Goal: Ask a question: Seek information or help from site administrators or community

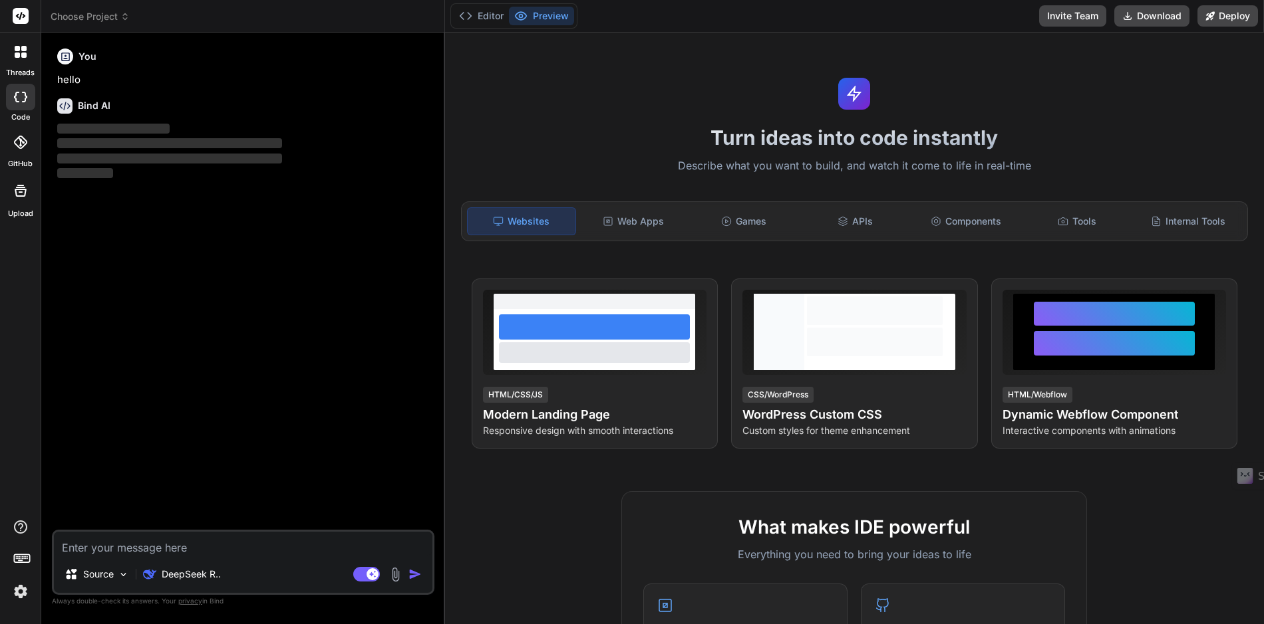
click at [21, 594] on img at bounding box center [20, 592] width 23 height 23
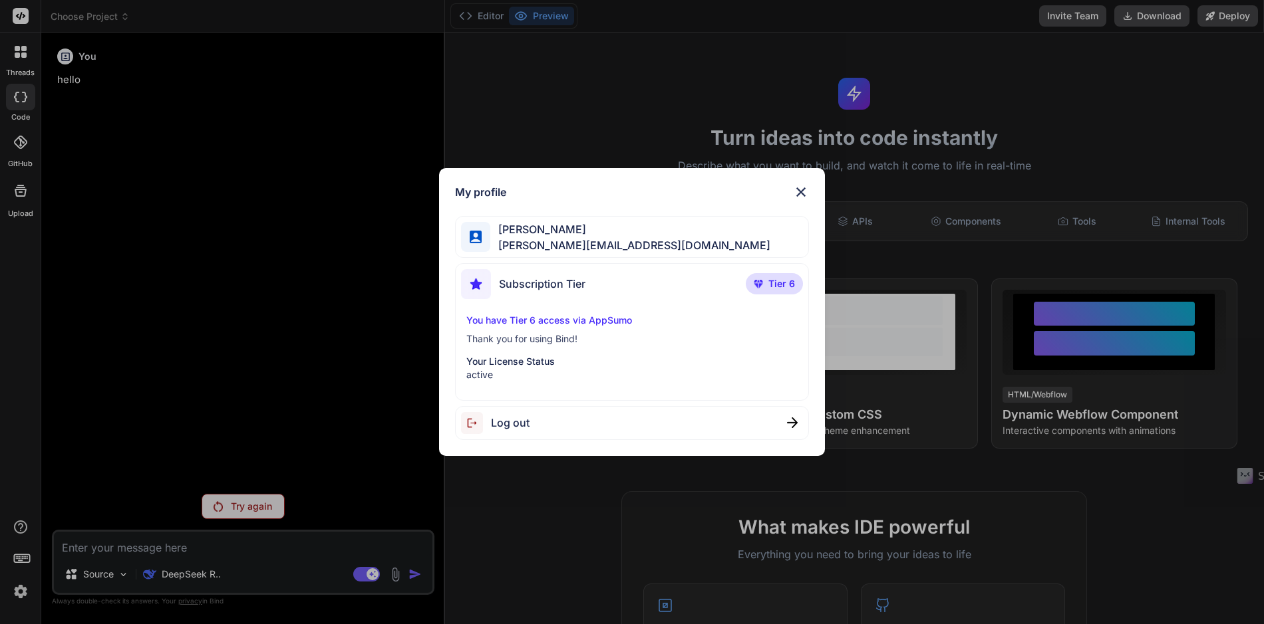
click at [801, 194] on img at bounding box center [801, 192] width 16 height 16
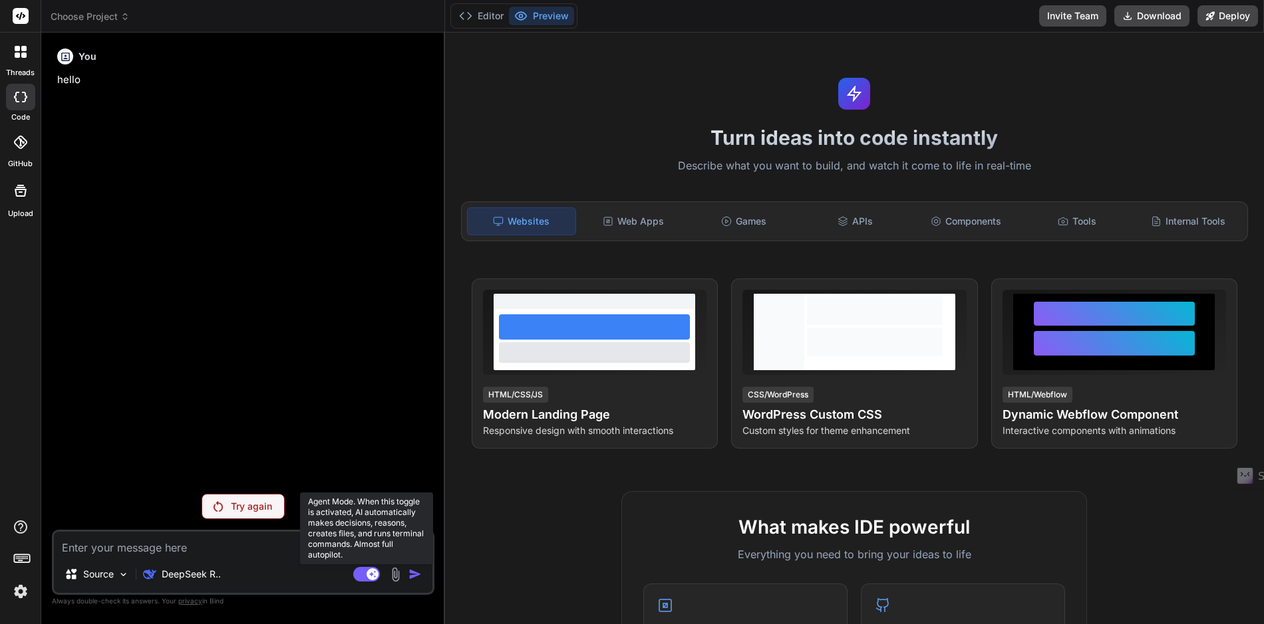
click at [360, 575] on rect at bounding box center [366, 574] width 27 height 15
type textarea "x"
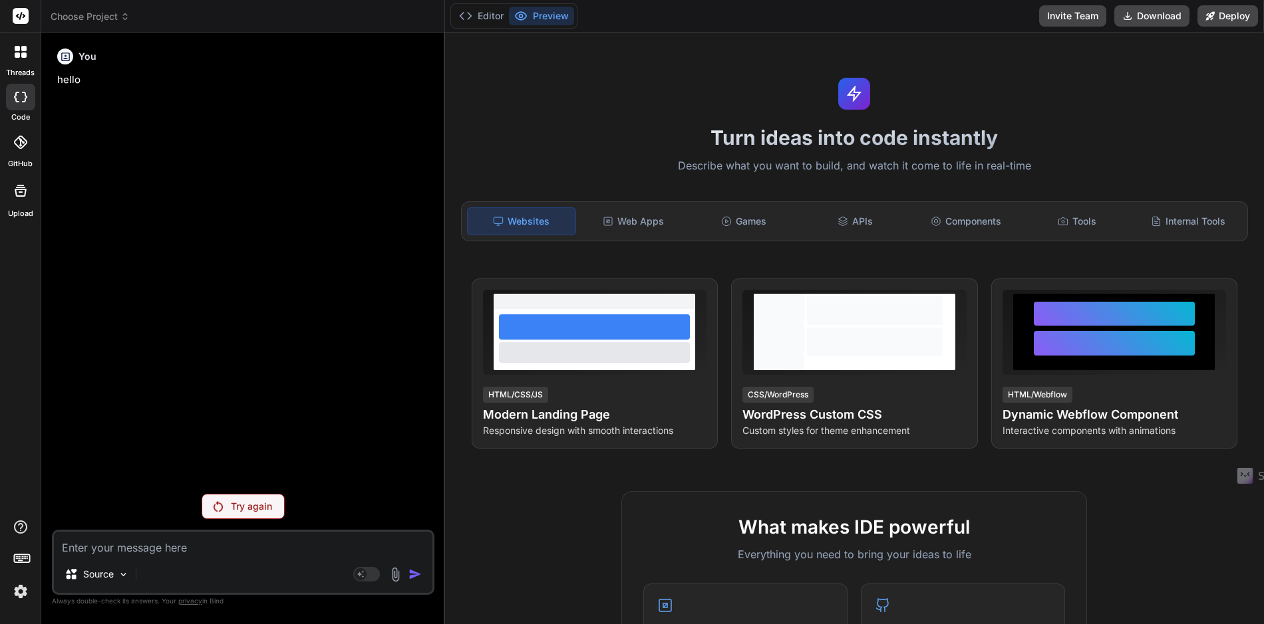
click at [188, 553] on textarea at bounding box center [243, 544] width 378 height 24
type textarea "I"
type textarea "x"
type textarea "If"
type textarea "x"
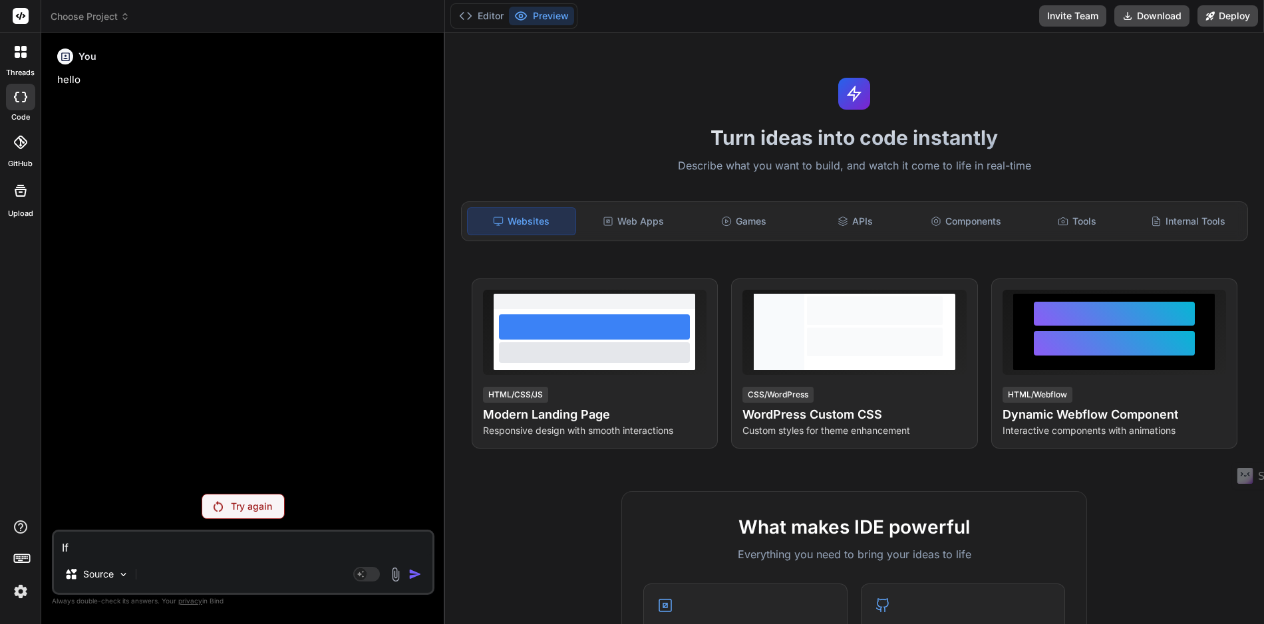
type textarea "If"
type textarea "x"
type textarea "If I"
type textarea "x"
type textarea "If I"
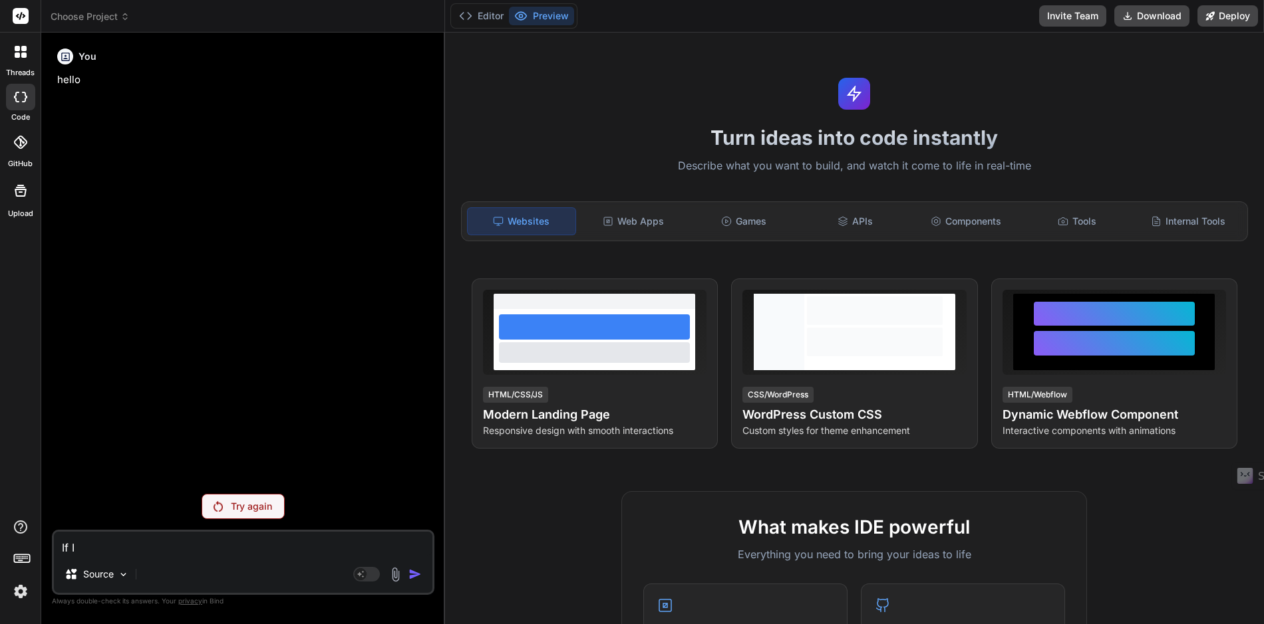
type textarea "x"
type textarea "If I w"
type textarea "x"
type textarea "If I wa"
type textarea "x"
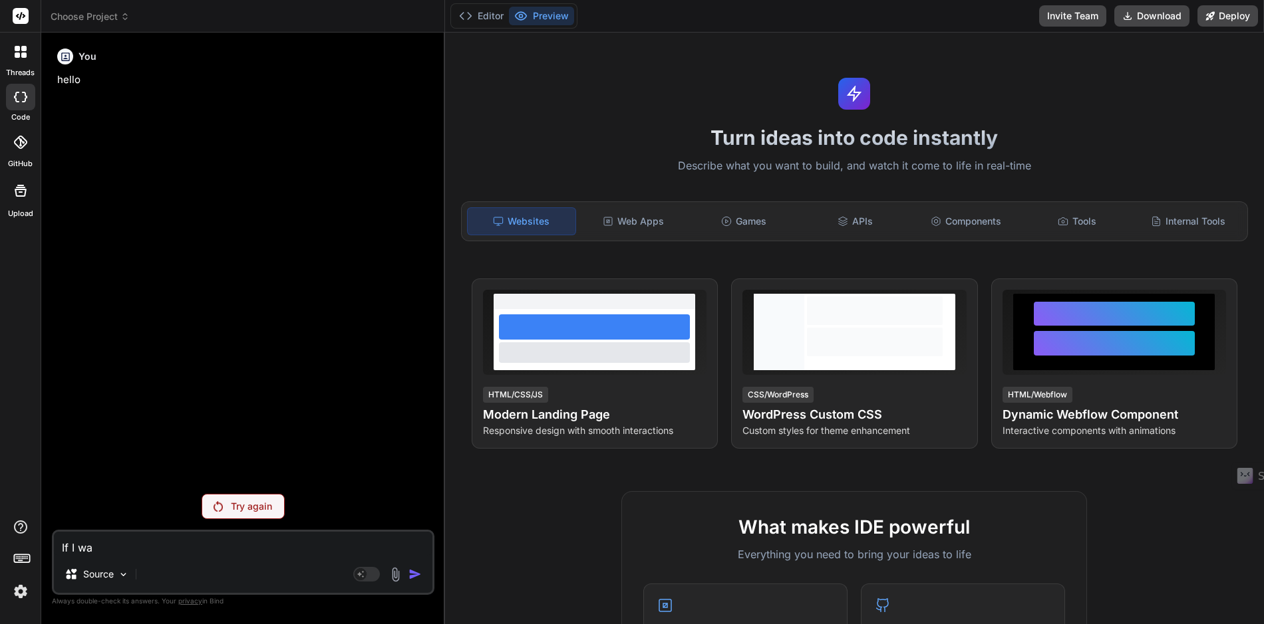
type textarea "If I wan"
type textarea "x"
type textarea "If I want"
type textarea "x"
type textarea "If I wante"
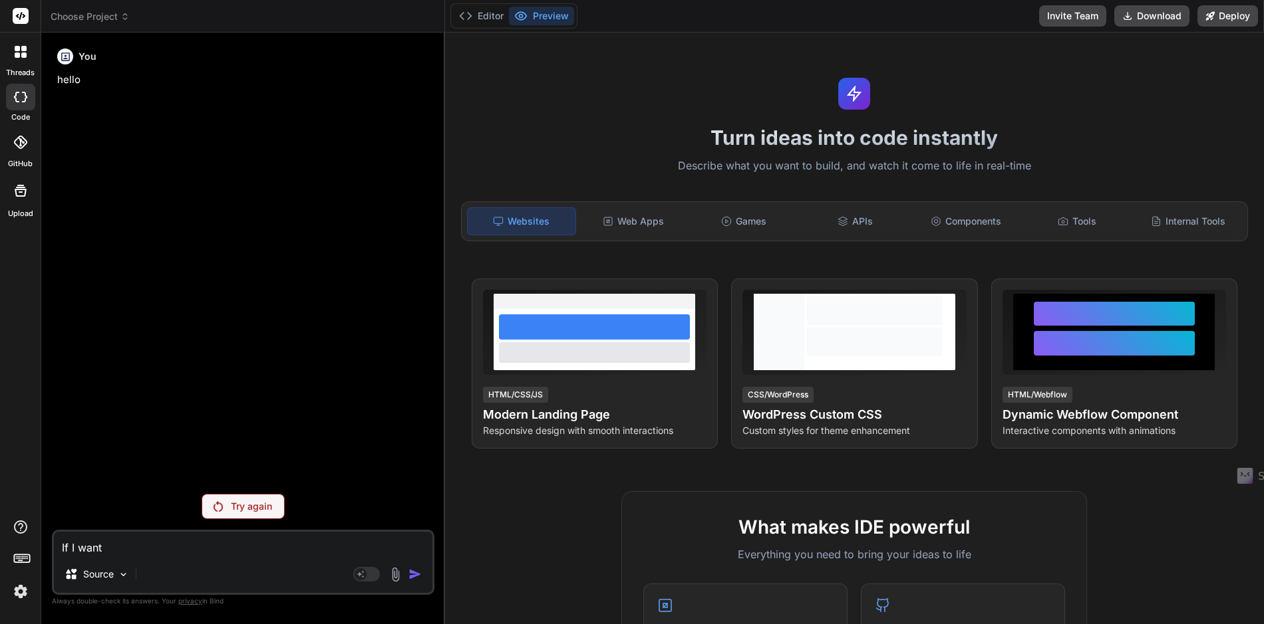
type textarea "x"
type textarea "If I wanted"
type textarea "x"
type textarea "If I wanted"
type textarea "x"
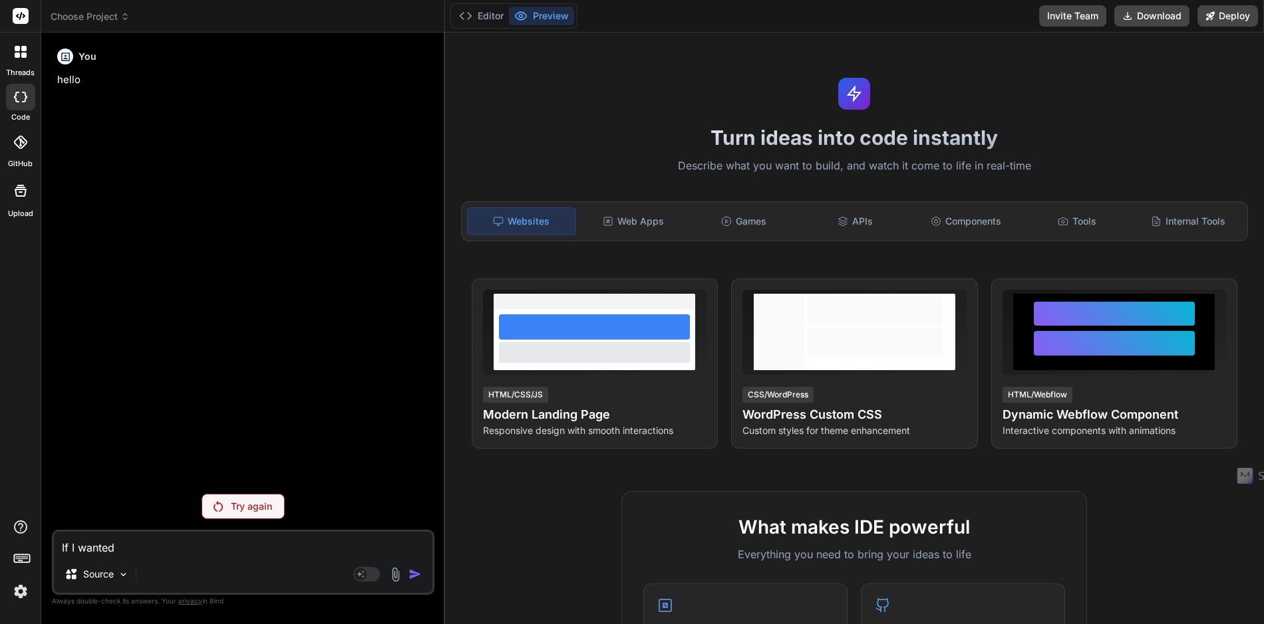
type textarea "If I wanted t"
type textarea "x"
type textarea "If I wanted to"
type textarea "x"
type textarea "If I wanted to"
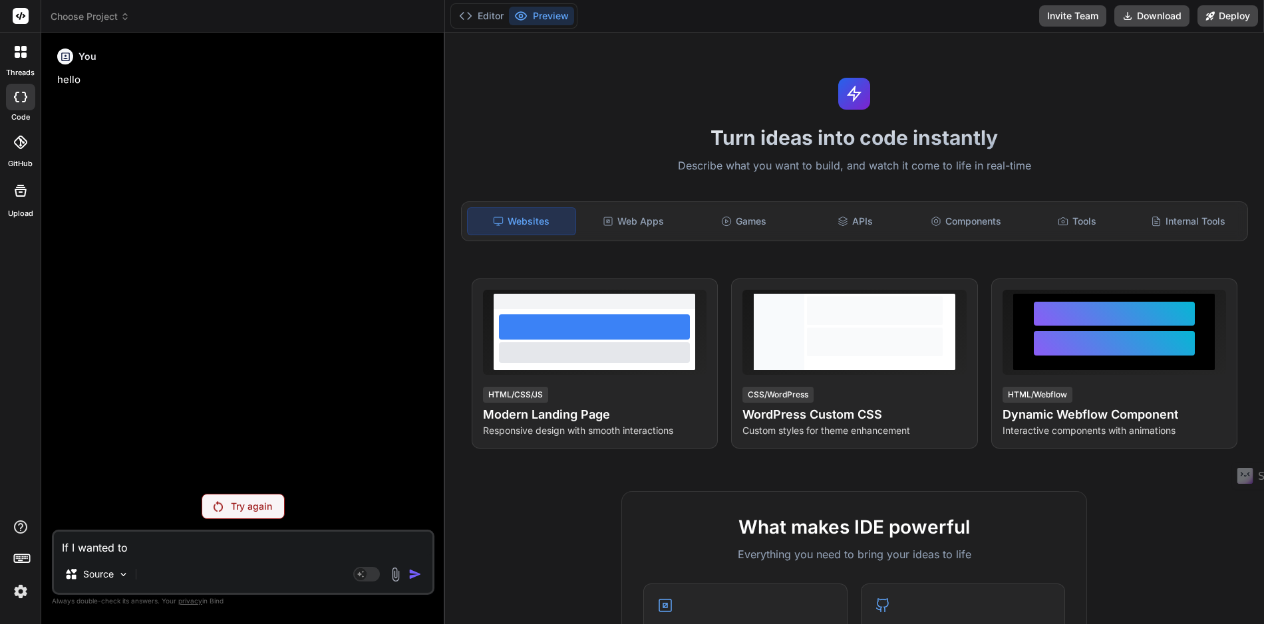
type textarea "x"
type textarea "If I wanted to b"
type textarea "x"
type textarea "If I wanted to bu"
type textarea "x"
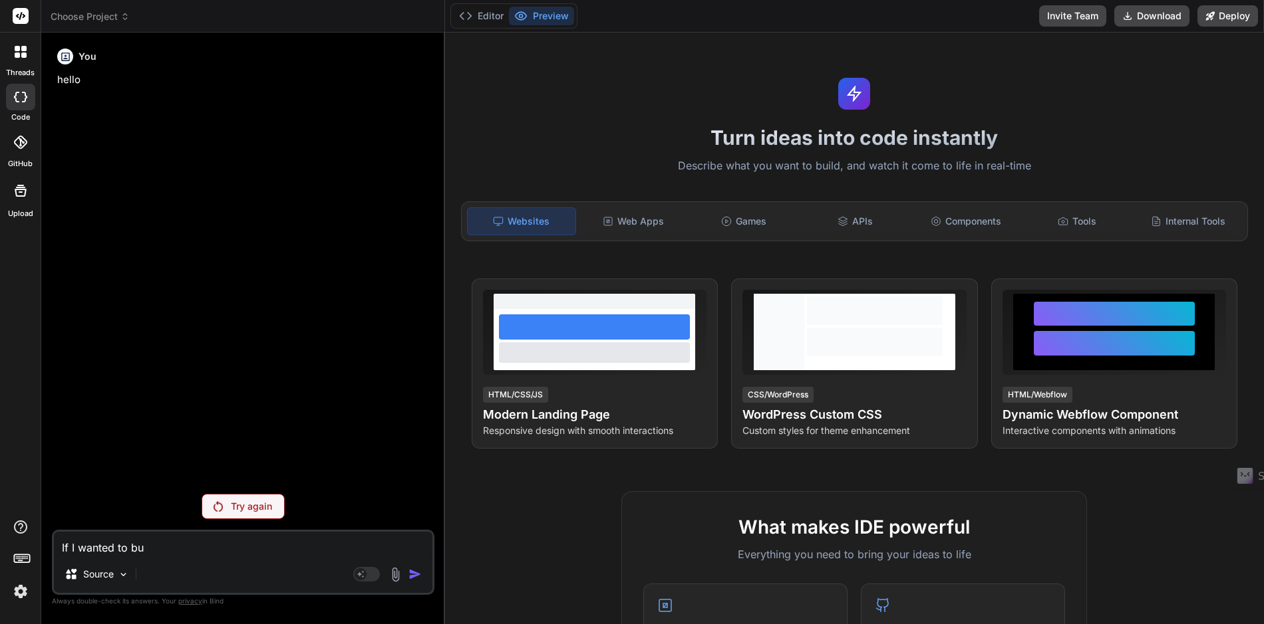
type textarea "If I wanted to bui"
type textarea "x"
type textarea "If I wanted to buil"
type textarea "x"
type textarea "If I wanted to build"
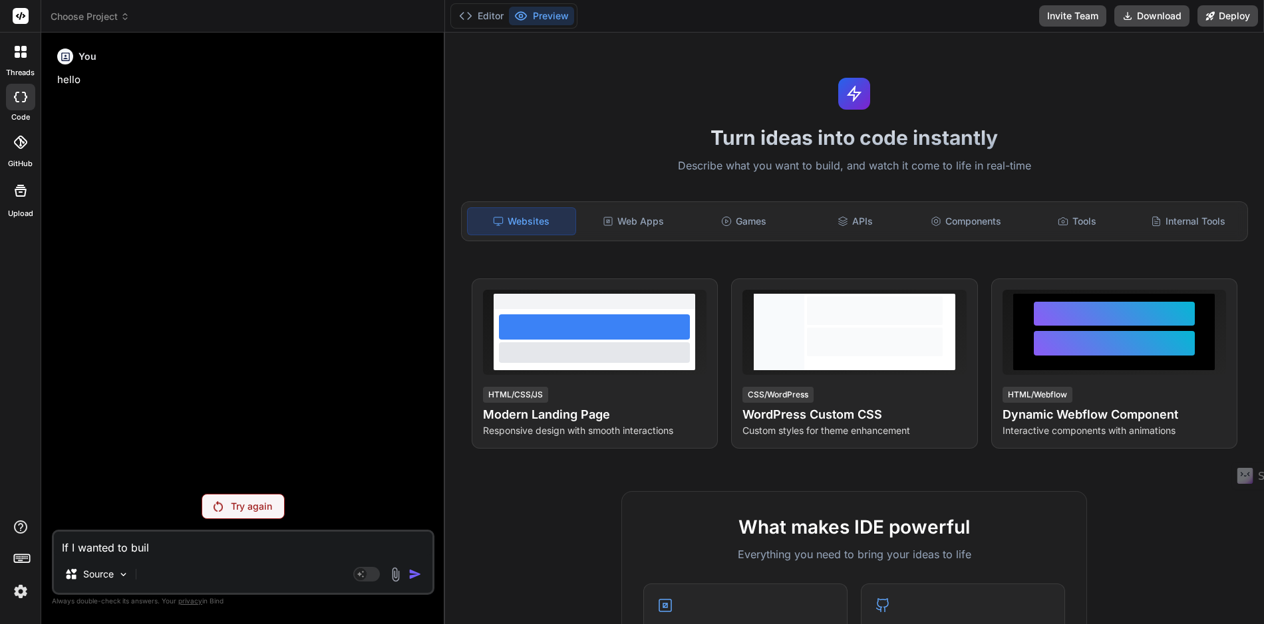
type textarea "x"
type textarea "If I wanted to build"
type textarea "x"
type textarea "If I wanted to build a"
type textarea "x"
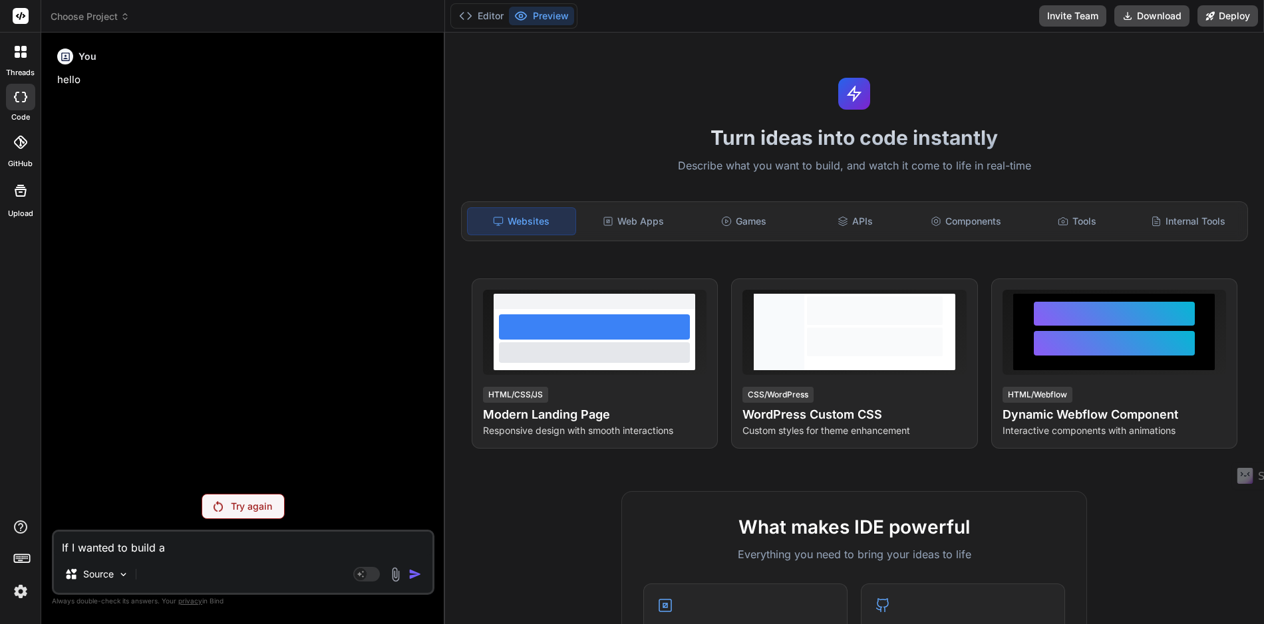
type textarea "If I wanted to build a"
type textarea "x"
type textarea "If I wanted to build a s"
type textarea "x"
type textarea "If I wanted to build a sa"
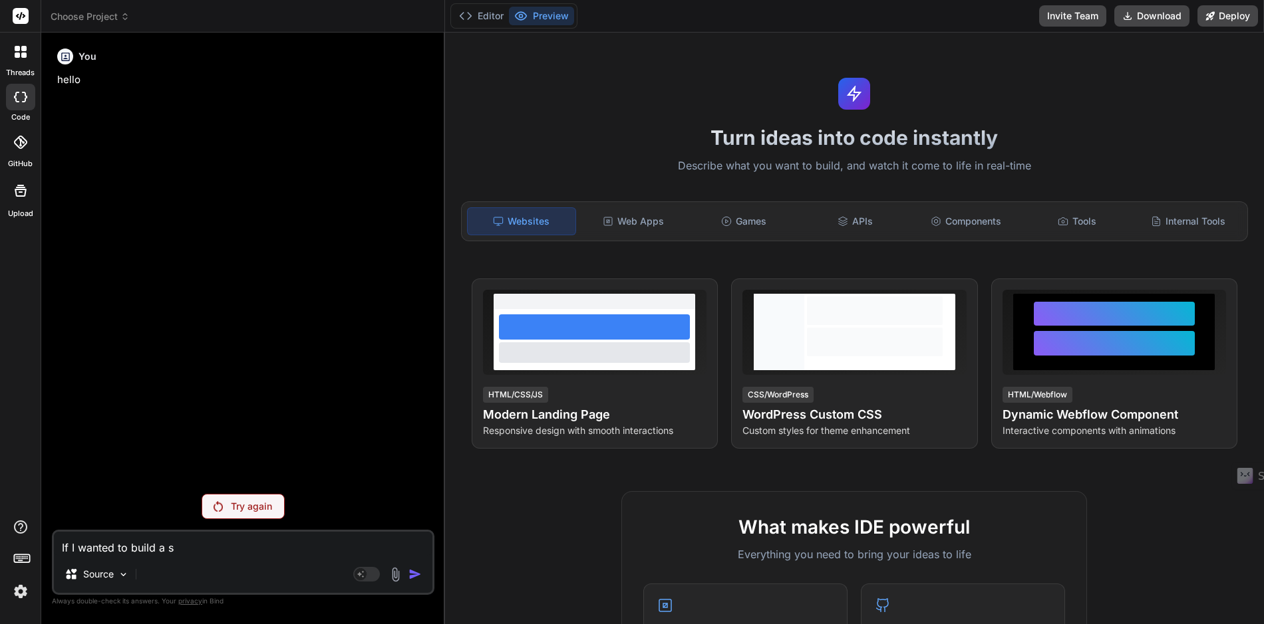
type textarea "x"
type textarea "If I wanted to build a saa"
type textarea "x"
type textarea "If I wanted to build a saas"
type textarea "x"
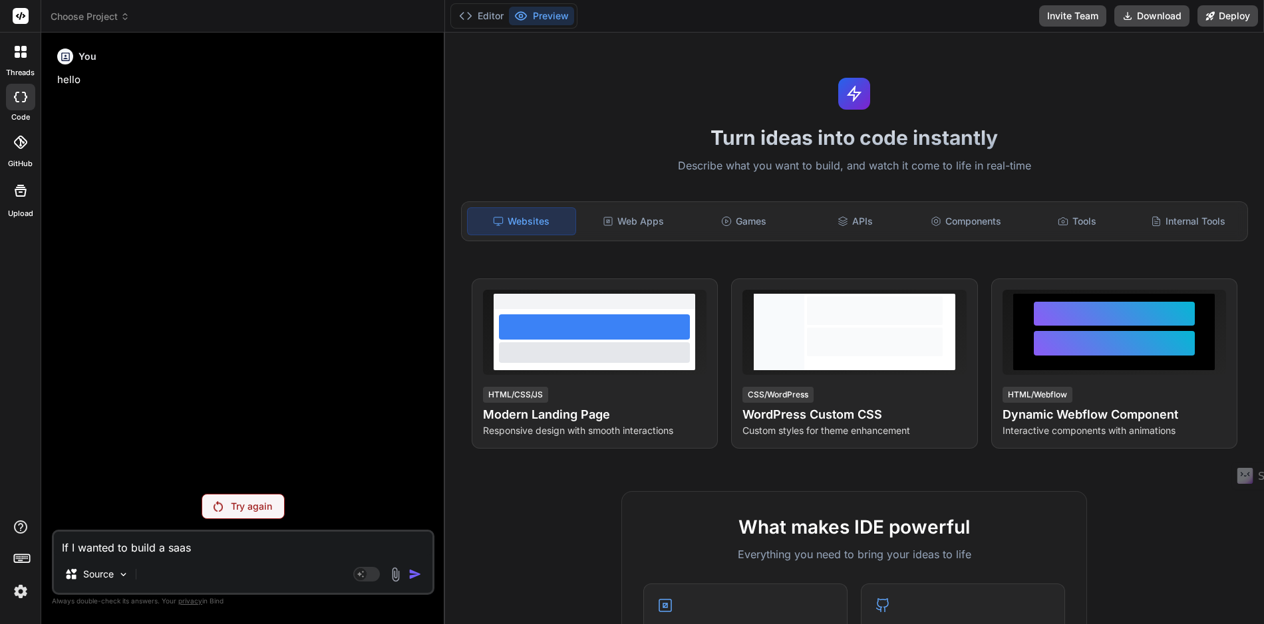
type textarea "If I wanted to build a saas"
type textarea "x"
type textarea "If I wanted to build a saas a"
type textarea "x"
type textarea "If I wanted to build a saas ap"
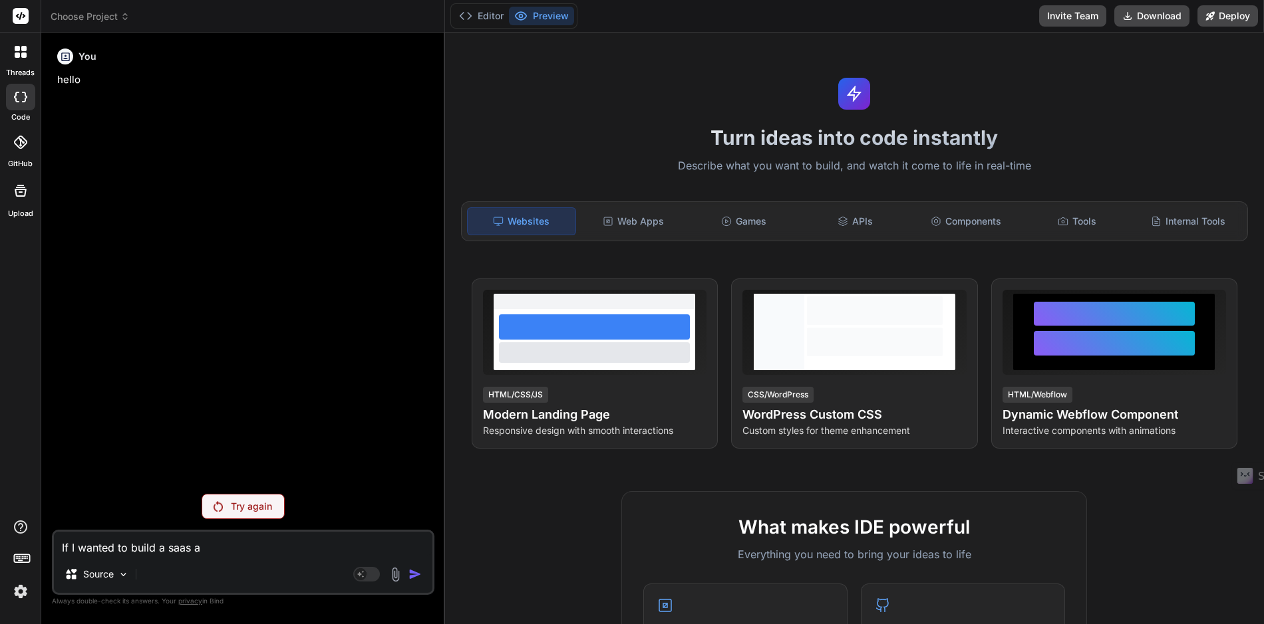
type textarea "x"
type textarea "If I wanted to build a saas app"
type textarea "x"
type textarea "If I wanted to build a saas app"
type textarea "x"
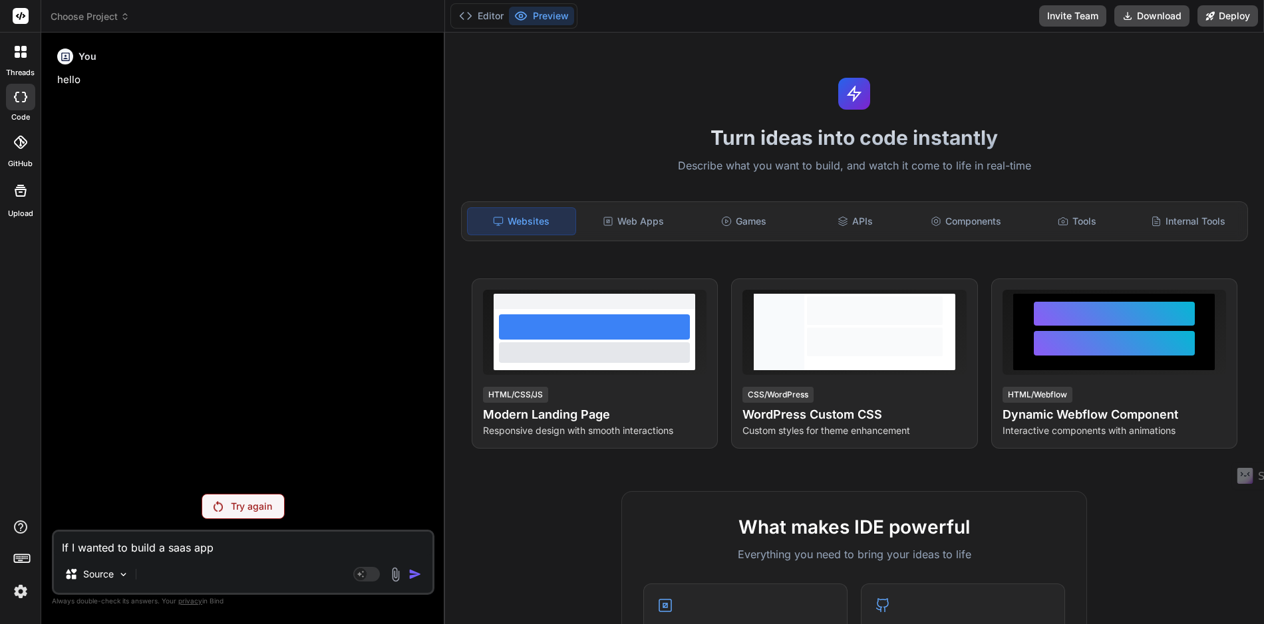
type textarea "If I wanted to build a saas app w"
type textarea "x"
type textarea "If I wanted to build a saas app wh"
type textarea "x"
type textarea "If I wanted to build a saas app wha"
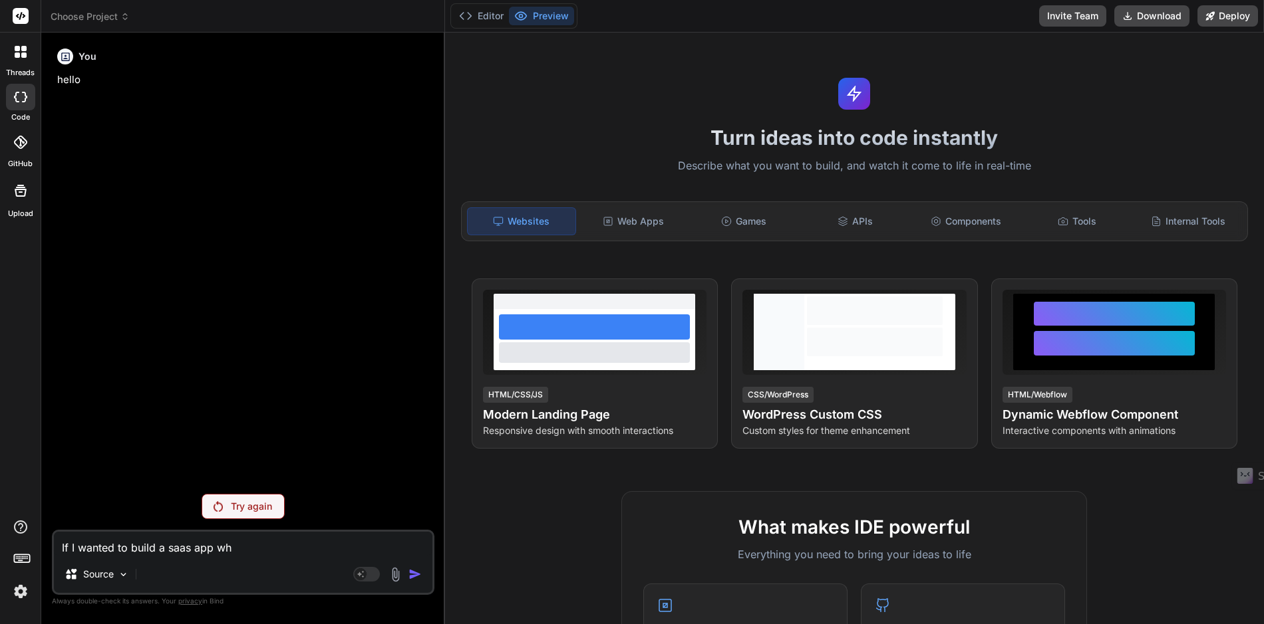
type textarea "x"
type textarea "If I wanted to build a saas app what"
type textarea "x"
type textarea "If I wanted to build a saas app what"
type textarea "x"
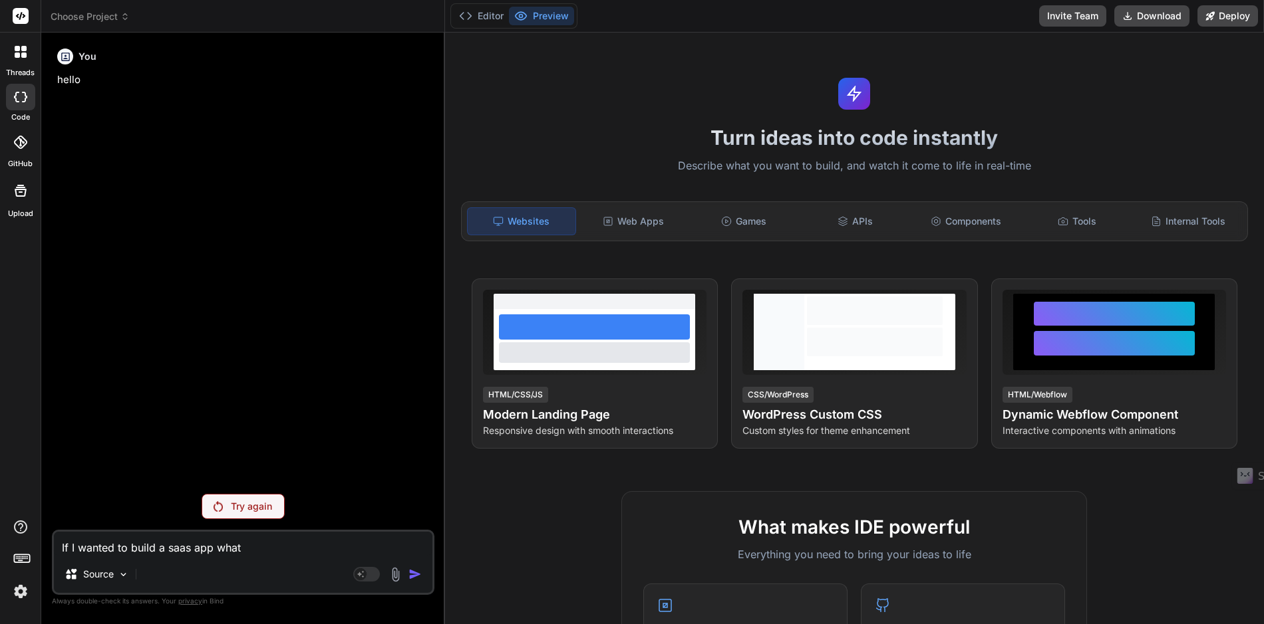
type textarea "If I wanted to build a saas app what p"
type textarea "x"
type textarea "If I wanted to build a saas app what pr"
type textarea "x"
type textarea "If I wanted to build a saas app what pro"
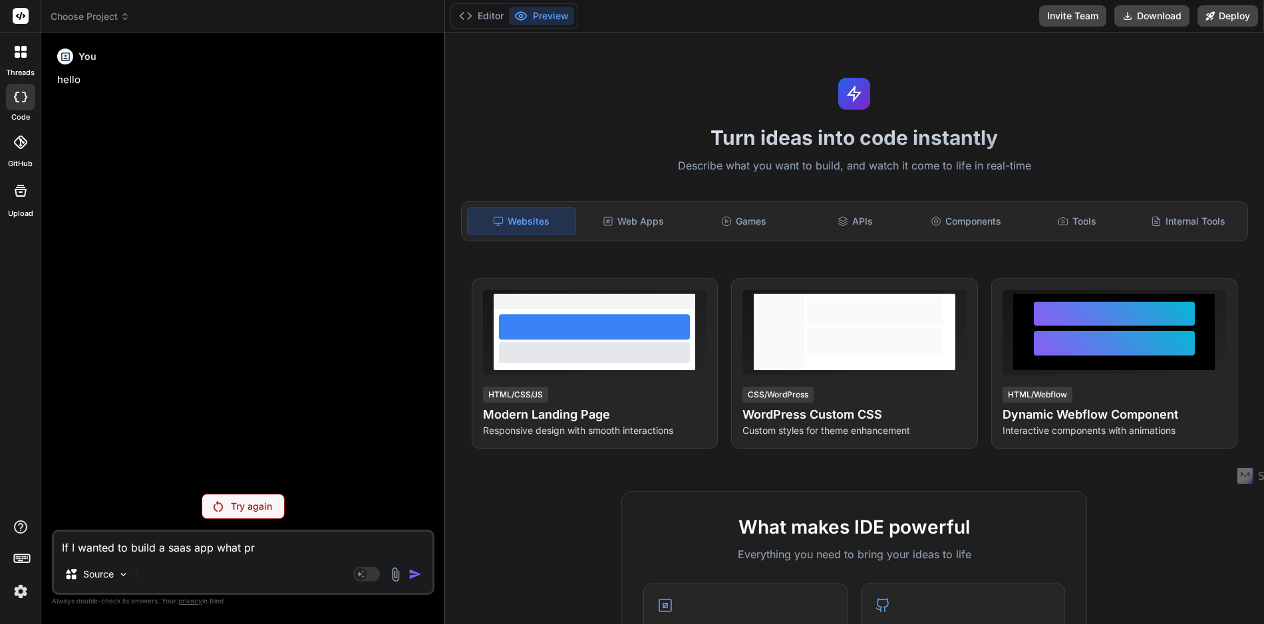
type textarea "x"
type textarea "If I wanted to build a saas app what proj"
type textarea "x"
type textarea "If I wanted to build a saas app what proje"
type textarea "x"
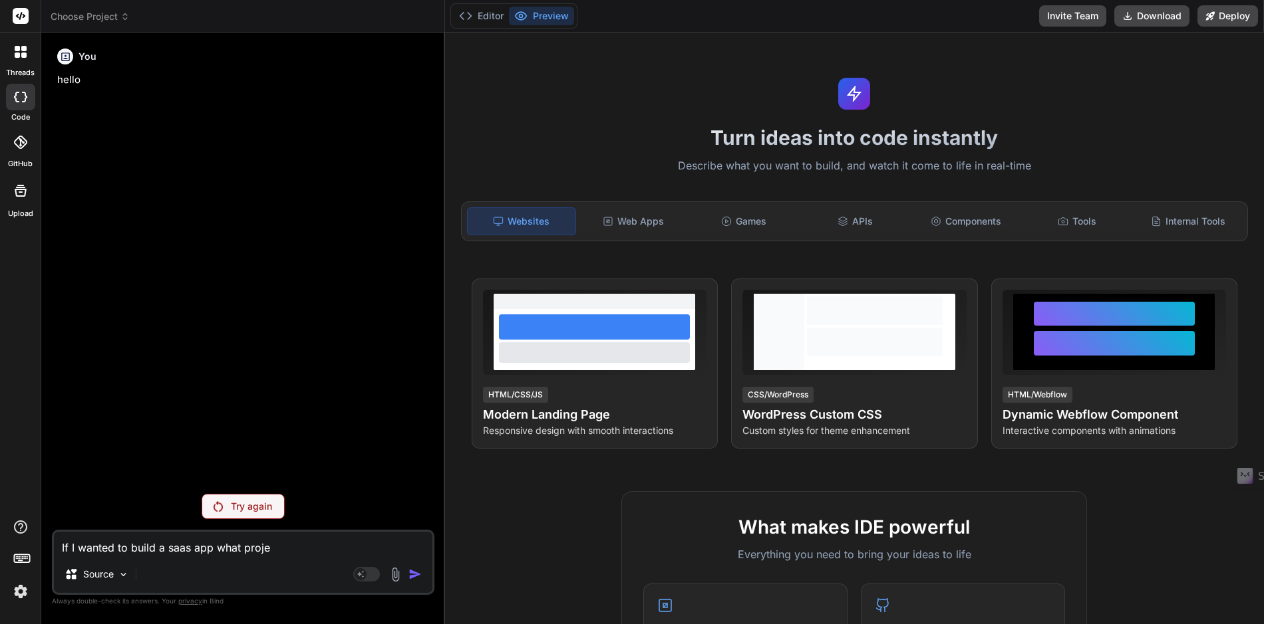
type textarea "If I wanted to build a saas app what projec"
type textarea "x"
type textarea "If I wanted to build a saas app what project"
type textarea "x"
type textarea "If I wanted to build a saas app what project"
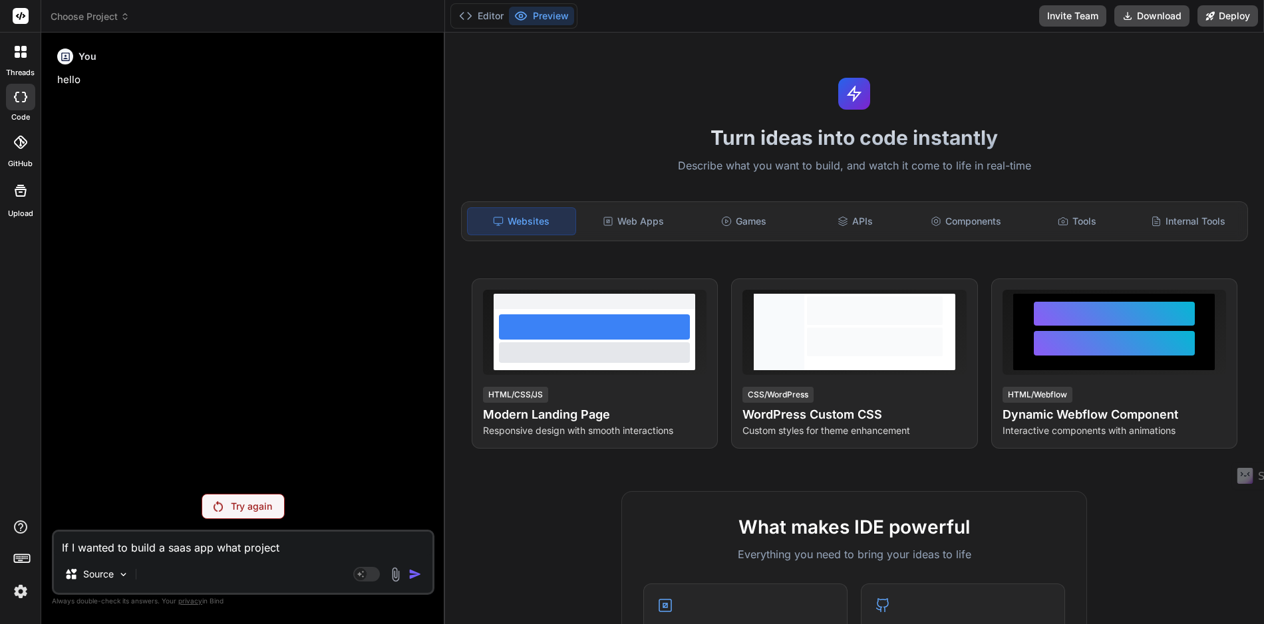
type textarea "x"
type textarea "If I wanted to build a saas app what project w"
type textarea "x"
type textarea "If I wanted to build a saas app what project wo"
type textarea "x"
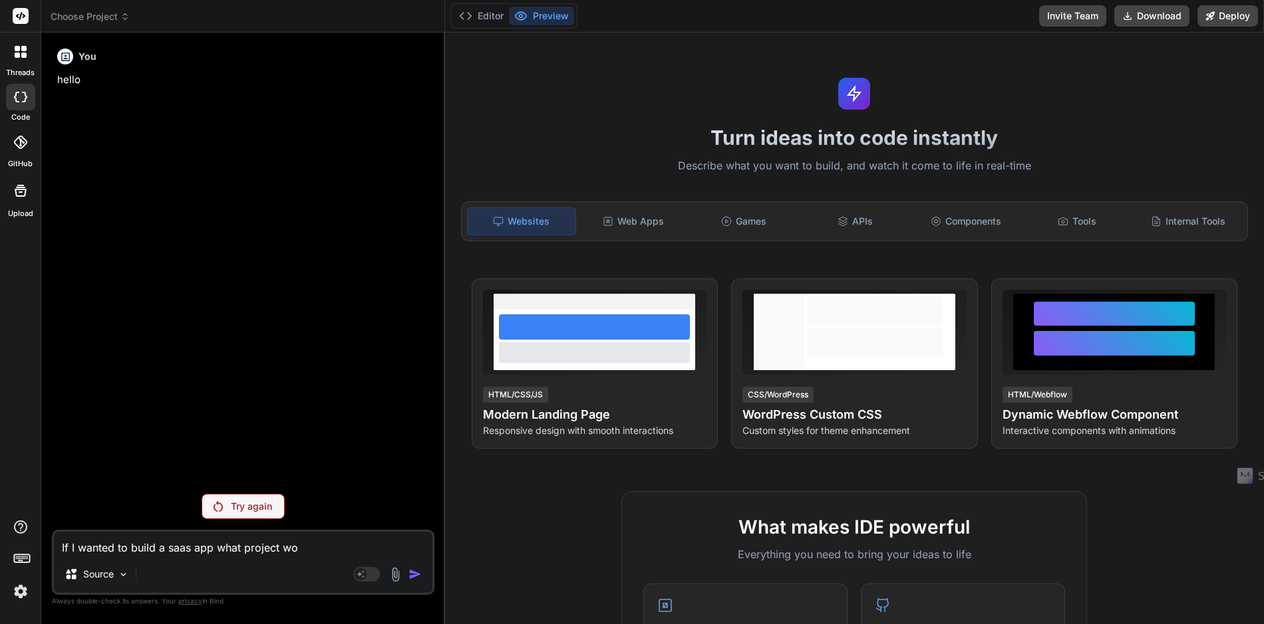
type textarea "If I wanted to build a saas app what project wou"
type textarea "x"
type textarea "If I wanted to build a saas app what project woul"
type textarea "x"
type textarea "If I wanted to build a saas app what project would"
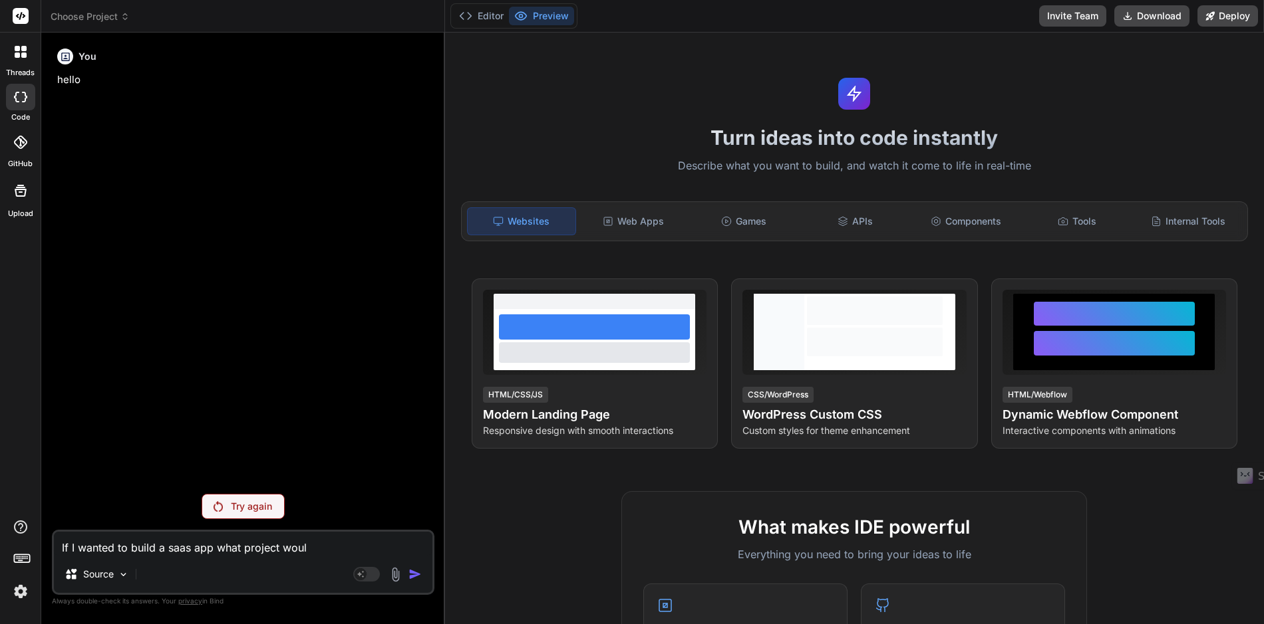
type textarea "x"
type textarea "If I wanted to build a saas app what project would"
type textarea "x"
type textarea "If I wanted to build a saas app what project would I"
type textarea "x"
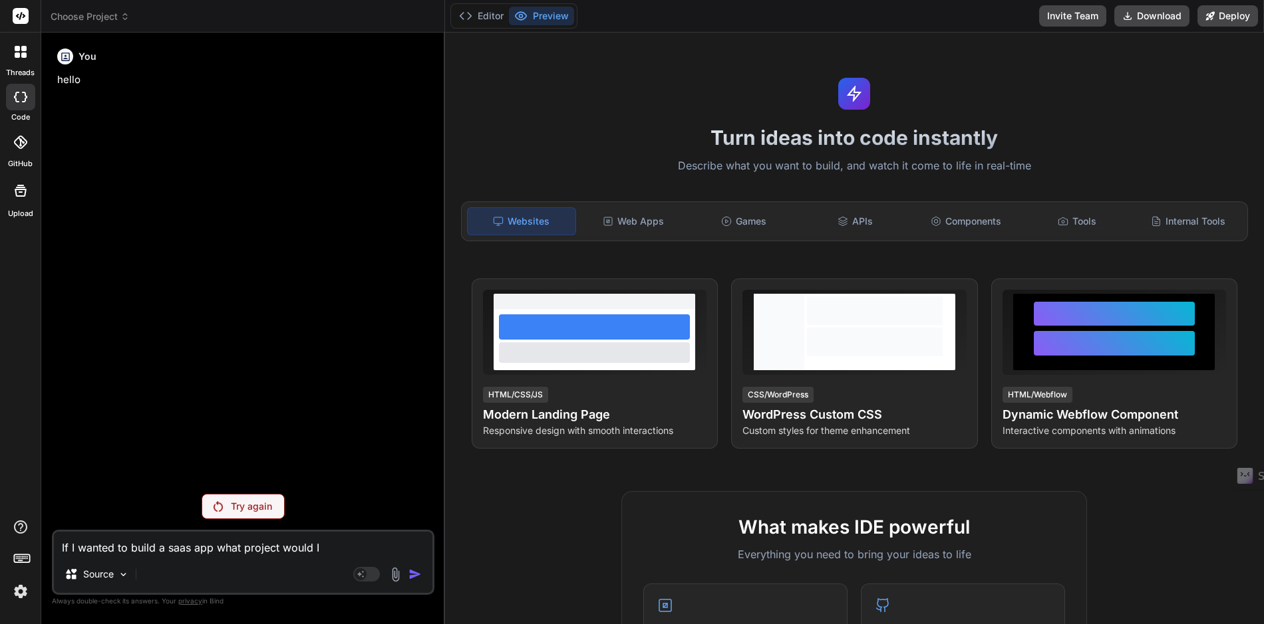
type textarea "If I wanted to build a saas app what project would I"
type textarea "x"
type textarea "If I wanted to build a saas app what project would I u"
type textarea "x"
type textarea "If I wanted to build a saas app what project would I us"
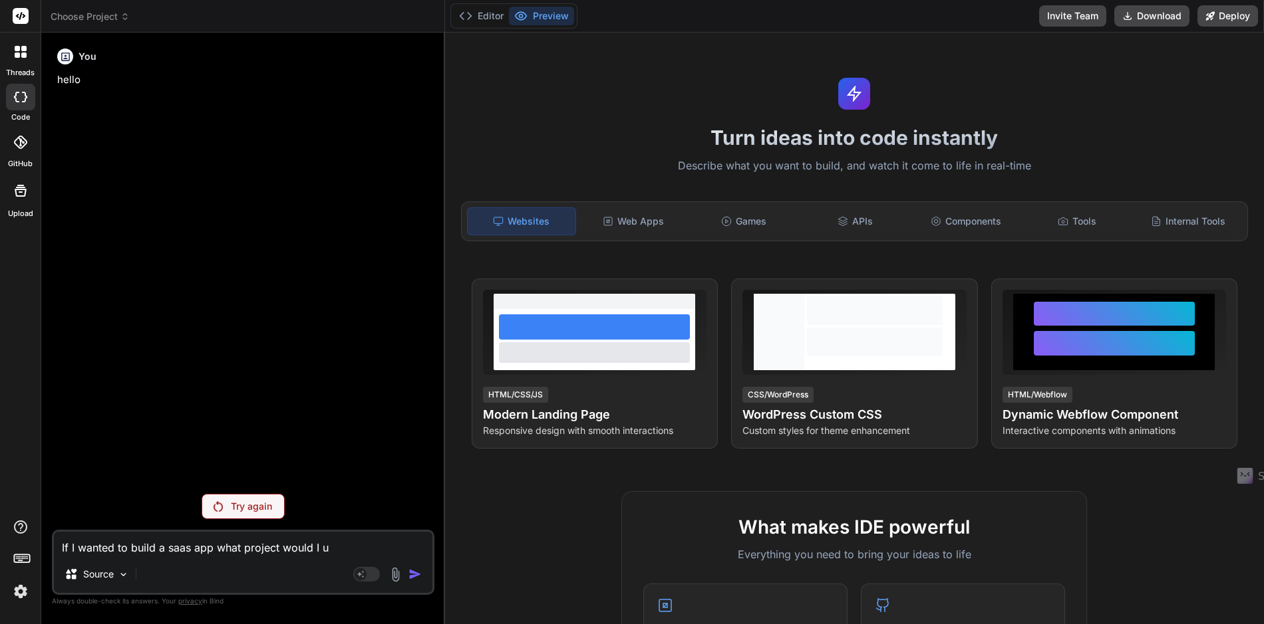
type textarea "x"
type textarea "If I wanted to build a saas app what project would I use"
type textarea "x"
type textarea "If I wanted to build a saas app what project would I use?"
type textarea "x"
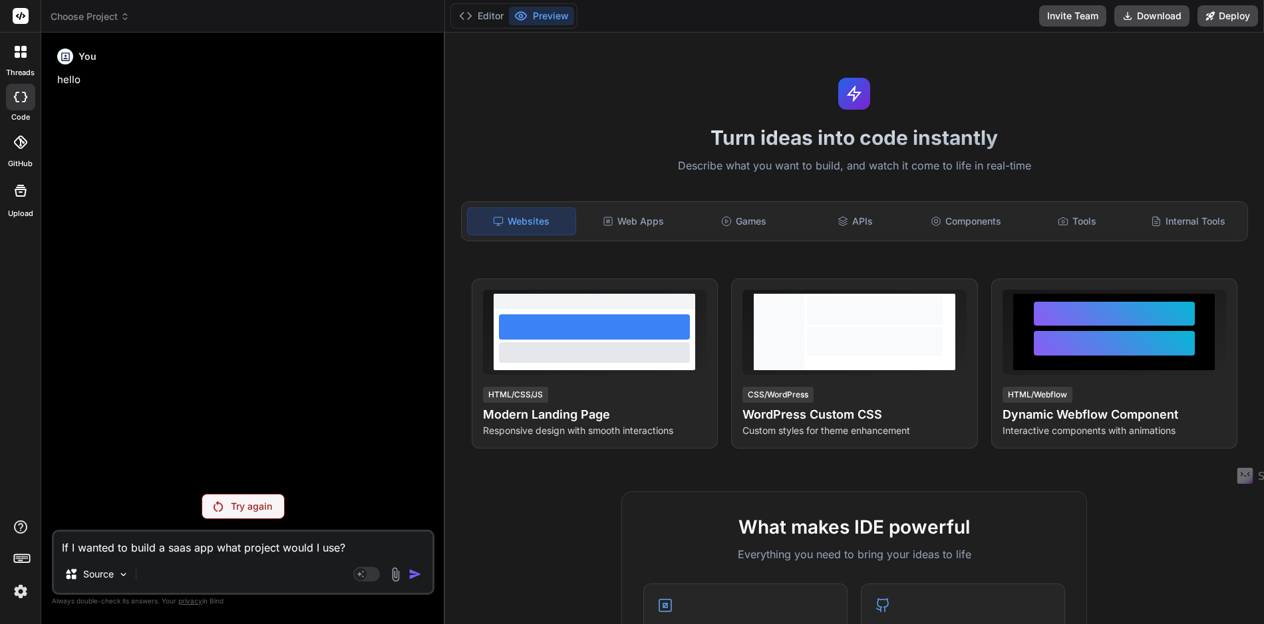
type textarea "If I wanted to build a saas app what project would I use?"
type textarea "x"
type textarea "If I wanted to build a saas app what project would I use? w"
type textarea "x"
type textarea "If I wanted to build a saas app what project would I use? we"
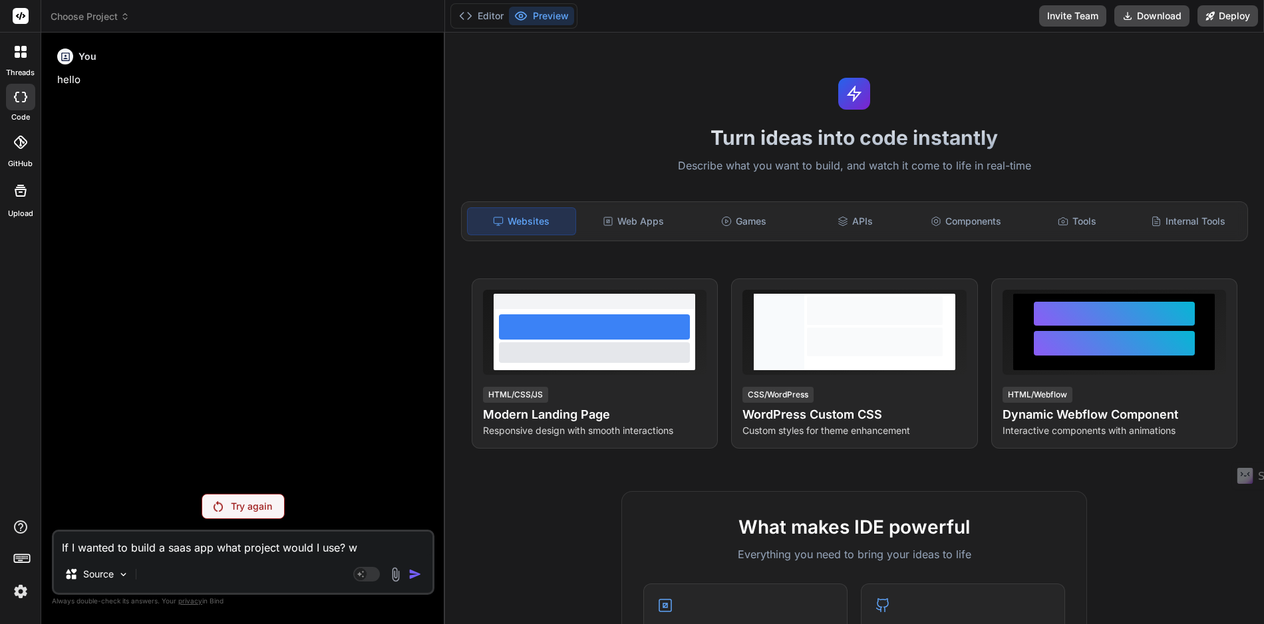
type textarea "x"
type textarea "If I wanted to build a saas app what project would I use? web"
type textarea "x"
type textarea "If I wanted to build a saas app what project would I use? webs"
type textarea "x"
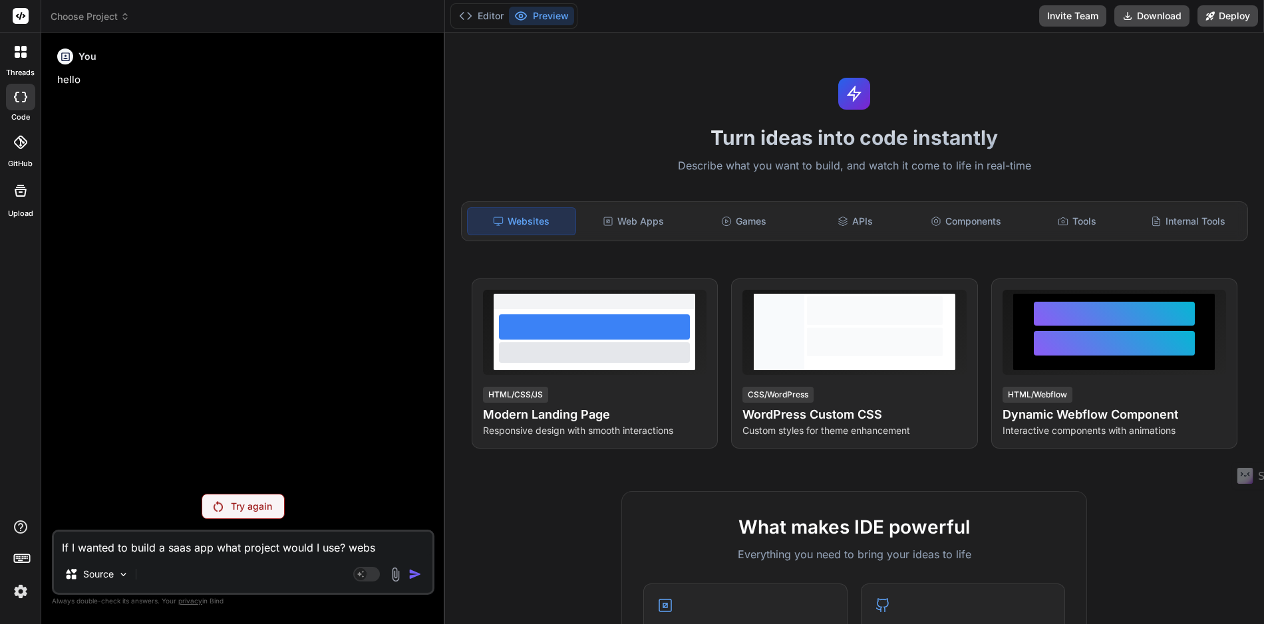
type textarea "If I wanted to build a saas app what project would I use? websi"
type textarea "x"
type textarea "If I wanted to build a saas app what project would I use? websit"
type textarea "x"
type textarea "If I wanted to build a saas app what project would I use? website"
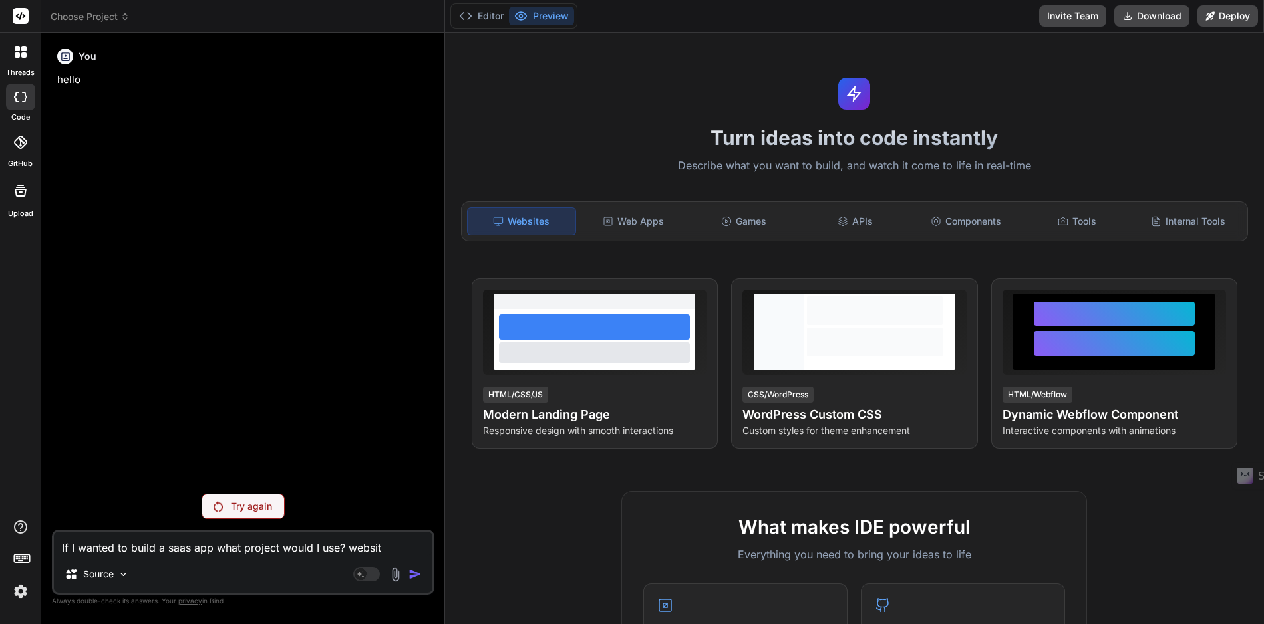
type textarea "x"
type textarea "If I wanted to build a saas app what project would I use? website,"
type textarea "x"
type textarea "If I wanted to build a saas app what project would I use? website,"
type textarea "x"
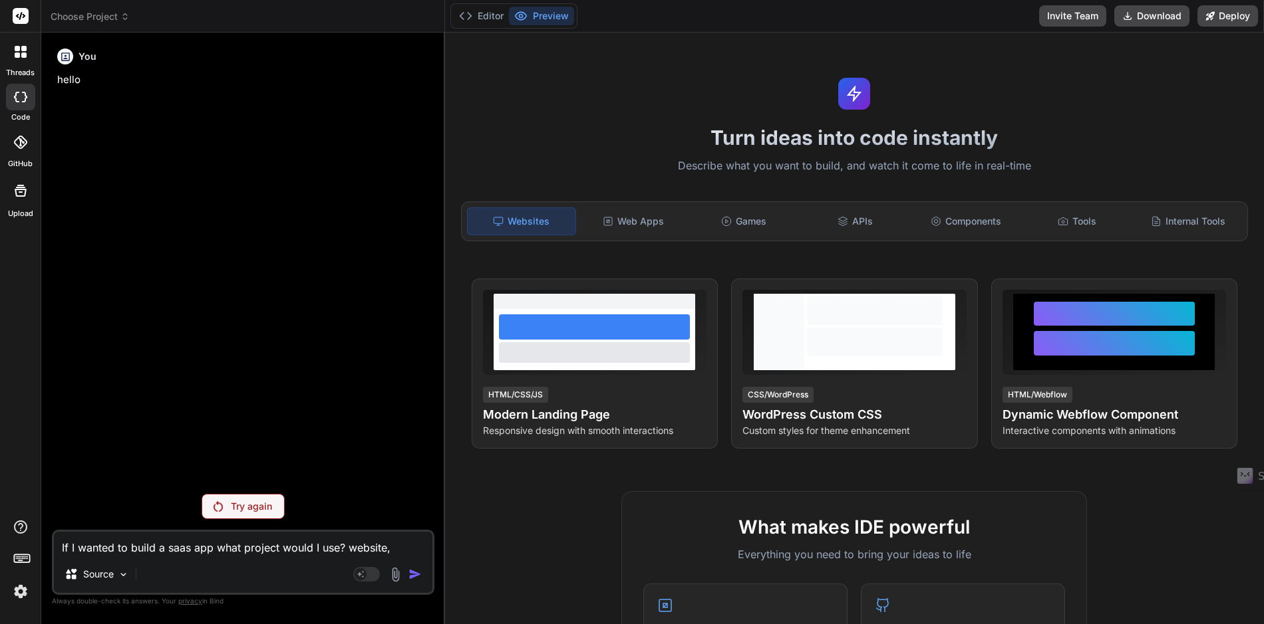
type textarea "If I wanted to build a saas app what project would I use? website, w"
type textarea "x"
type textarea "If I wanted to build a saas app what project would I use? website, we"
type textarea "x"
type textarea "If I wanted to build a saas app what project would I use? website, web"
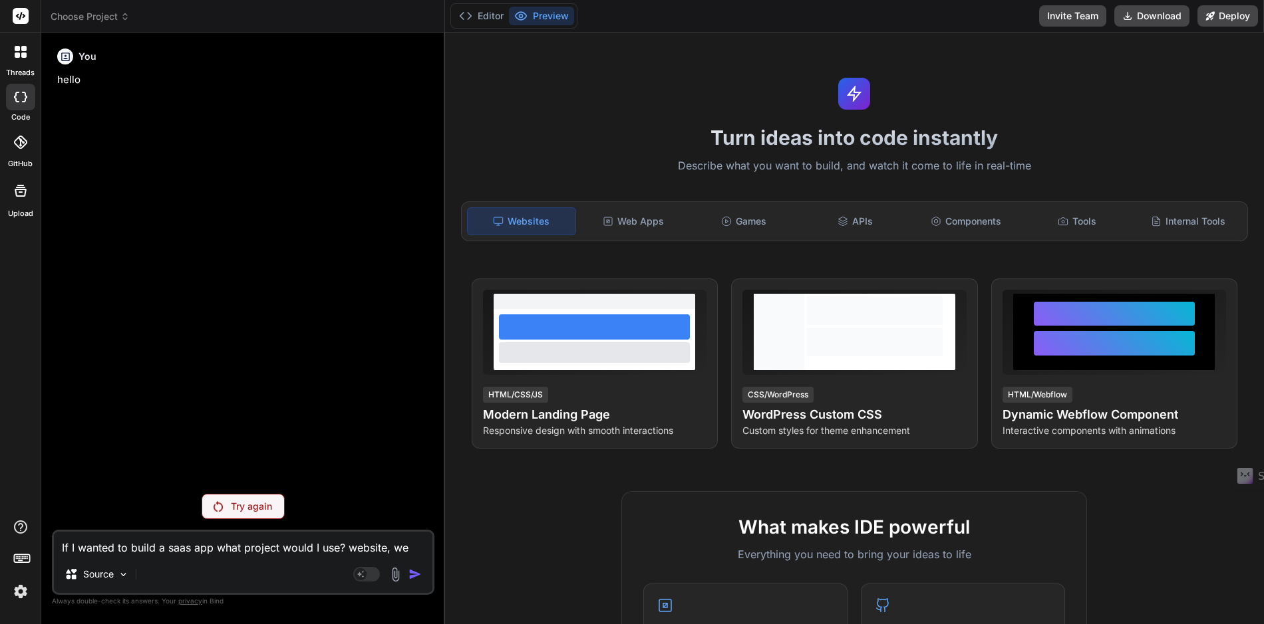
type textarea "x"
type textarea "If I wanted to build a saas app what project would I use? website, we"
type textarea "x"
type textarea "If I wanted to build a saas app what project would I use? website, w"
type textarea "x"
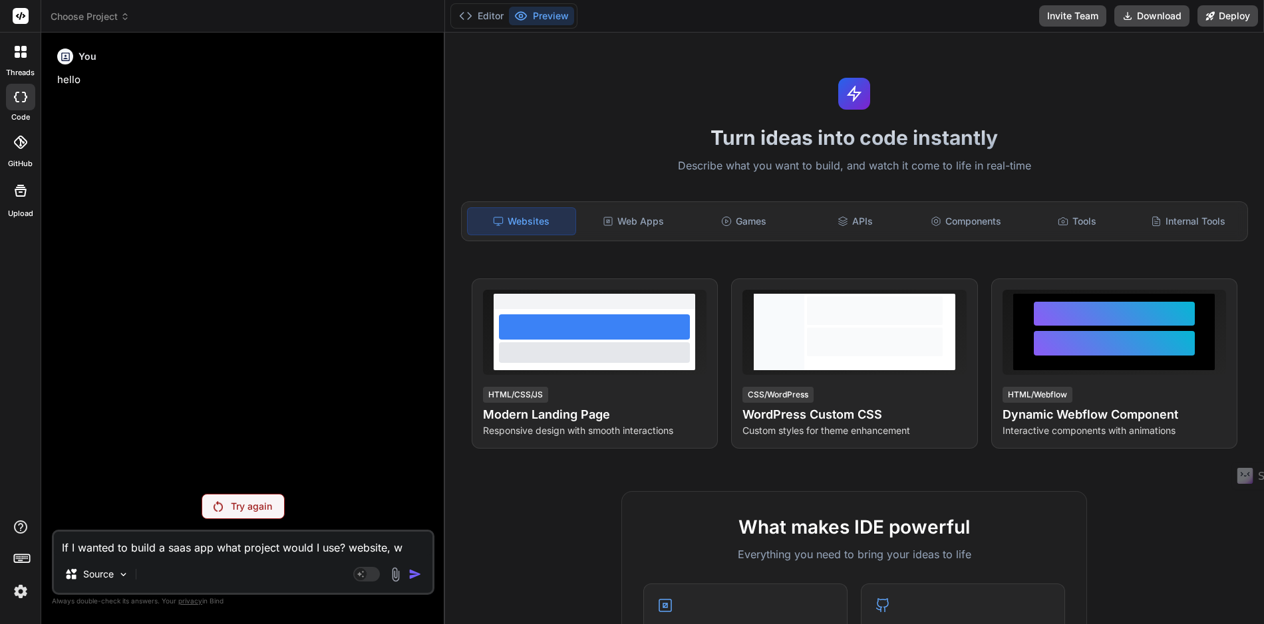
type textarea "If I wanted to build a saas app what project would I use? website,"
type textarea "x"
type textarea "If I wanted to build a saas app what project would I use? website,"
type textarea "x"
type textarea "If I wanted to build a saas app what project would I use? website"
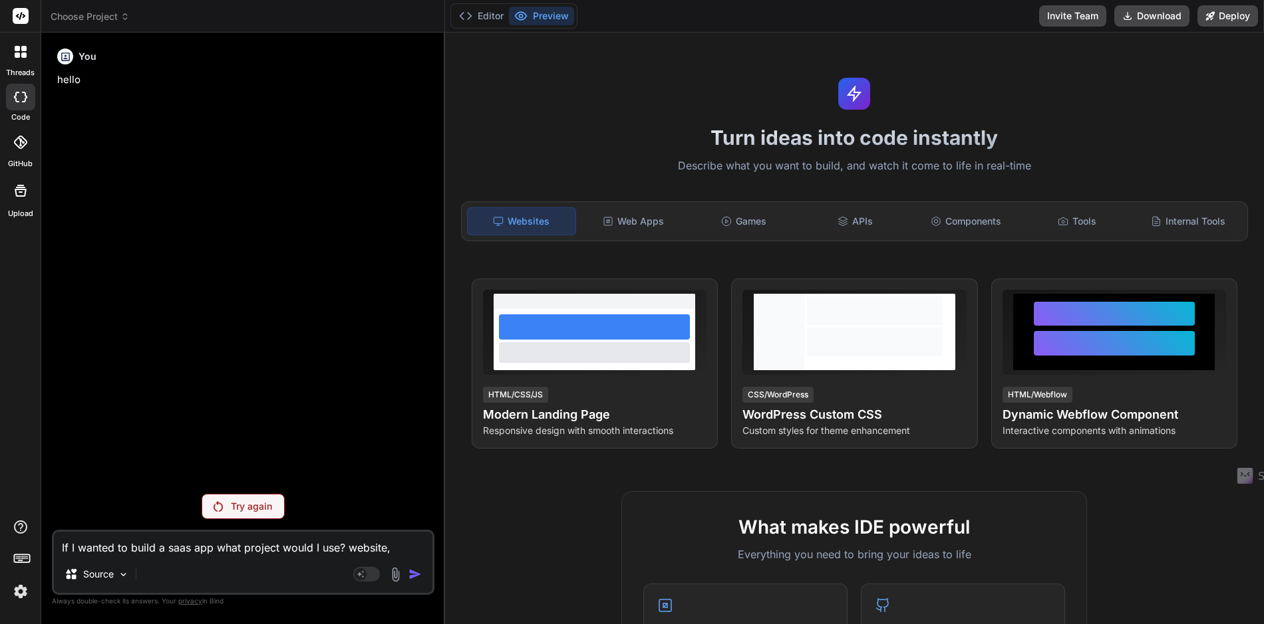
type textarea "x"
type textarea "If I wanted to build a saas app what project would I use? website"
type textarea "x"
type textarea "If I wanted to build a saas app what project would I use? website o"
type textarea "x"
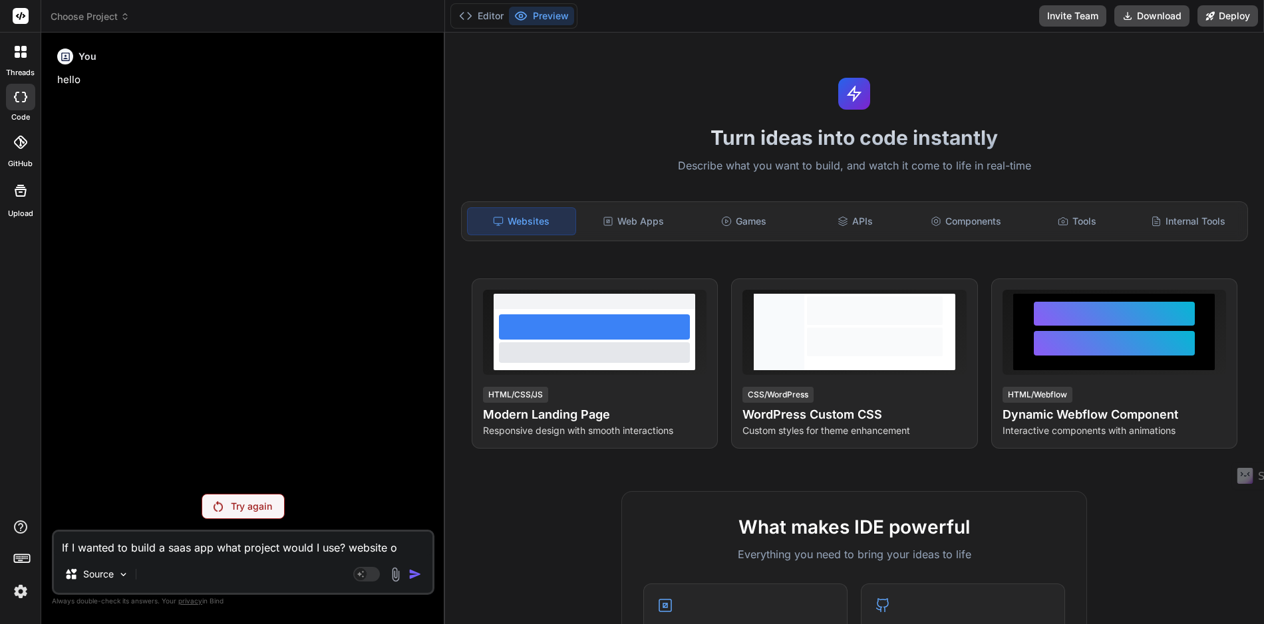
type textarea "If I wanted to build a saas app what project would I use? website or"
type textarea "x"
type textarea "If I wanted to build a saas app what project would I use? website or"
type textarea "x"
type textarea "If I wanted to build a saas app what project would I use? website or w"
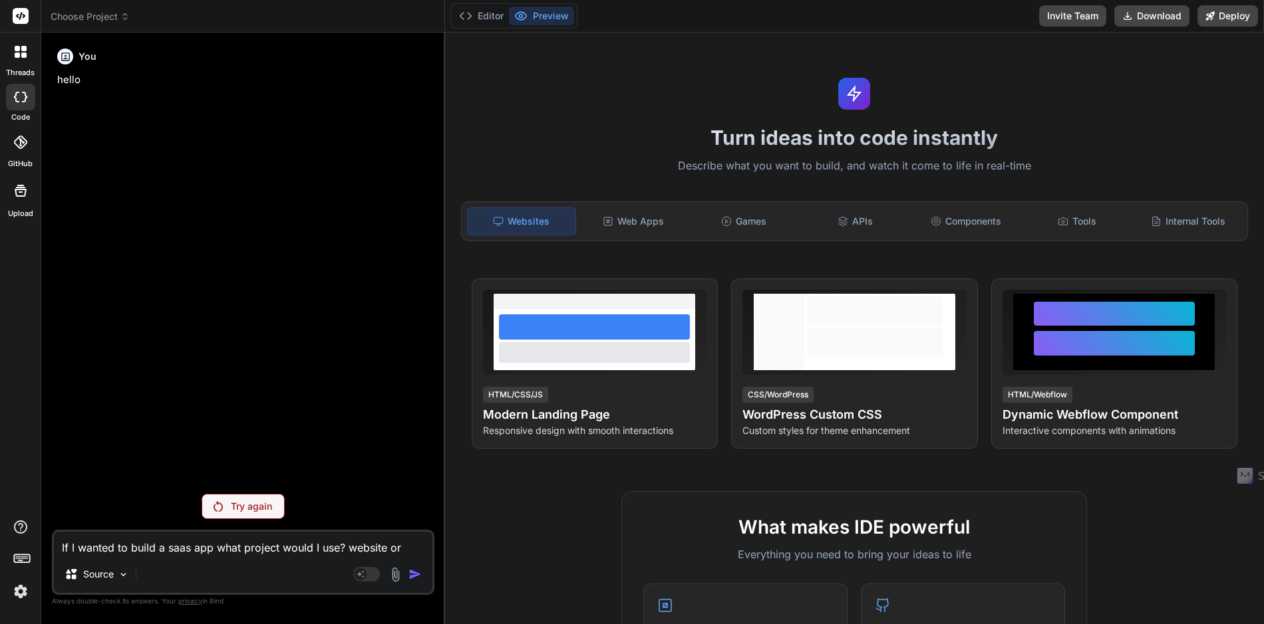
type textarea "x"
type textarea "If I wanted to build a saas app what project would I use? website or we"
type textarea "x"
type textarea "If I wanted to build a saas app what project would I use? website or web"
type textarea "x"
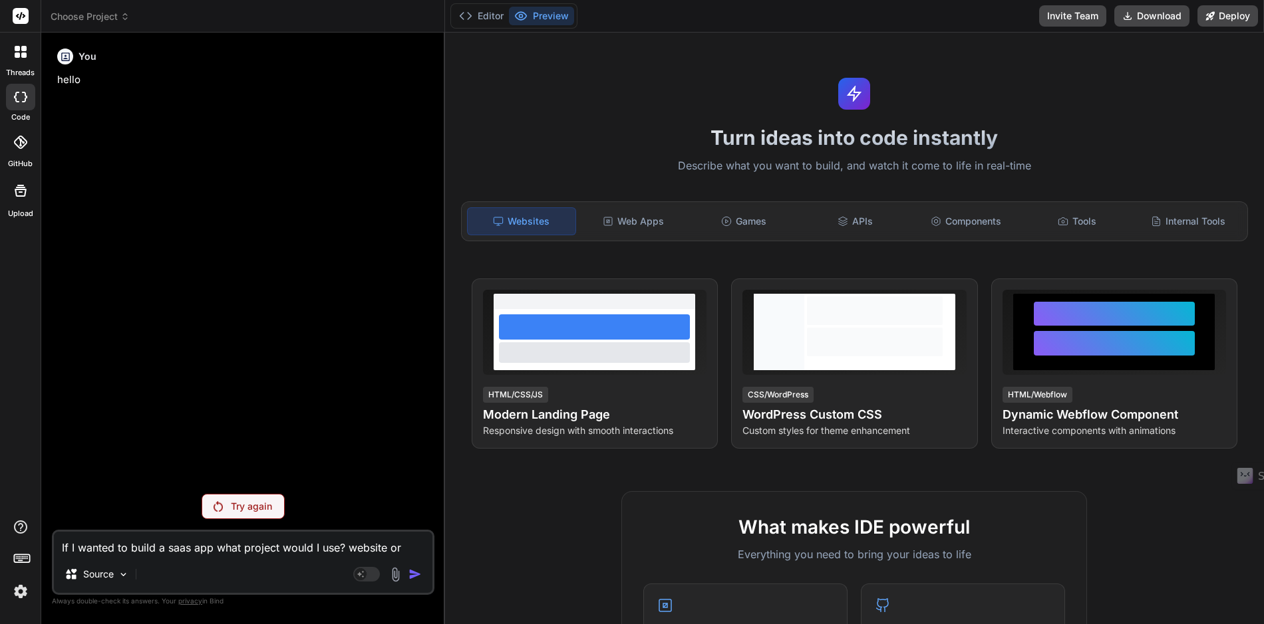
type textarea "If I wanted to build a saas app what project would I use? website or web"
type textarea "x"
type textarea "If I wanted to build a saas app what project would I use? website or web a"
type textarea "x"
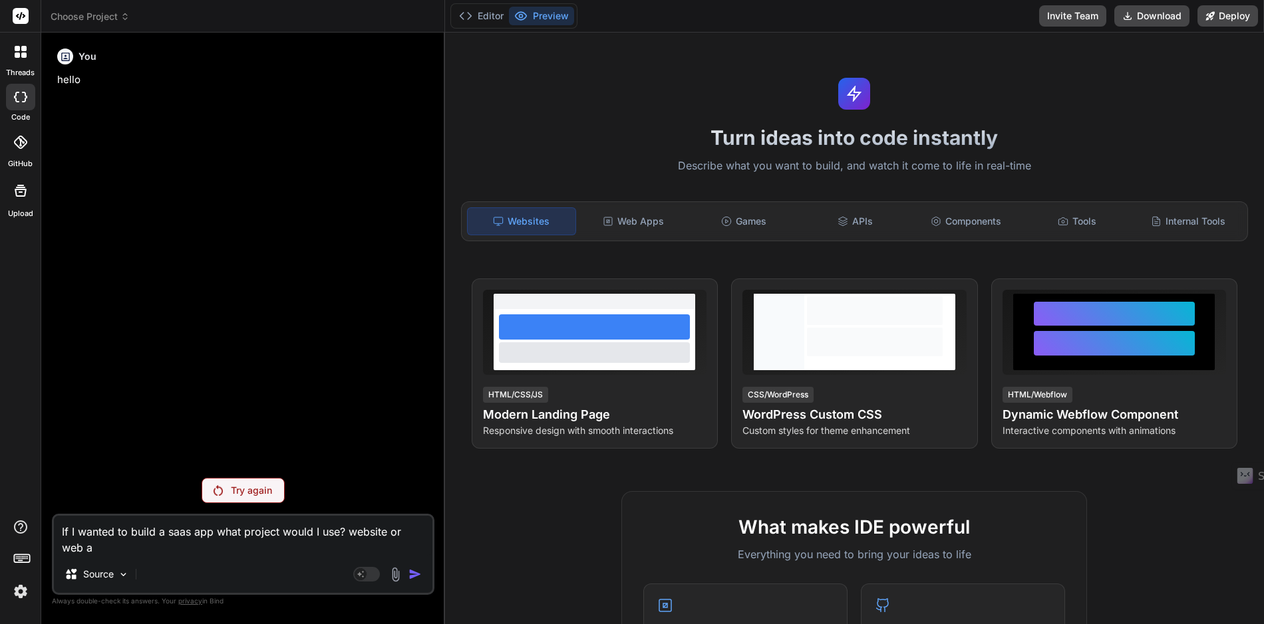
type textarea "If I wanted to build a saas app what project would I use? website or web ap"
type textarea "x"
type textarea "If I wanted to build a saas app what project would I use? website or web app"
type textarea "x"
type textarea "If I wanted to build a saas app what project would I use? website or web apps"
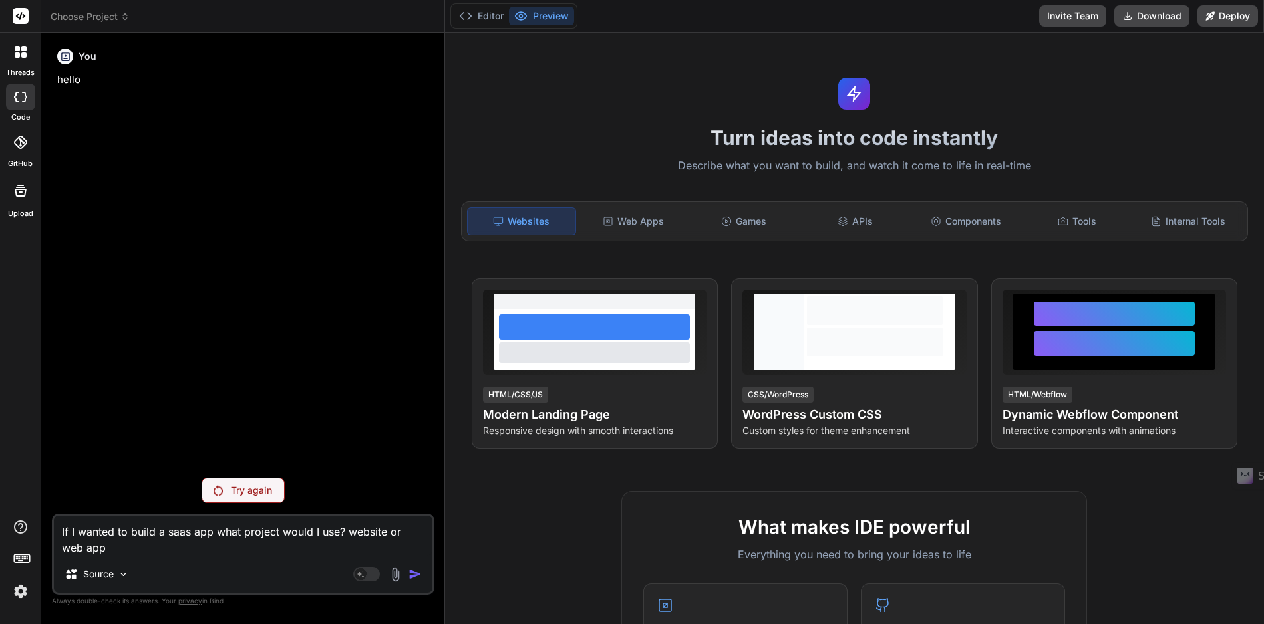
type textarea "x"
type textarea "If I wanted to build a saas app what project would I use? website or web apps"
type textarea "x"
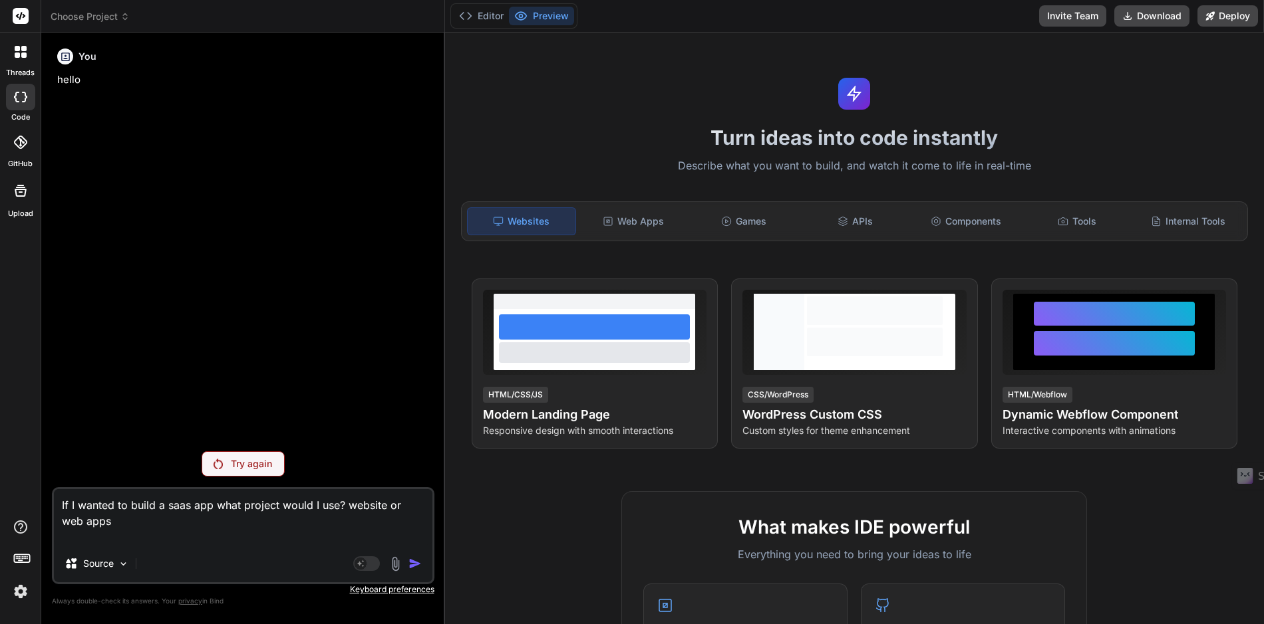
type textarea "If I wanted to build a saas app what project would I use? website or web apps"
click at [219, 543] on textarea "If I wanted to build a saas app what project would I use? website or web apps" at bounding box center [243, 517] width 378 height 56
click at [102, 76] on p "hello" at bounding box center [244, 79] width 374 height 15
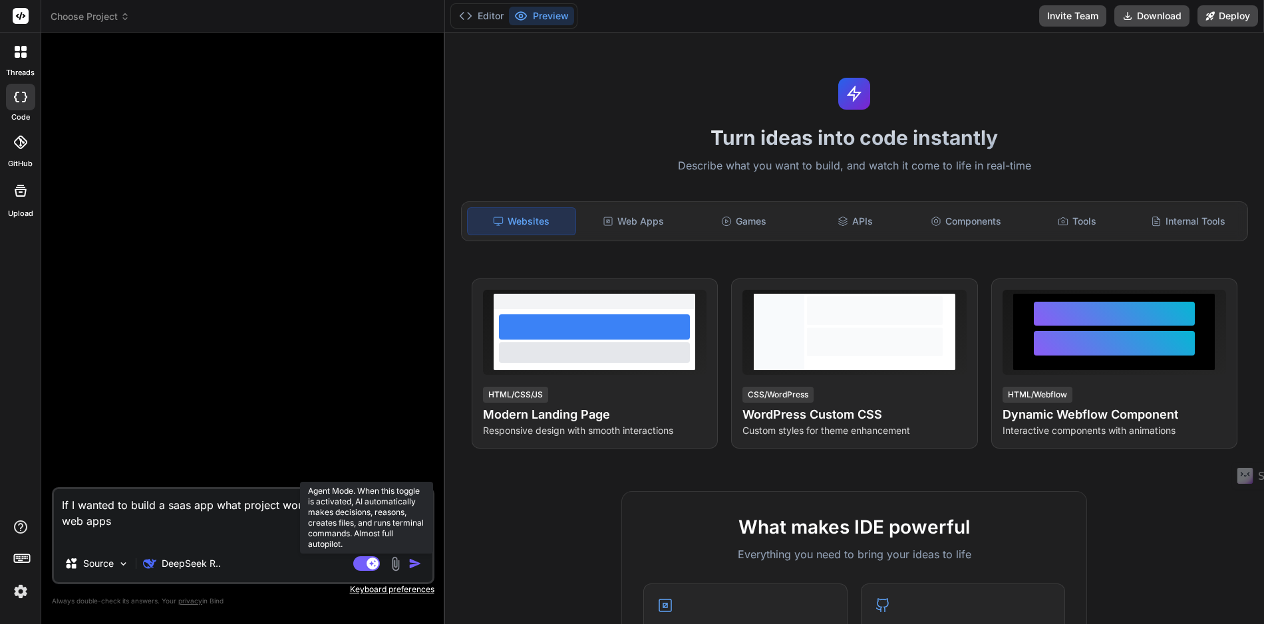
click at [359, 563] on rect at bounding box center [366, 564] width 27 height 15
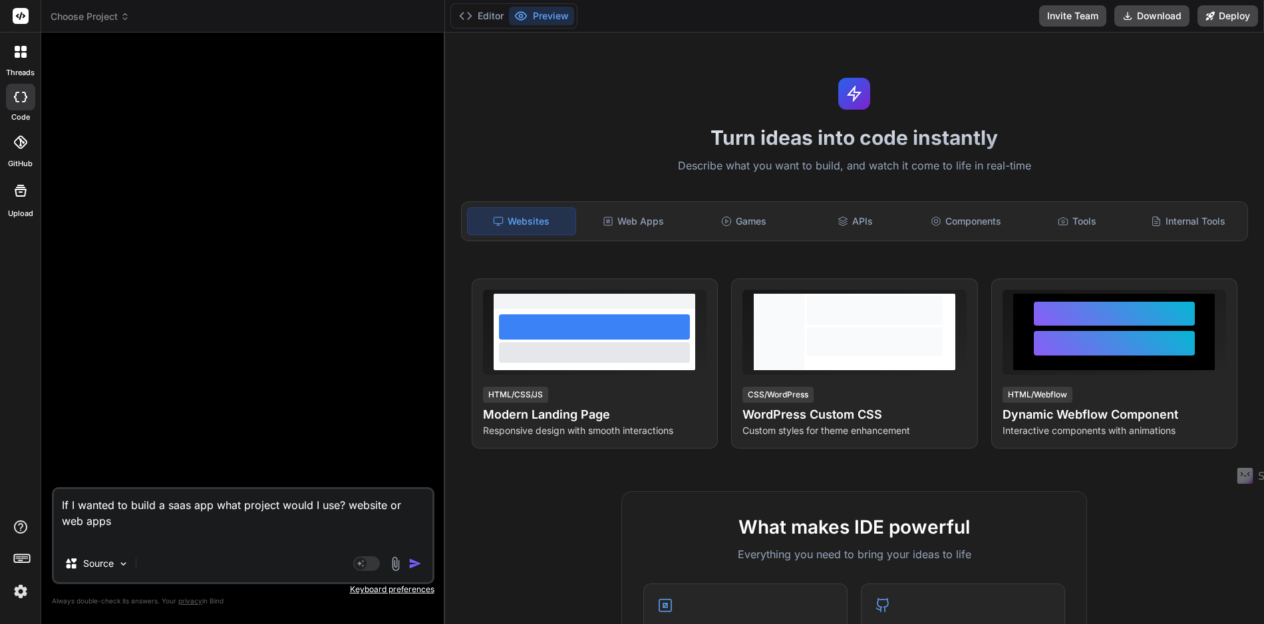
click at [411, 563] on img "button" at bounding box center [414, 563] width 13 height 13
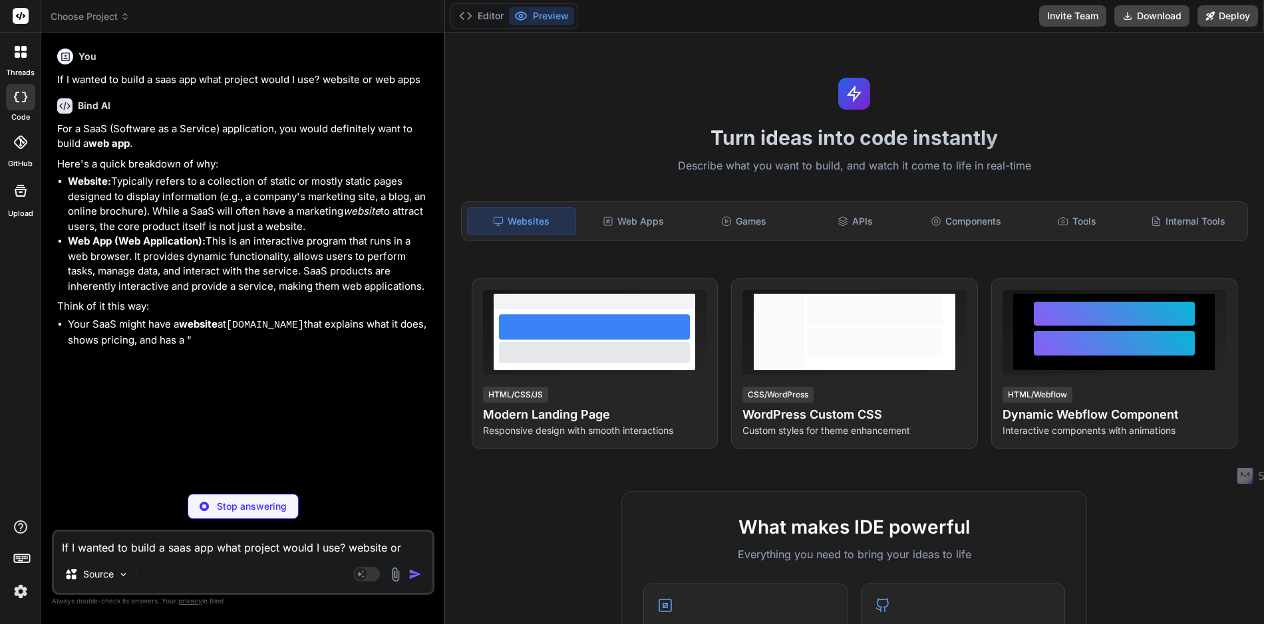
type textarea "x"
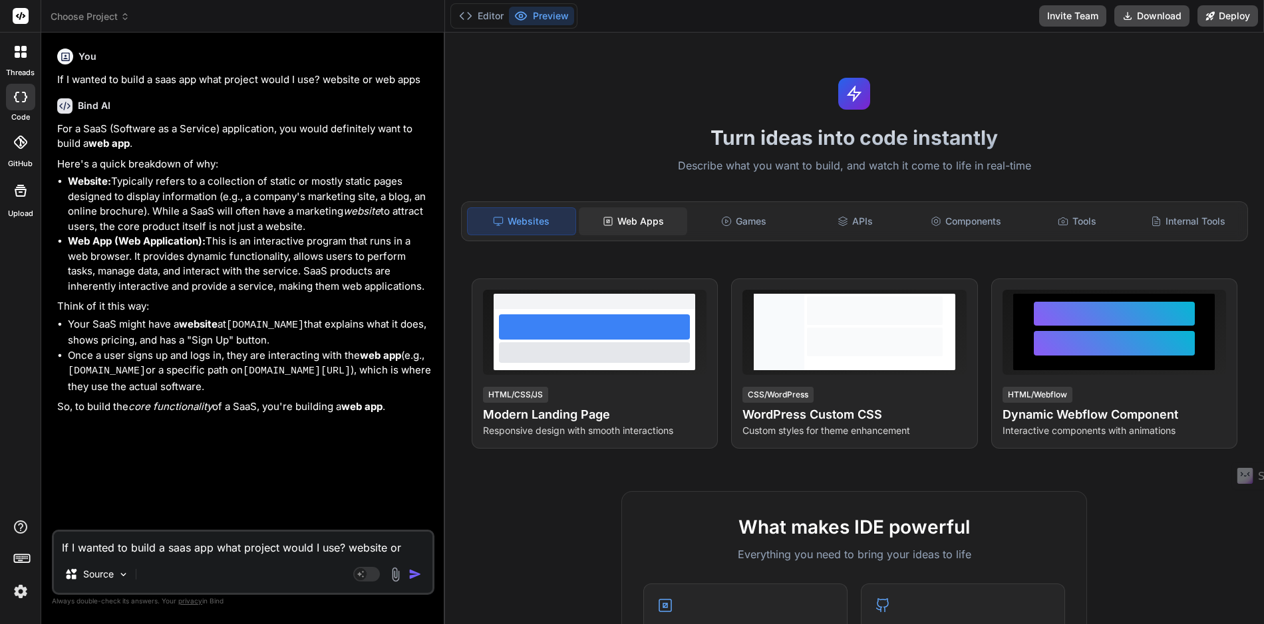
click at [634, 226] on div "Web Apps" at bounding box center [633, 221] width 108 height 28
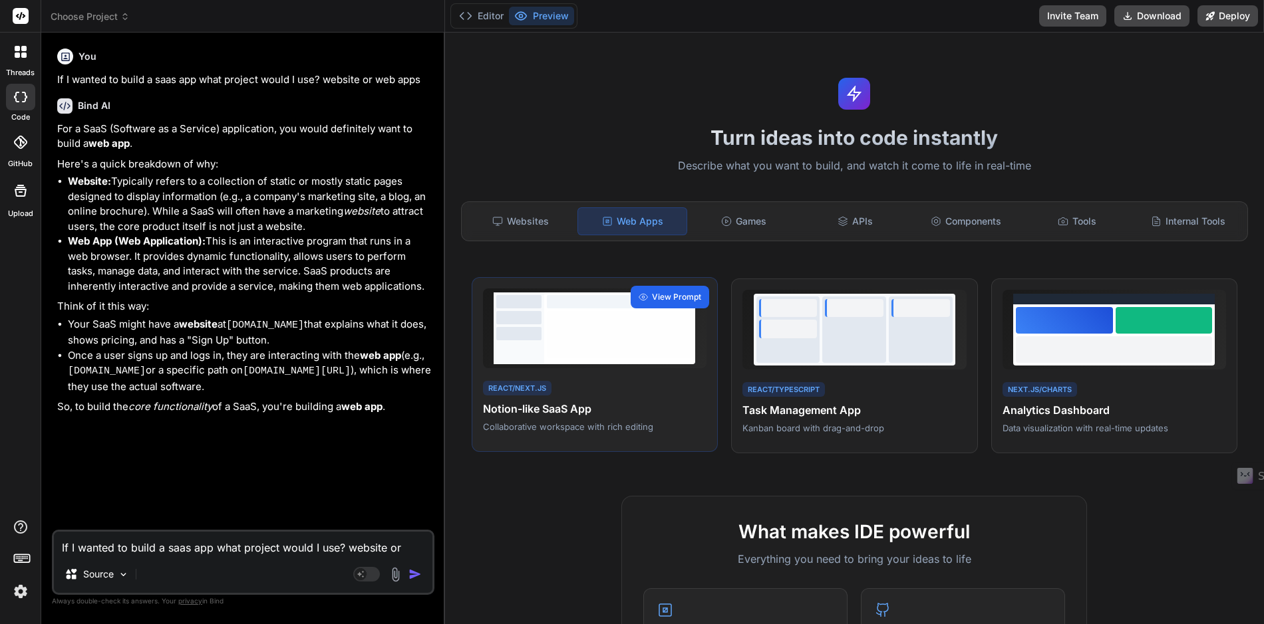
click at [658, 298] on span "View Prompt" at bounding box center [676, 297] width 49 height 12
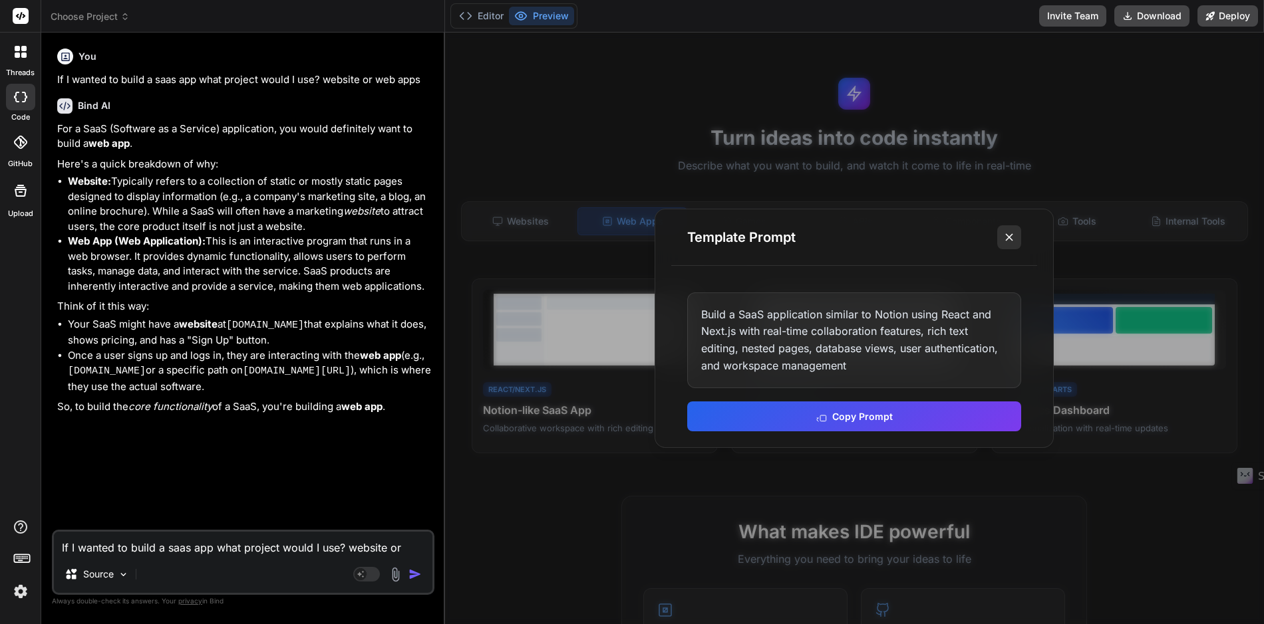
click at [1007, 239] on icon at bounding box center [1008, 237] width 13 height 13
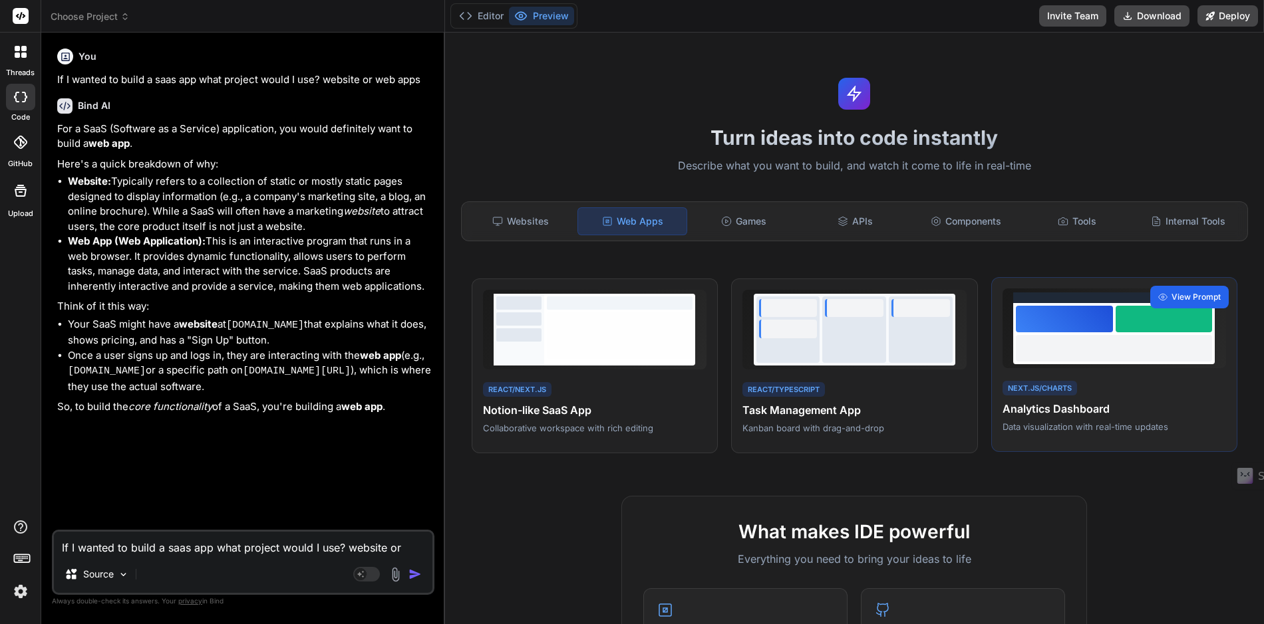
click at [1180, 297] on span "View Prompt" at bounding box center [1195, 297] width 49 height 12
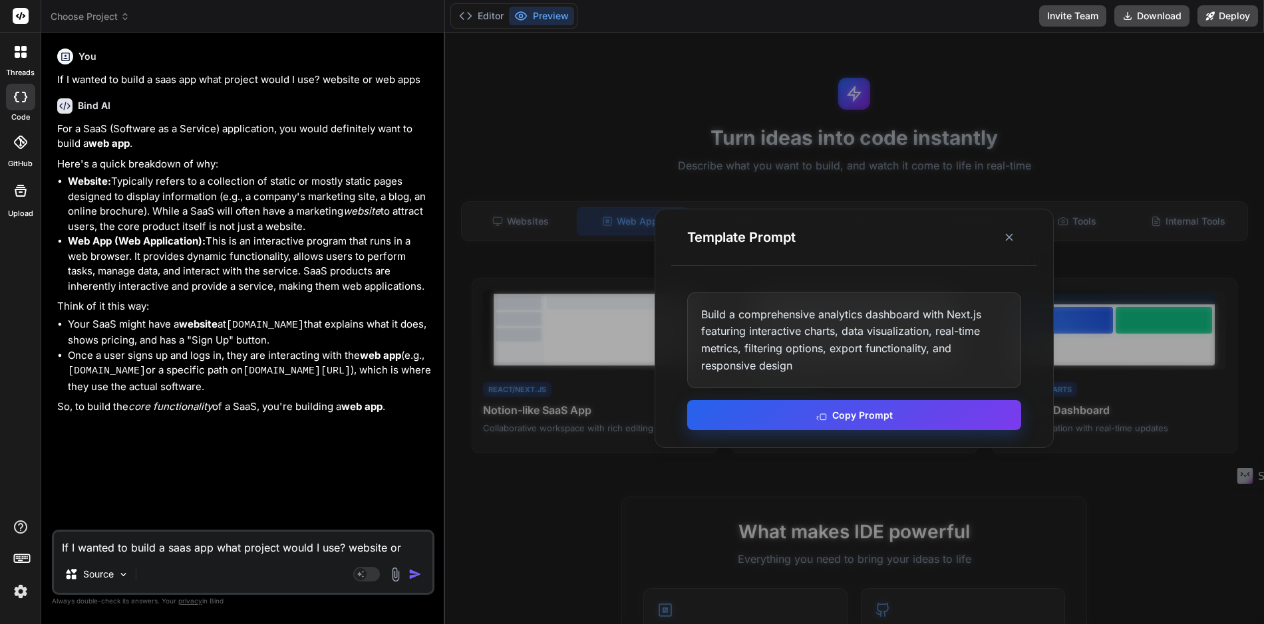
click at [850, 416] on button "Copy Prompt" at bounding box center [854, 415] width 334 height 30
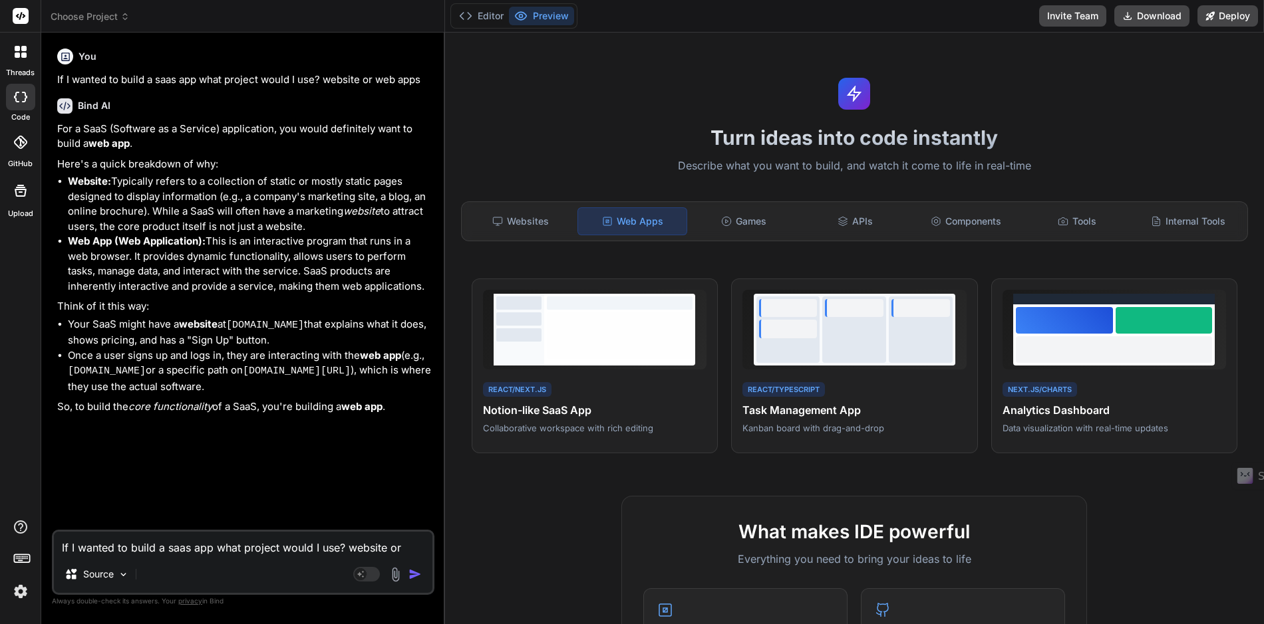
click at [239, 547] on textarea "If I wanted to build a saas app what project would I use? website or web apps" at bounding box center [243, 544] width 378 height 24
paste textarea "Build a comprehensive analytics dashboard with Next.js featuring interactive ch…"
type textarea "x"
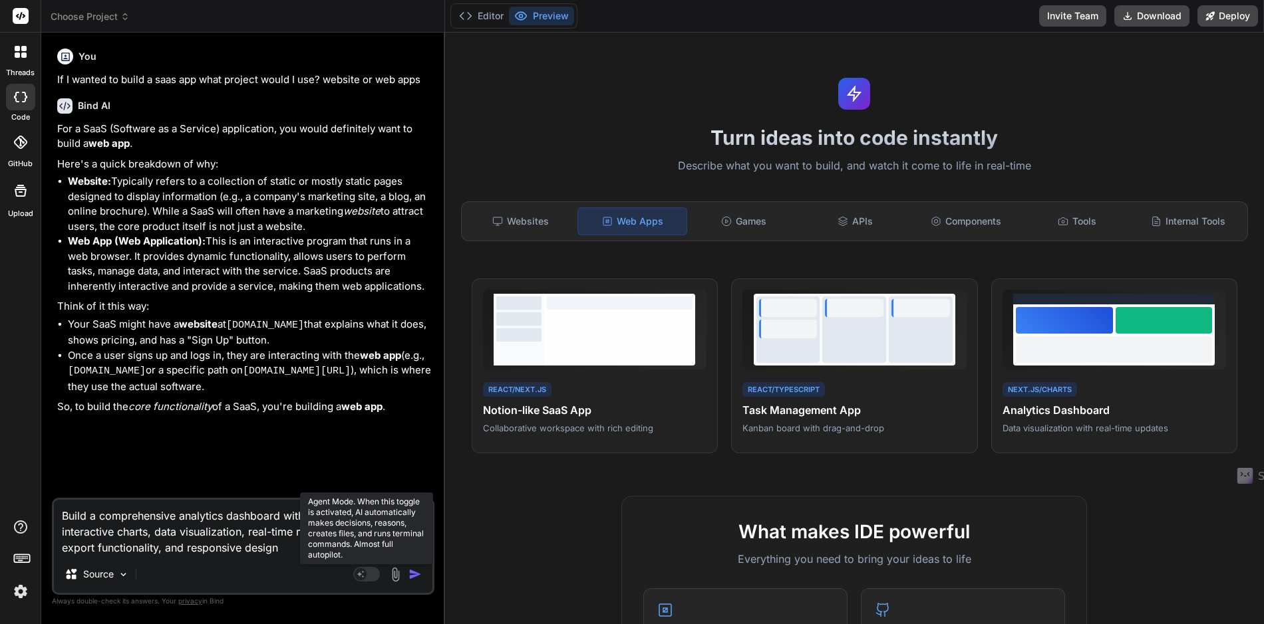
type textarea "Build a comprehensive analytics dashboard with Next.js featuring interactive ch…"
click at [370, 575] on rect at bounding box center [366, 574] width 27 height 15
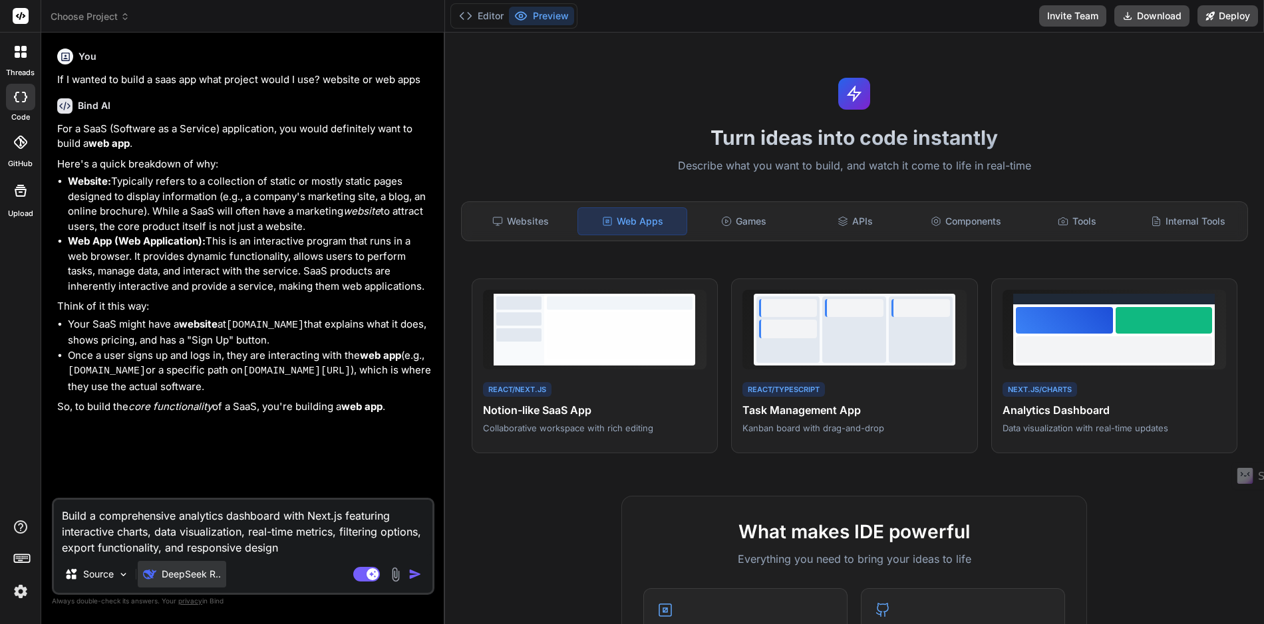
click at [200, 579] on p "DeepSeek R.." at bounding box center [191, 574] width 59 height 13
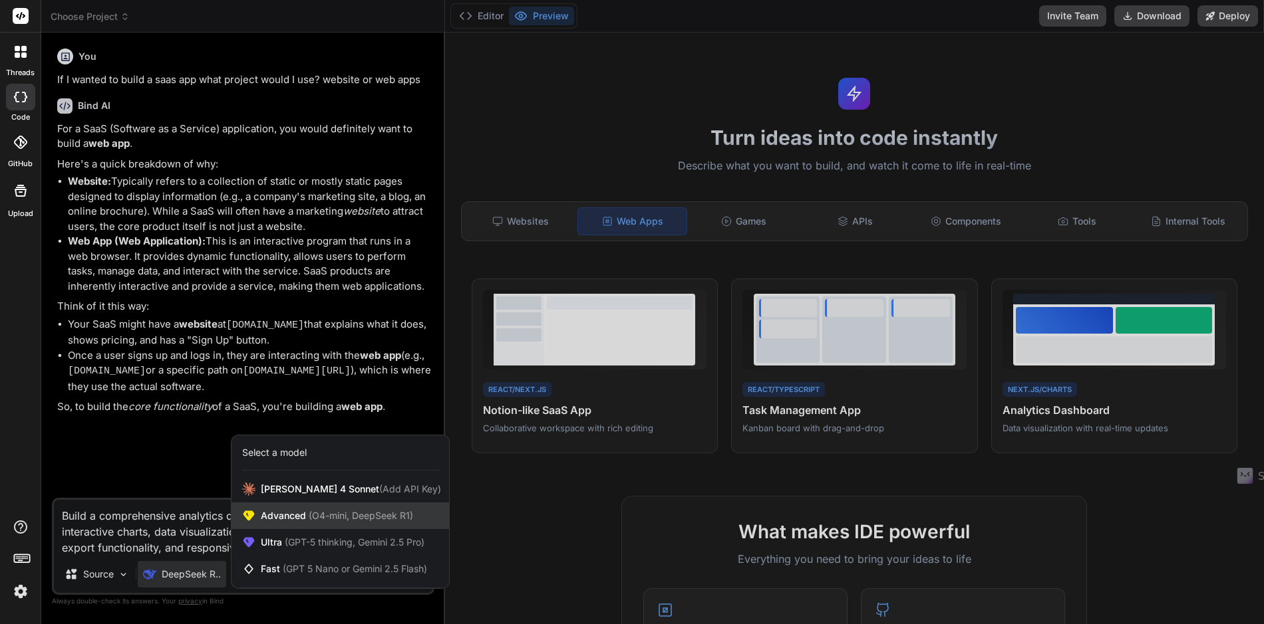
click at [285, 518] on span "Advanced (O4-mini, DeepSeek R1)" at bounding box center [337, 515] width 152 height 13
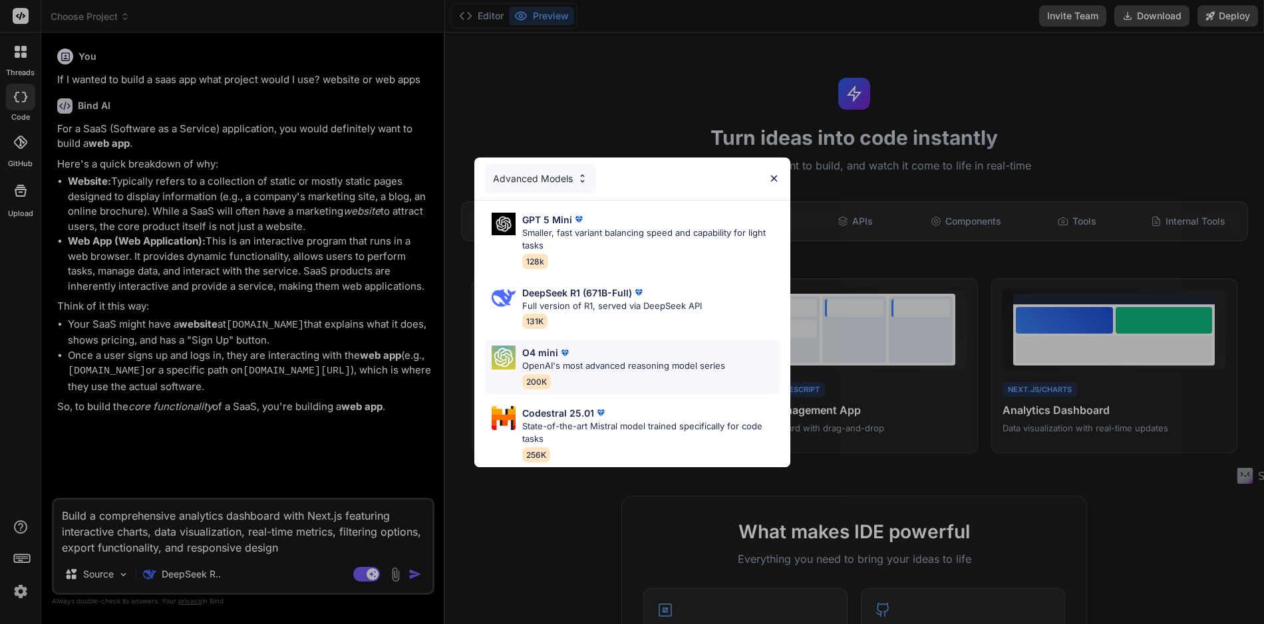
click at [590, 360] on p "OpenAI's most advanced reasoning model series" at bounding box center [623, 366] width 203 height 13
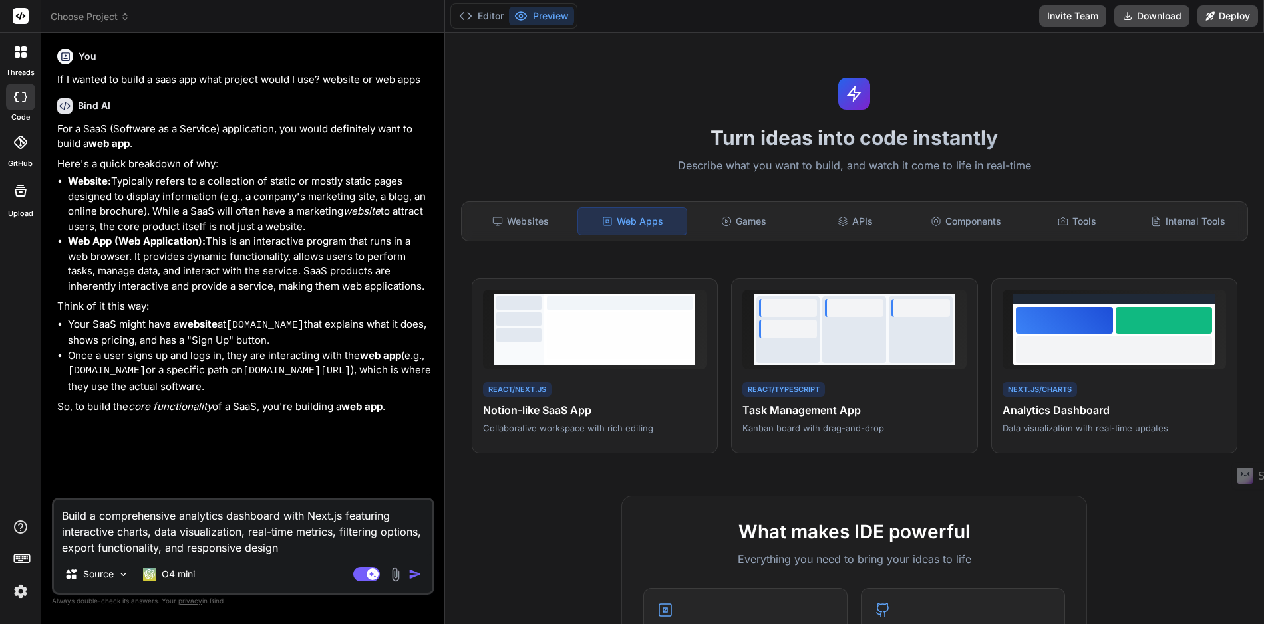
click at [279, 551] on textarea "Build a comprehensive analytics dashboard with Next.js featuring interactive ch…" at bounding box center [243, 528] width 378 height 56
type textarea "x"
type textarea "Build a comprehensive analytics dashboard with Next.js featuring interactive ch…"
type textarea "x"
type textarea "Build a comprehensive analytics dashboard with Next.js featuring interactive ch…"
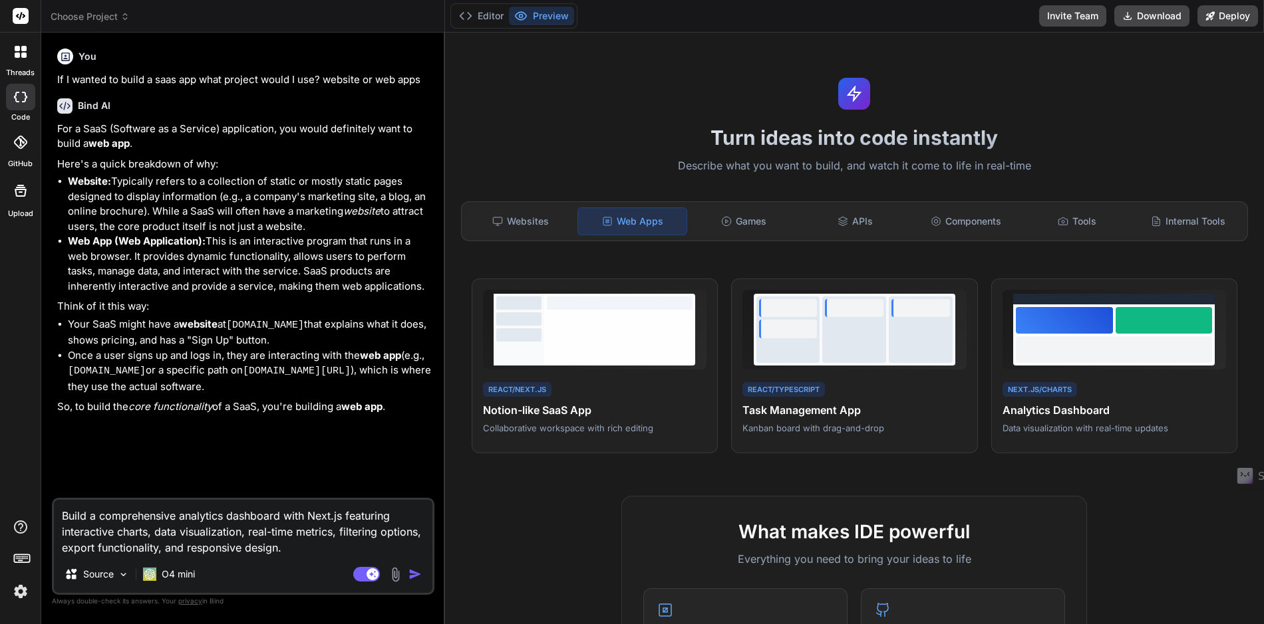
type textarea "x"
type textarea "Build a comprehensive analytics dashboard with Next.js featuring interactive ch…"
type textarea "x"
type textarea "Build a comprehensive analytics dashboard with Next.js featuring interactive ch…"
type textarea "x"
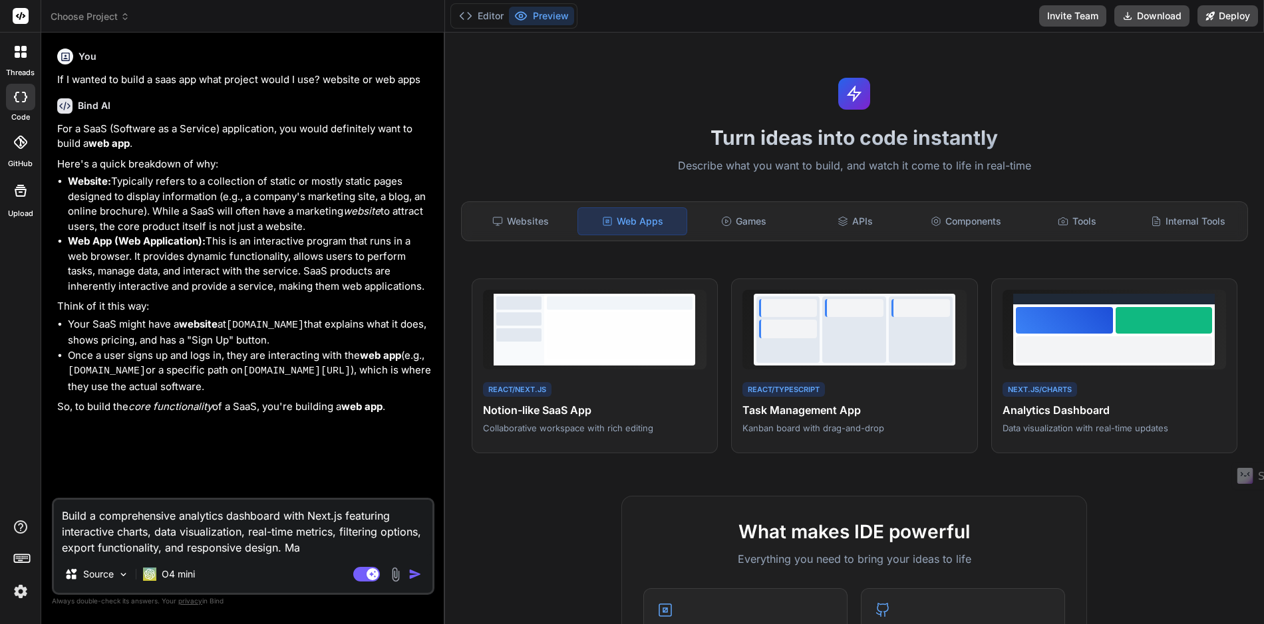
type textarea "Build a comprehensive analytics dashboard with Next.js featuring interactive ch…"
type textarea "x"
type textarea "Build a comprehensive analytics dashboard with Next.js featuring interactive ch…"
type textarea "x"
type textarea "Build a comprehensive analytics dashboard with Next.js featuring interactive ch…"
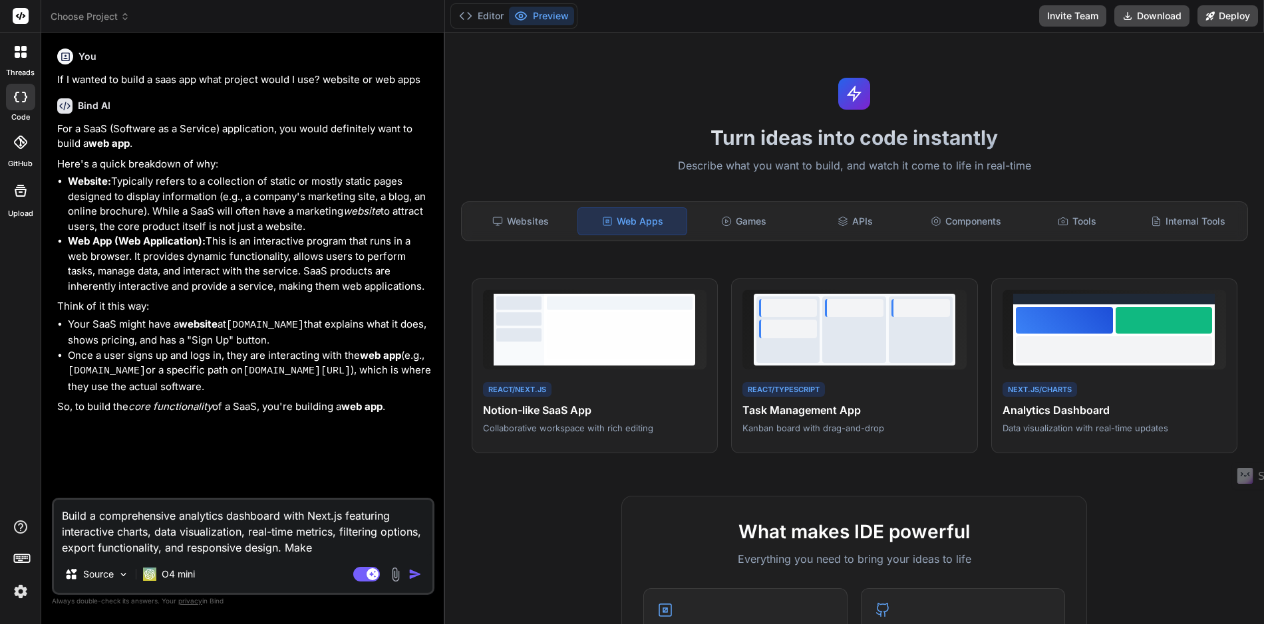
type textarea "x"
type textarea "Build a comprehensive analytics dashboard with Next.js featuring interactive ch…"
type textarea "x"
type textarea "Build a comprehensive analytics dashboard with Next.js featuring interactive ch…"
type textarea "x"
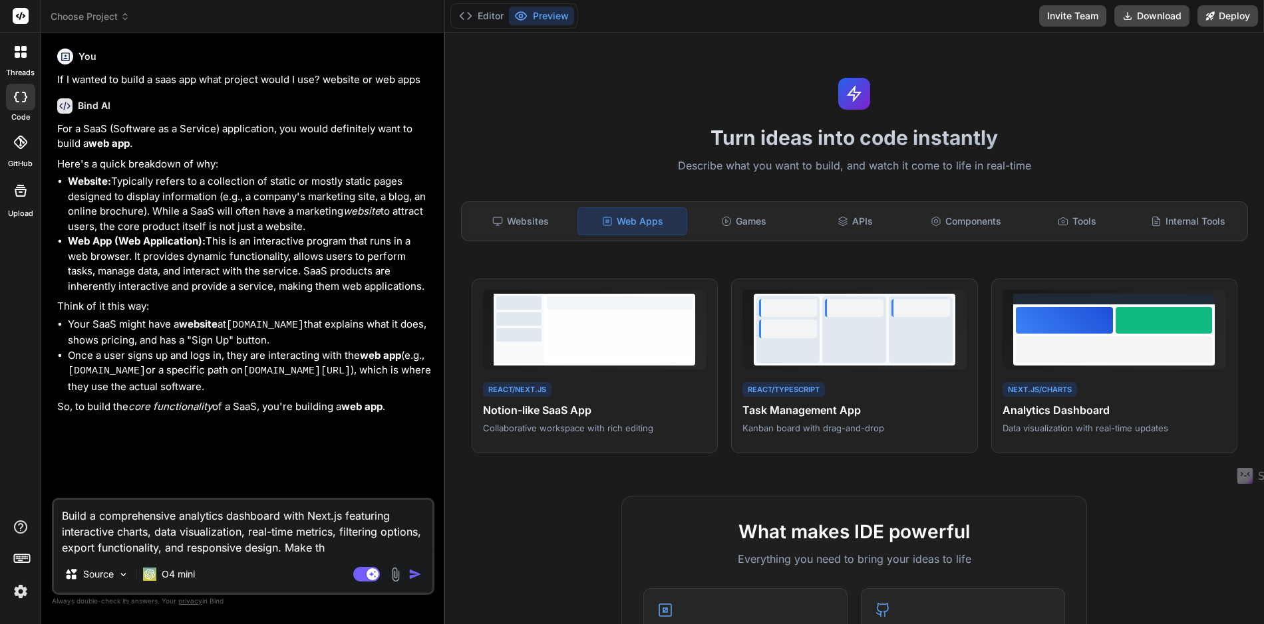
type textarea "Build a comprehensive analytics dashboard with Next.js featuring interactive ch…"
type textarea "x"
type textarea "Build a comprehensive analytics dashboard with Next.js featuring interactive ch…"
type textarea "x"
type textarea "Build a comprehensive analytics dashboard with Next.js featuring interactive ch…"
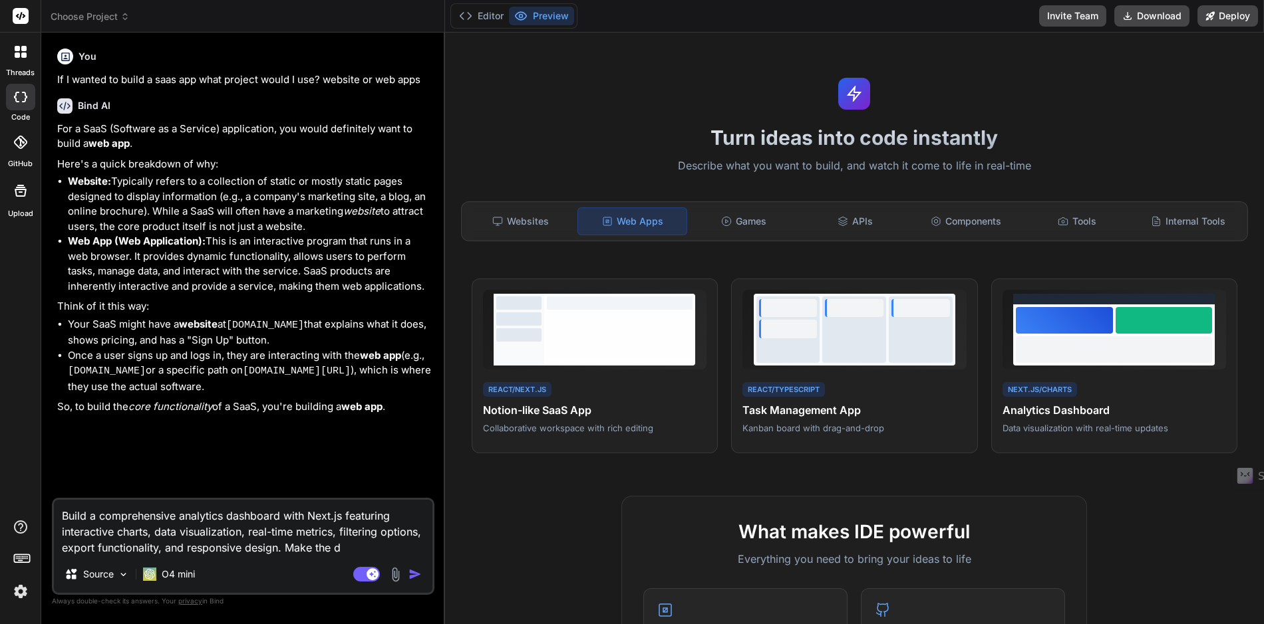
type textarea "x"
type textarea "Build a comprehensive analytics dashboard with Next.js featuring interactive ch…"
type textarea "x"
type textarea "Build a comprehensive analytics dashboard with Next.js featuring interactive ch…"
type textarea "x"
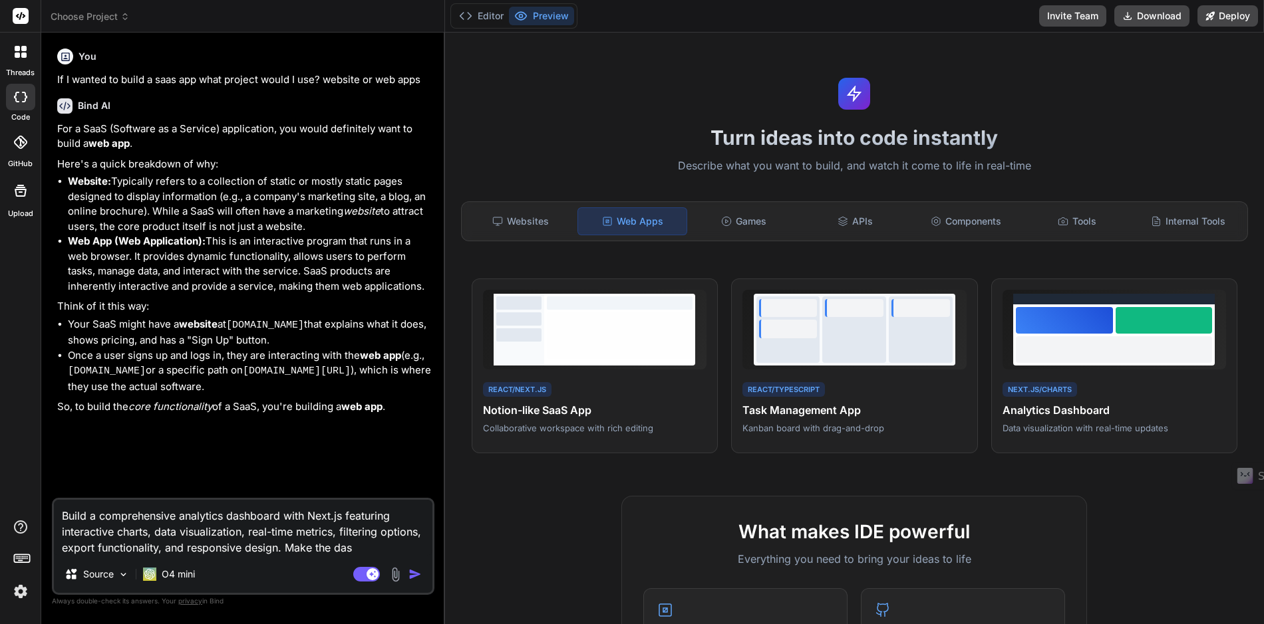
type textarea "Build a comprehensive analytics dashboard with Next.js featuring interactive ch…"
type textarea "x"
type textarea "Build a comprehensive analytics dashboard with Next.js featuring interactive ch…"
type textarea "x"
type textarea "Build a comprehensive analytics dashboard with Next.js featuring interactive ch…"
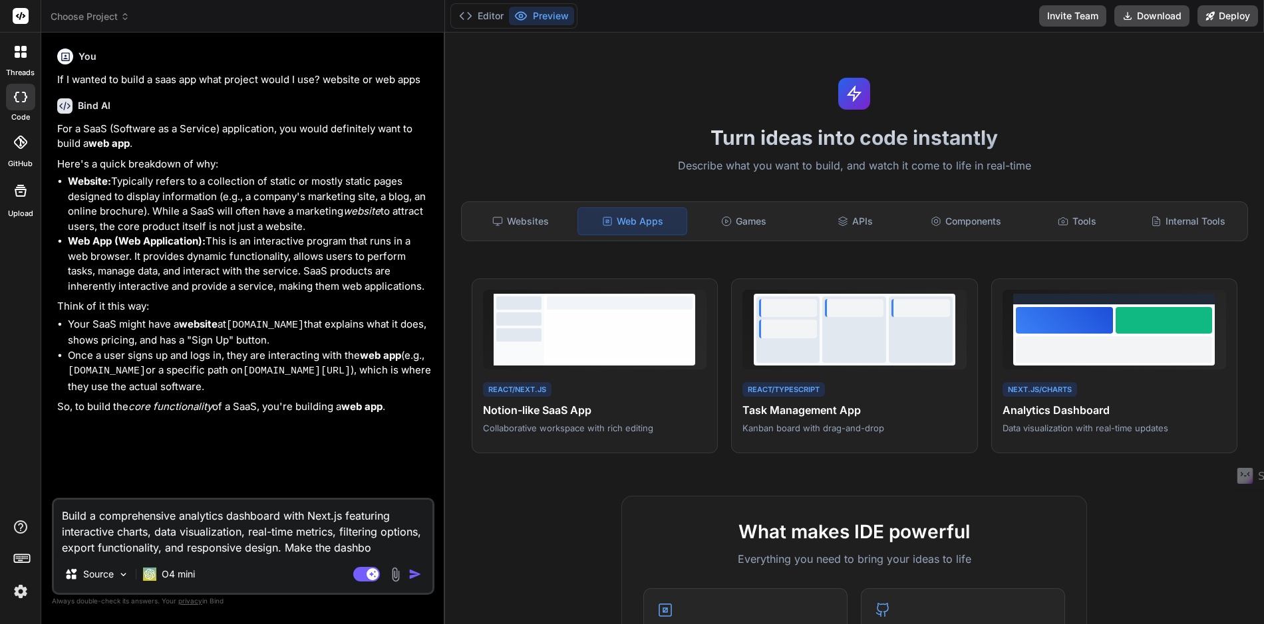
type textarea "x"
type textarea "Build a comprehensive analytics dashboard with Next.js featuring interactive ch…"
type textarea "x"
type textarea "Build a comprehensive analytics dashboard with Next.js featuring interactive ch…"
type textarea "x"
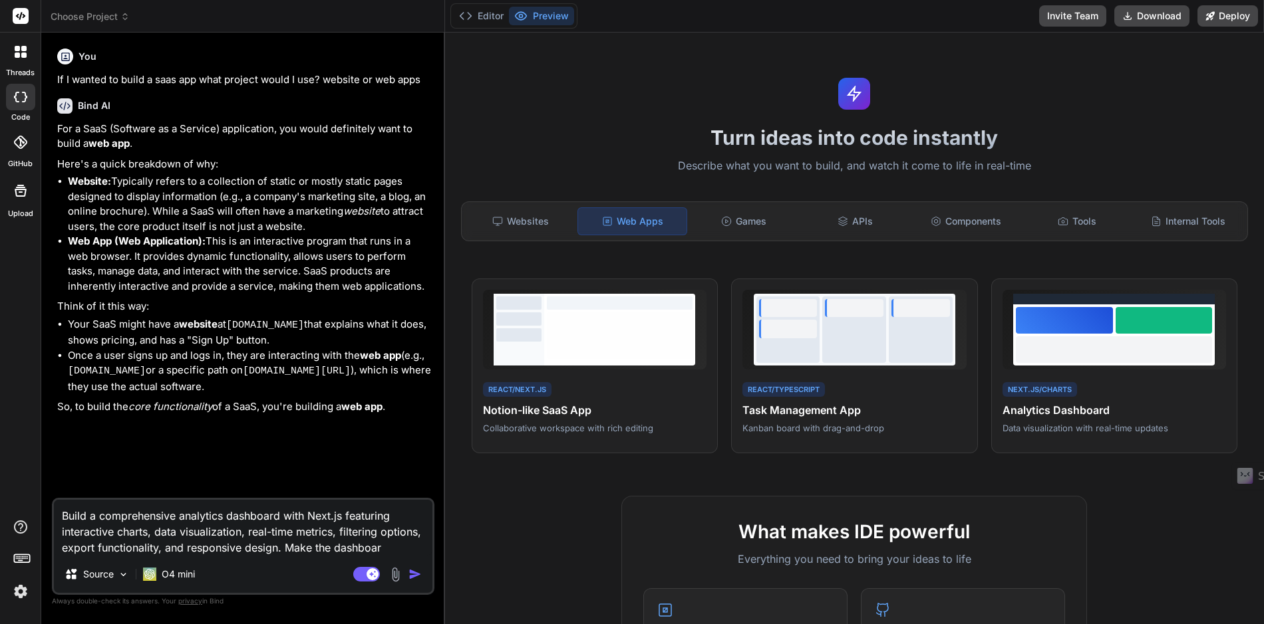
type textarea "Build a comprehensive analytics dashboard with Next.js featuring interactive ch…"
type textarea "x"
type textarea "Build a comprehensive analytics dashboard with Next.js featuring interactive ch…"
type textarea "x"
type textarea "Build a comprehensive analytics dashboard with Next.js featuring interactive ch…"
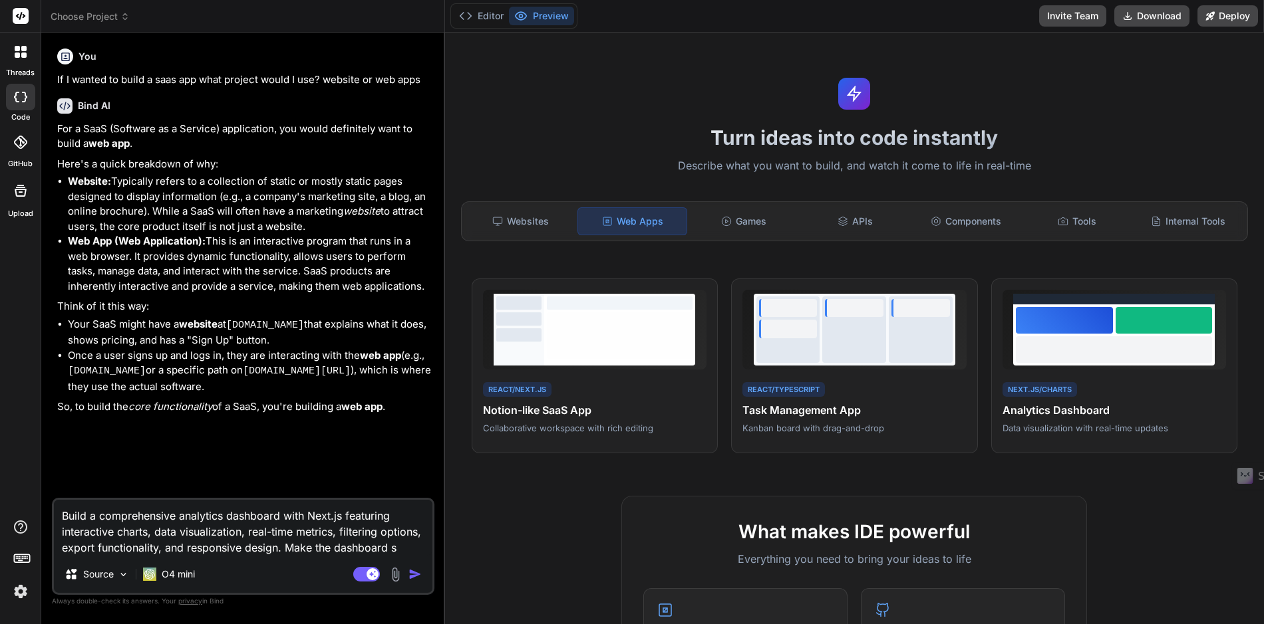
type textarea "x"
type textarea "Build a comprehensive analytics dashboard with Next.js featuring interactive ch…"
type textarea "x"
type textarea "Build a comprehensive analytics dashboard with Next.js featuring interactive ch…"
type textarea "x"
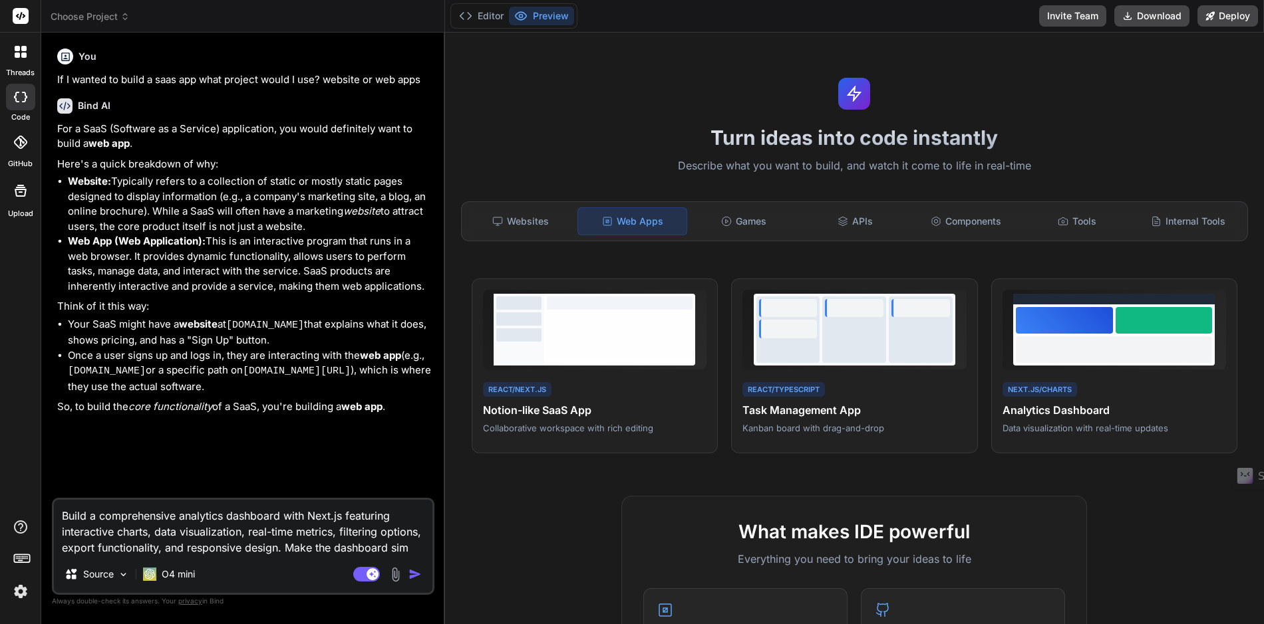
type textarea "Build a comprehensive analytics dashboard with Next.js featuring interactive ch…"
type textarea "x"
type textarea "Build a comprehensive analytics dashboard with Next.js featuring interactive ch…"
type textarea "x"
type textarea "Build a comprehensive analytics dashboard with Next.js featuring interactive ch…"
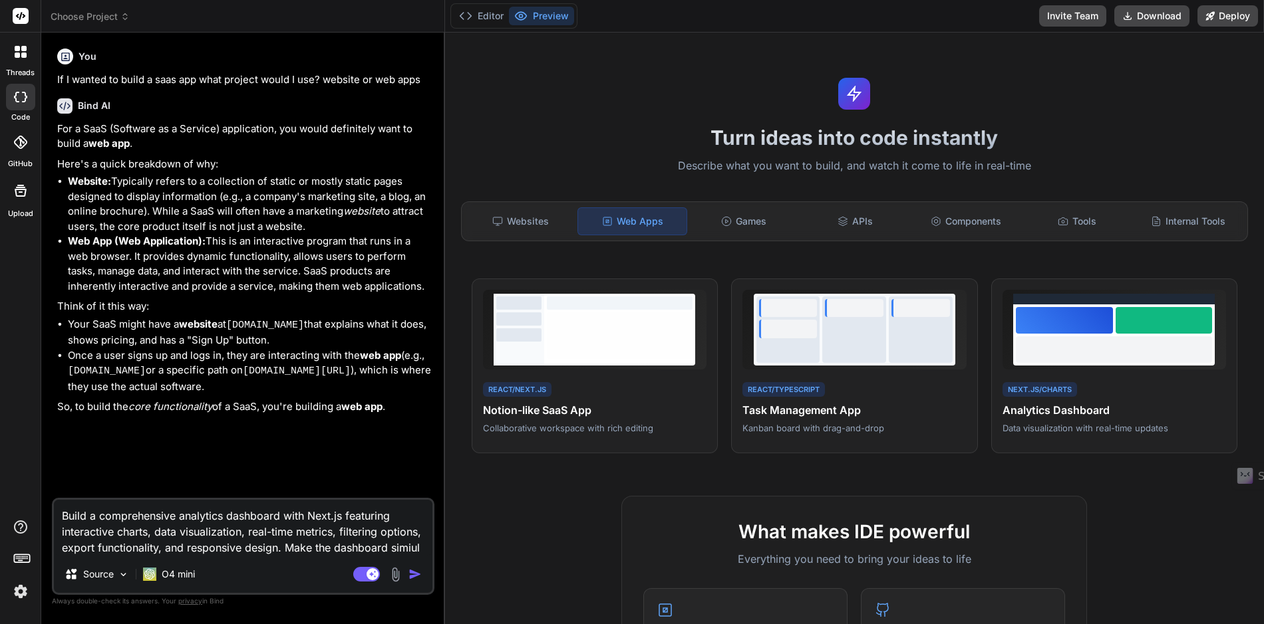
type textarea "x"
type textarea "Build a comprehensive analytics dashboard with Next.js featuring interactive ch…"
type textarea "x"
type textarea "Build a comprehensive analytics dashboard with Next.js featuring interactive ch…"
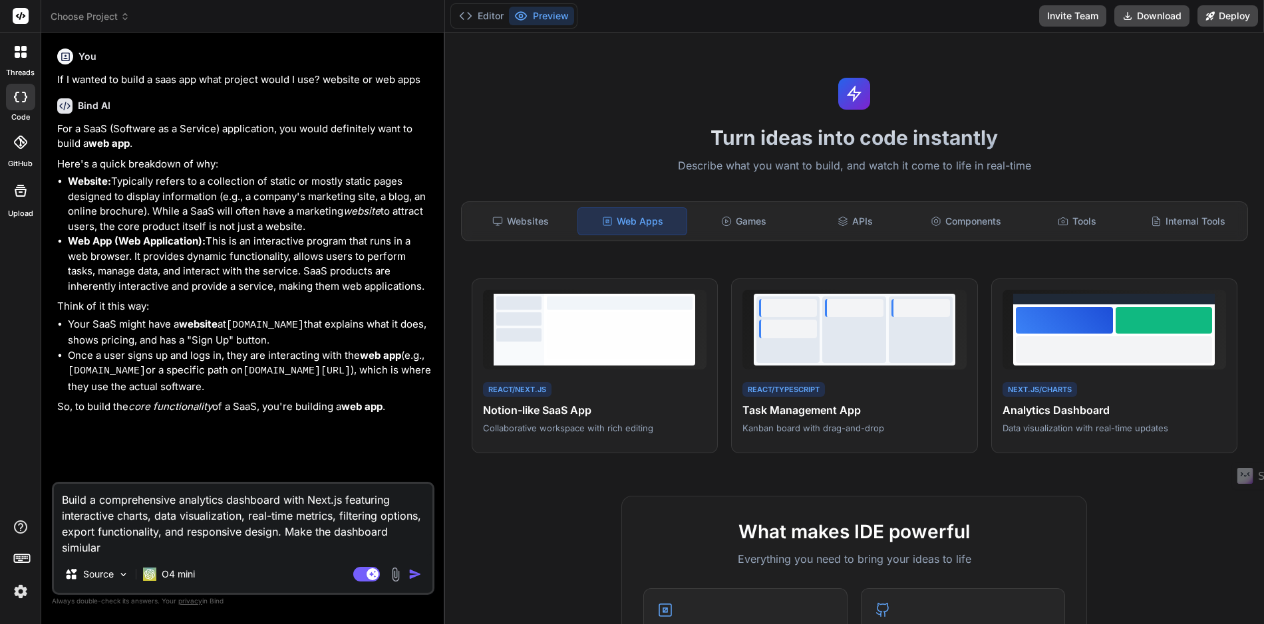
type textarea "x"
type textarea "Build a comprehensive analytics dashboard with Next.js featuring interactive ch…"
type textarea "x"
type textarea "Build a comprehensive analytics dashboard with Next.js featuring interactive ch…"
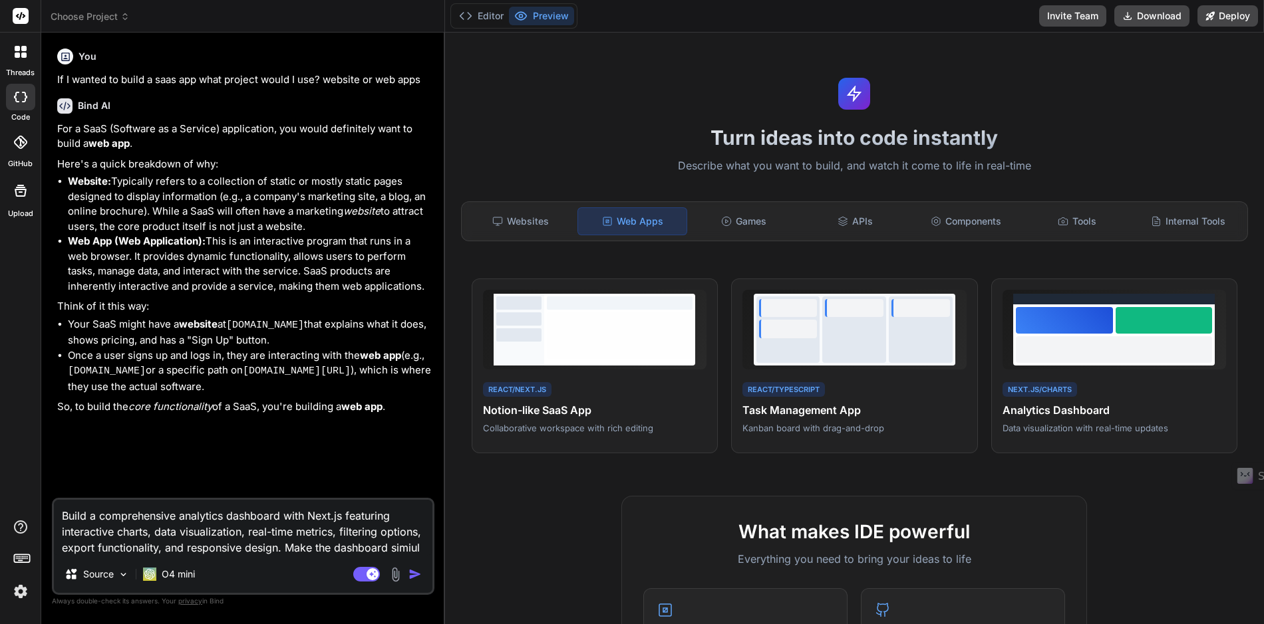
type textarea "x"
type textarea "Build a comprehensive analytics dashboard with Next.js featuring interactive ch…"
type textarea "x"
type textarea "Build a comprehensive analytics dashboard with Next.js featuring interactive ch…"
type textarea "x"
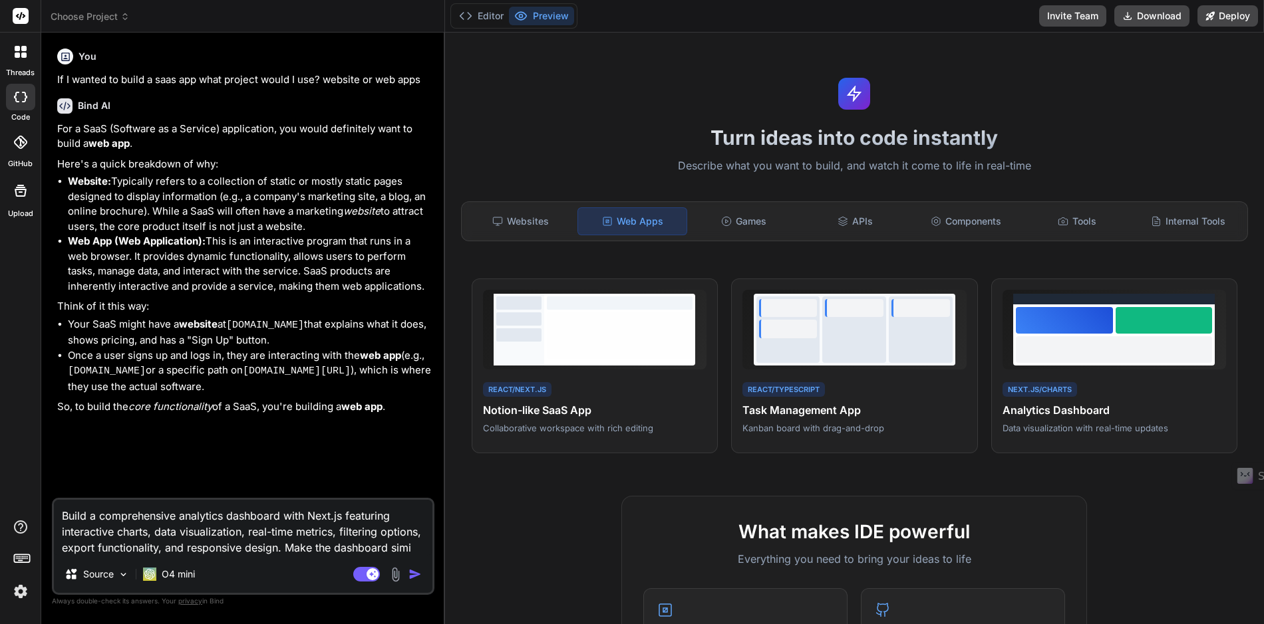
type textarea "Build a comprehensive analytics dashboard with Next.js featuring interactive ch…"
type textarea "x"
type textarea "Build a comprehensive analytics dashboard with Next.js featuring interactive ch…"
type textarea "x"
type textarea "Build a comprehensive analytics dashboard with Next.js featuring interactive ch…"
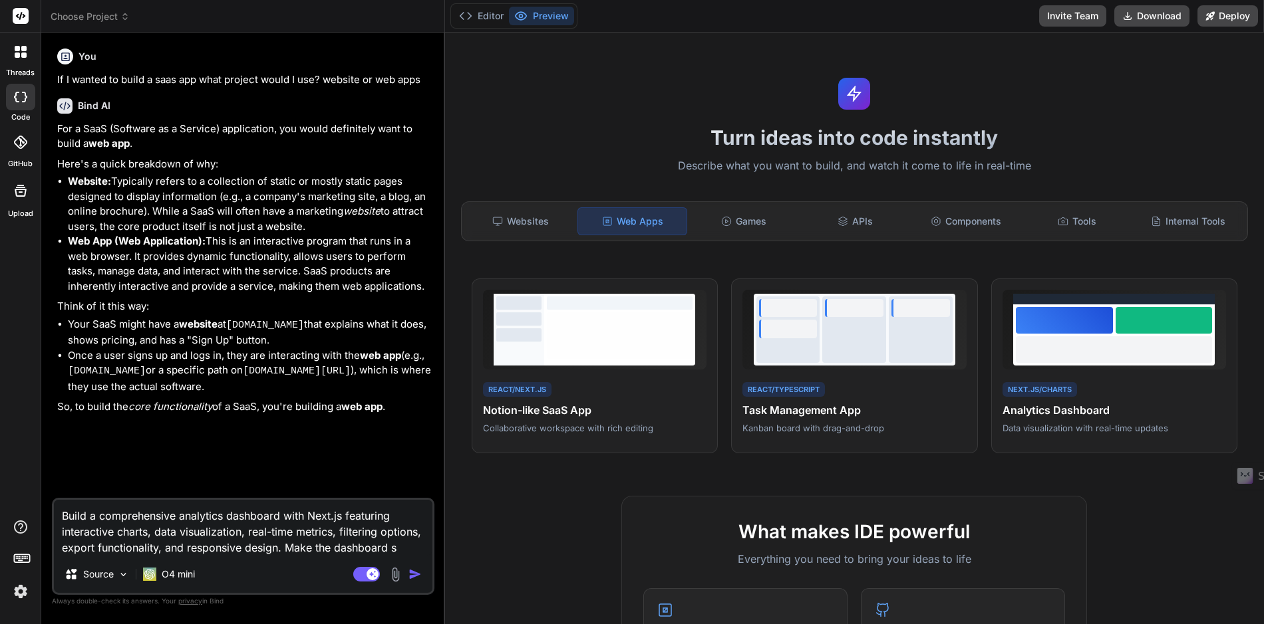
type textarea "x"
type textarea "Build a comprehensive analytics dashboard with Next.js featuring interactive ch…"
type textarea "x"
type textarea "Build a comprehensive analytics dashboard with Next.js featuring interactive ch…"
type textarea "x"
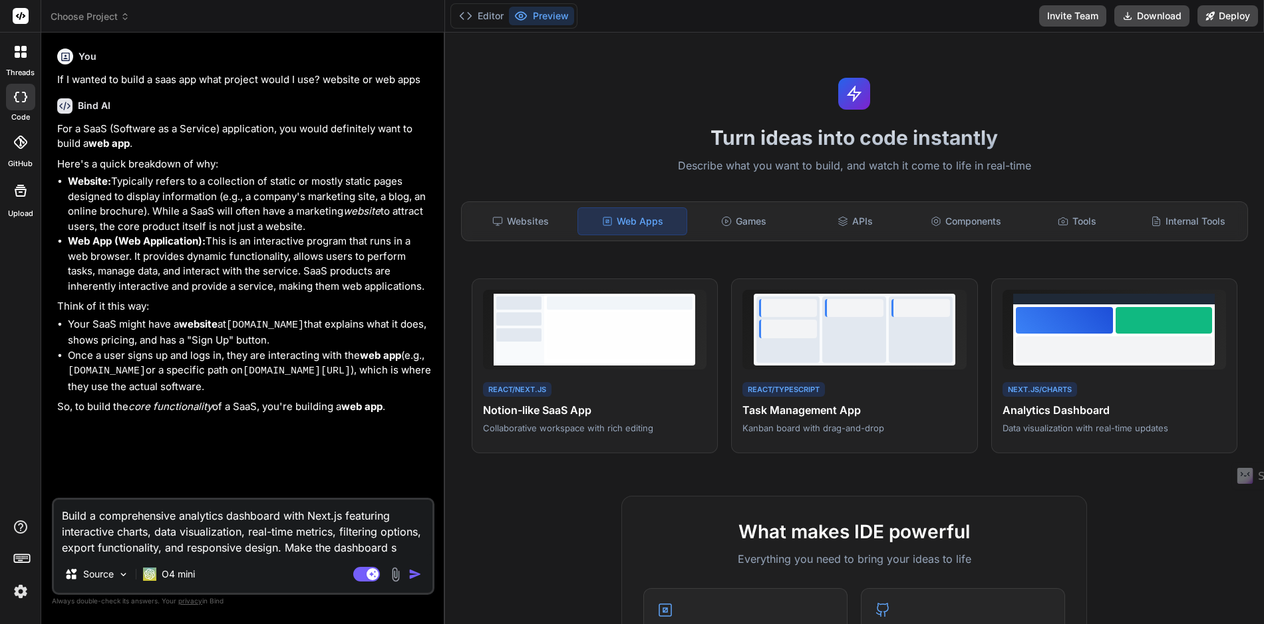
type textarea "Build a comprehensive analytics dashboard with Next.js featuring interactive ch…"
type textarea "x"
type textarea "Build a comprehensive analytics dashboard with Next.js featuring interactive ch…"
type textarea "x"
type textarea "Build a comprehensive analytics dashboard with Next.js featuring interactive ch…"
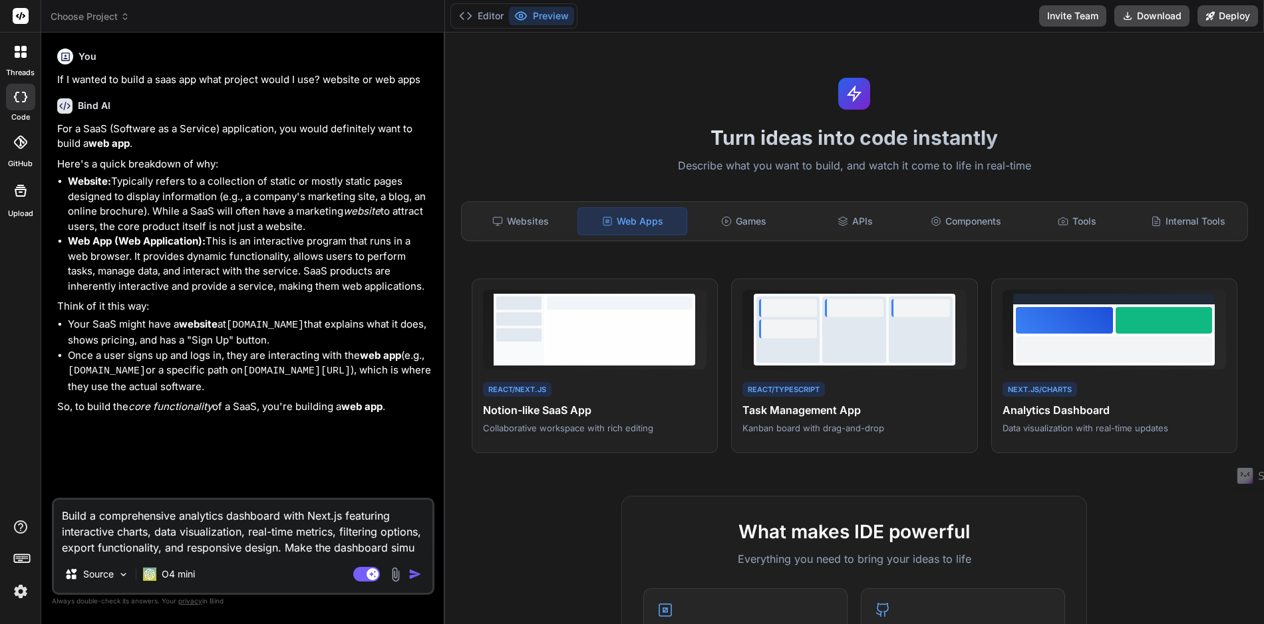
type textarea "x"
type textarea "Build a comprehensive analytics dashboard with Next.js featuring interactive ch…"
type textarea "x"
type textarea "Build a comprehensive analytics dashboard with Next.js featuring interactive ch…"
type textarea "x"
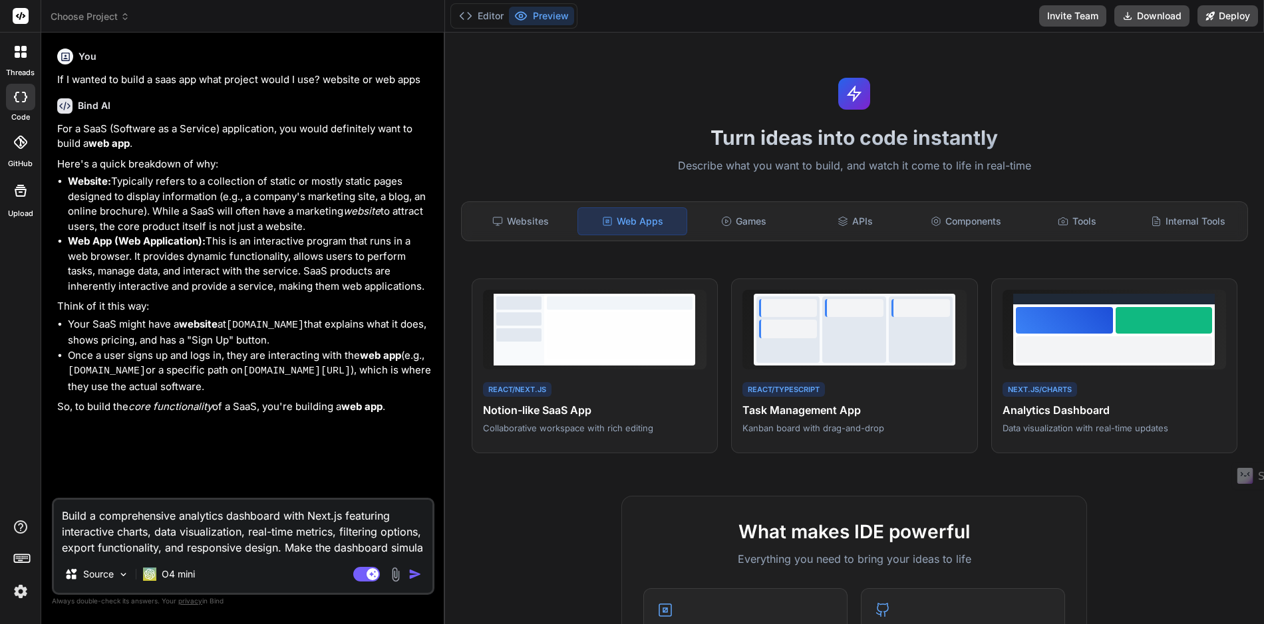
type textarea "Build a comprehensive analytics dashboard with Next.js featuring interactive ch…"
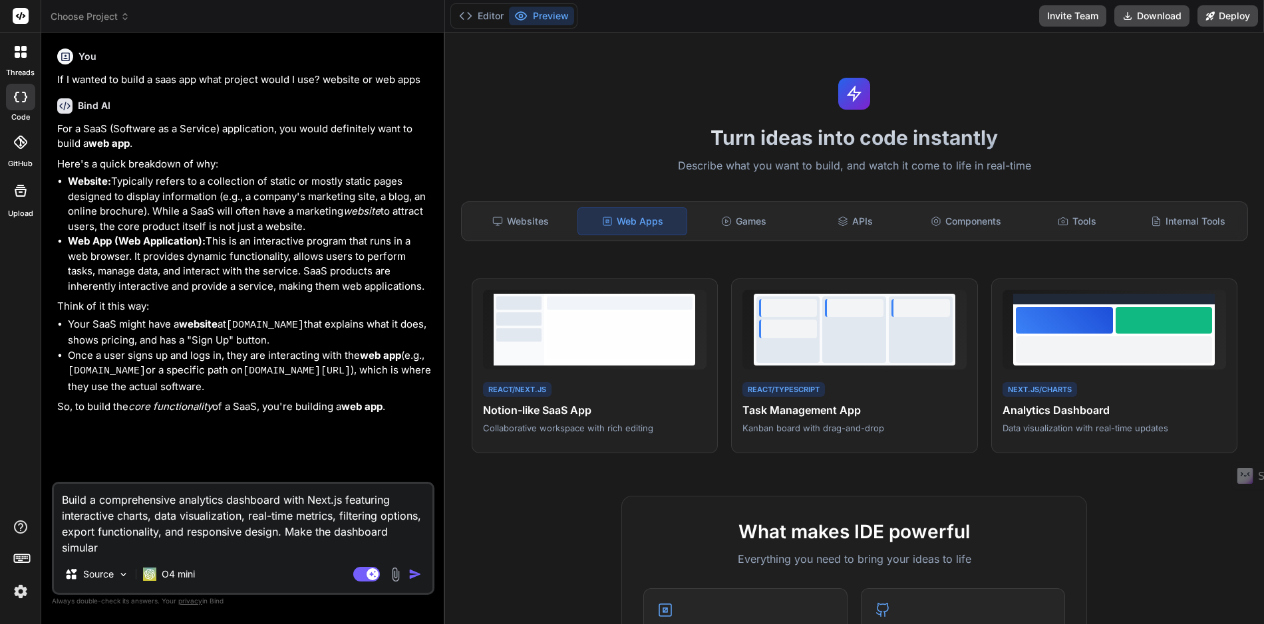
type textarea "x"
type textarea "Build a comprehensive analytics dashboard with Next.js featuring interactive ch…"
type textarea "x"
type textarea "Build a comprehensive analytics dashboard with Next.js featuring interactive ch…"
type textarea "x"
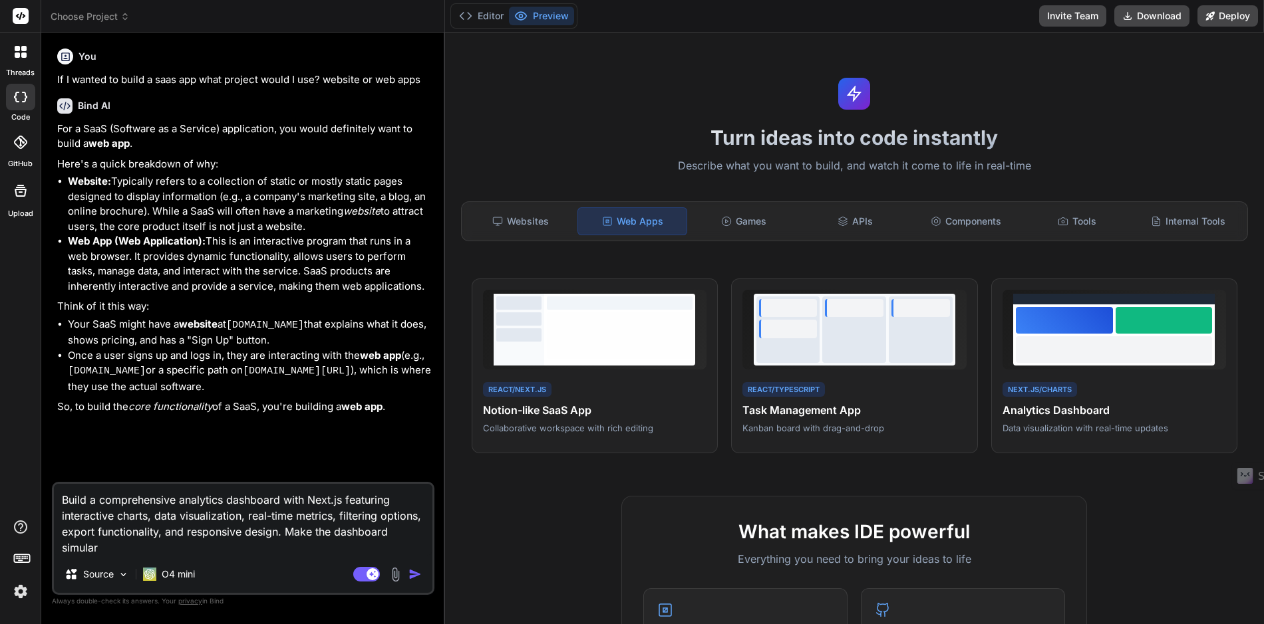
type textarea "Build a comprehensive analytics dashboard with Next.js featuring interactive ch…"
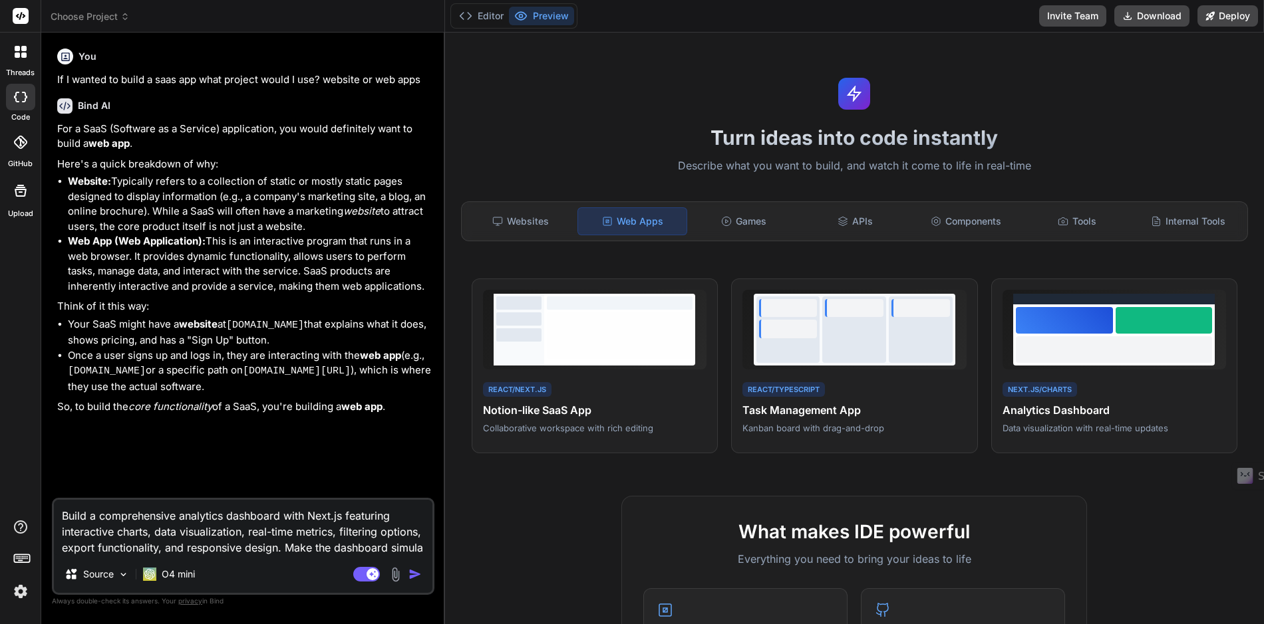
type textarea "x"
type textarea "Build a comprehensive analytics dashboard with Next.js featuring interactive ch…"
type textarea "x"
type textarea "Build a comprehensive analytics dashboard with Next.js featuring interactive ch…"
type textarea "x"
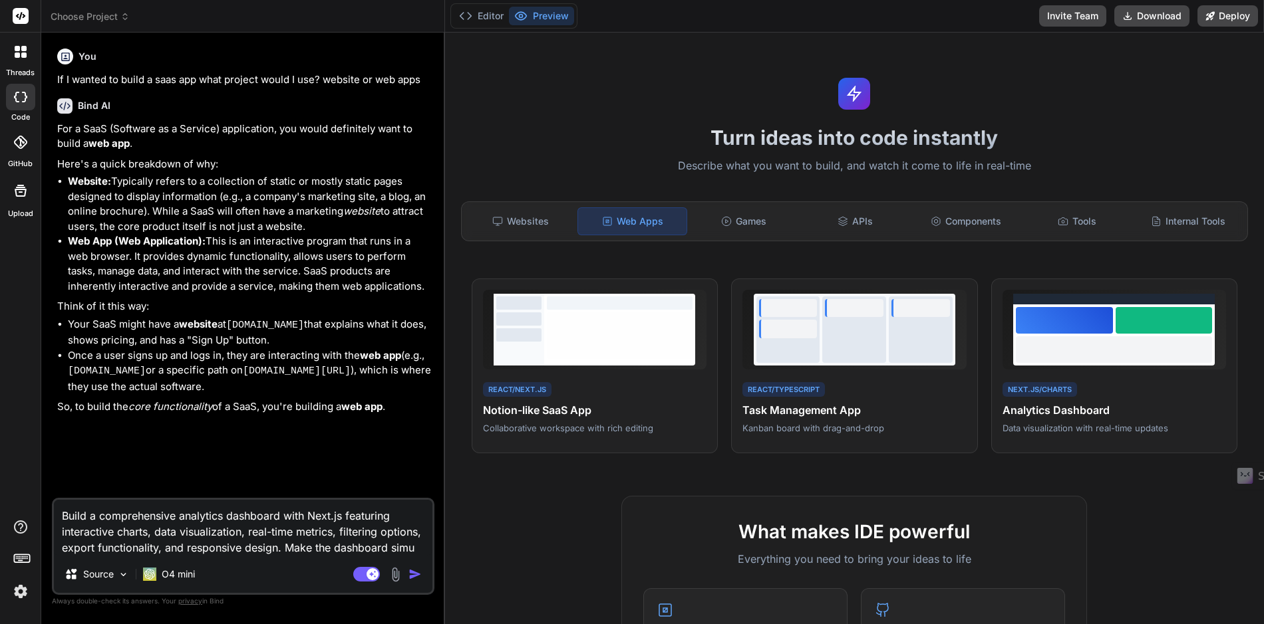
type textarea "Build a comprehensive analytics dashboard with Next.js featuring interactive ch…"
type textarea "x"
type textarea "Build a comprehensive analytics dashboard with Next.js featuring interactive ch…"
type textarea "x"
type textarea "Build a comprehensive analytics dashboard with Next.js featuring interactive ch…"
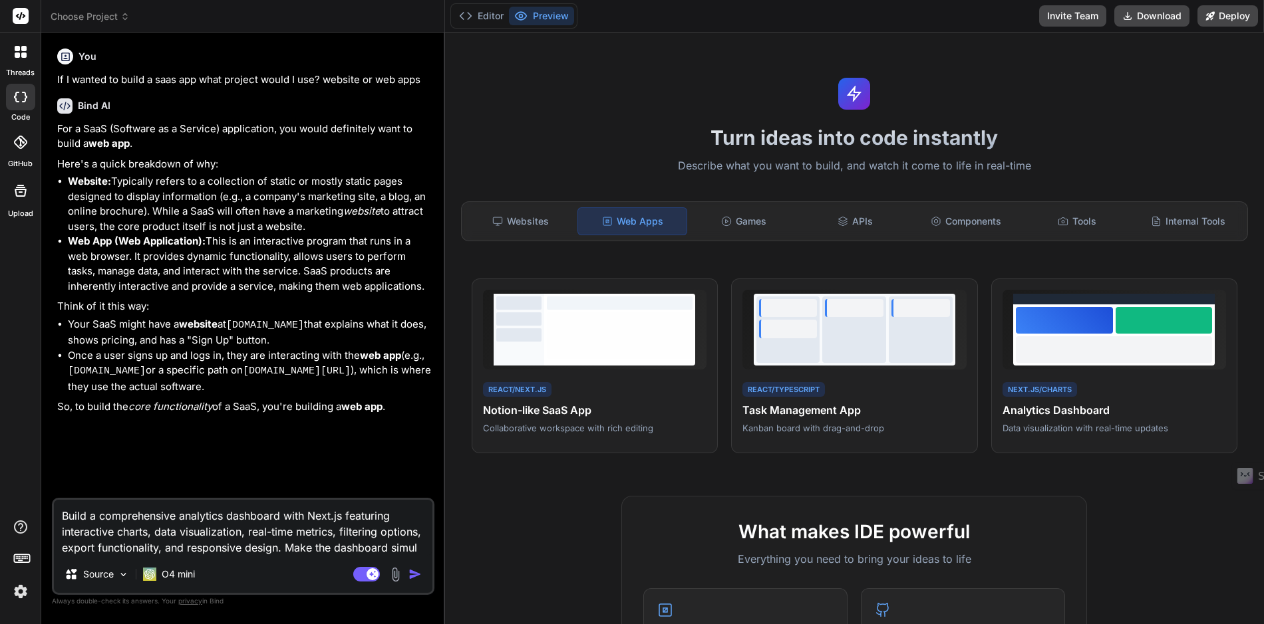
type textarea "x"
type textarea "Build a comprehensive analytics dashboard with Next.js featuring interactive ch…"
type textarea "x"
type textarea "Build a comprehensive analytics dashboard with Next.js featuring interactive ch…"
type textarea "x"
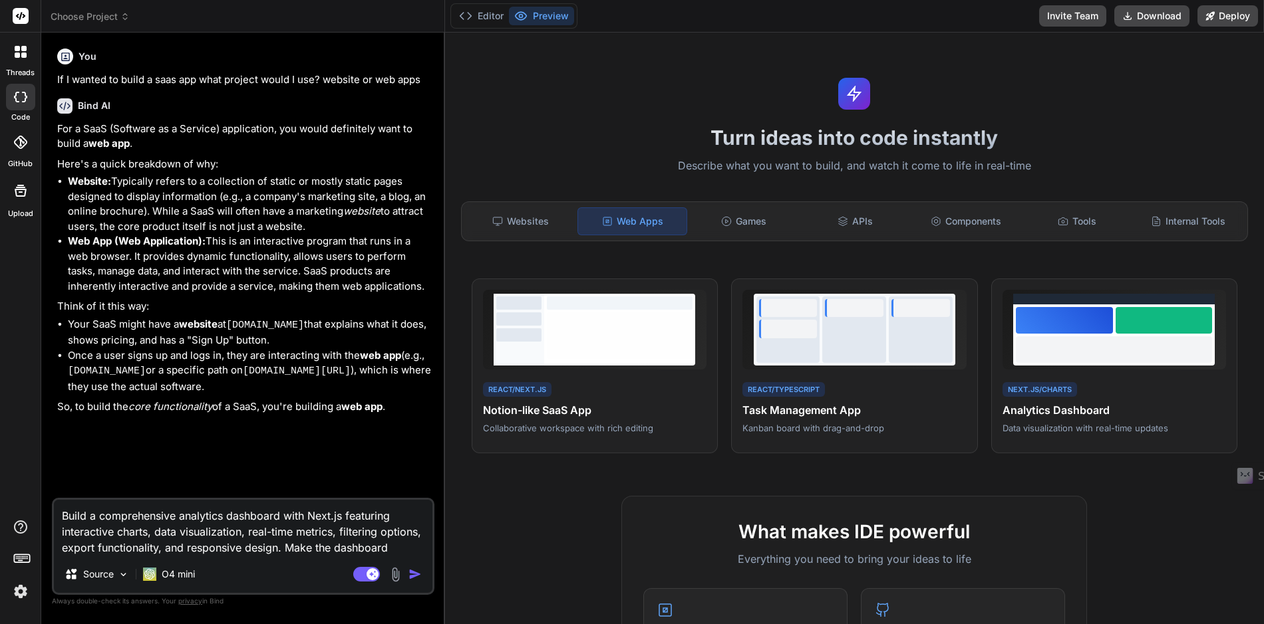
type textarea "Build a comprehensive analytics dashboard with Next.js featuring interactive ch…"
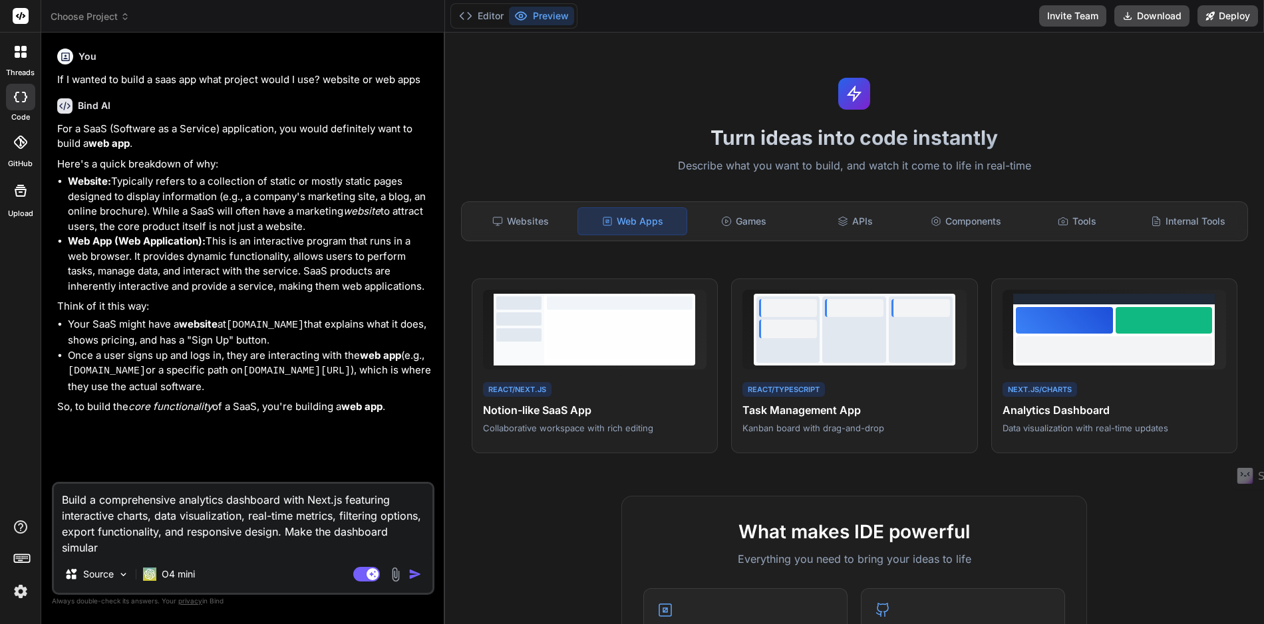
type textarea "x"
type textarea "Build a comprehensive analytics dashboard with Next.js featuring interactive ch…"
type textarea "x"
type textarea "Build a comprehensive analytics dashboard with Next.js featuring interactive ch…"
type textarea "x"
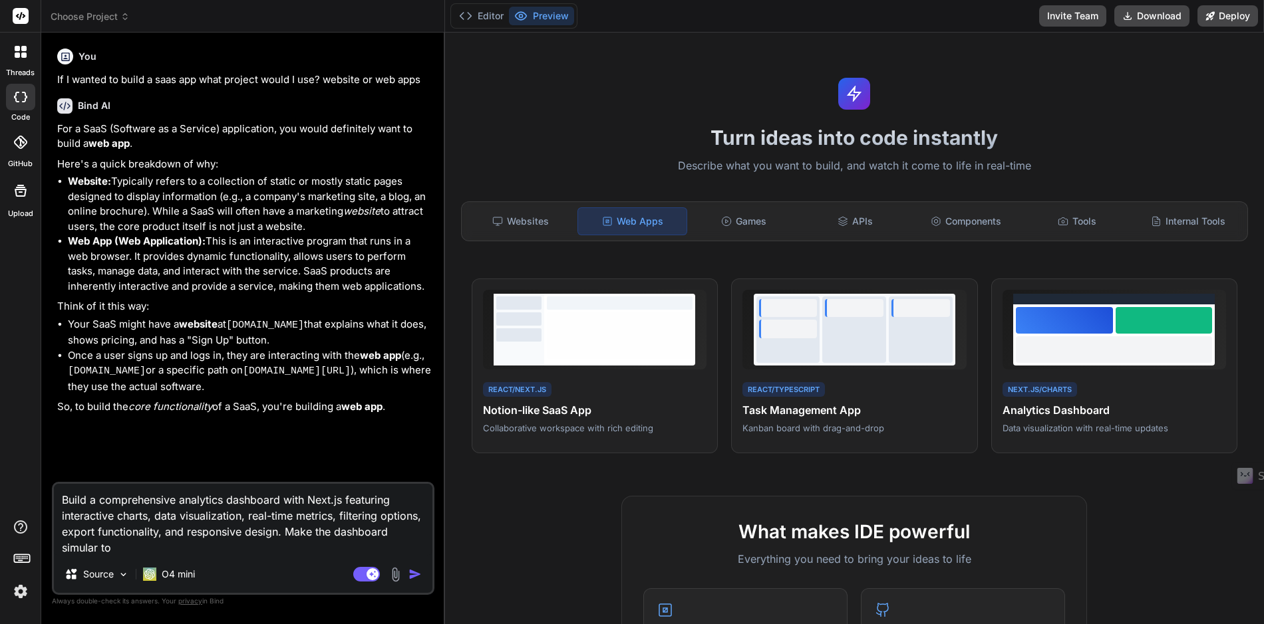
type textarea "Build a comprehensive analytics dashboard with Next.js featuring interactive ch…"
type textarea "x"
type textarea "Build a comprehensive analytics dashboard with Next.js featuring interactive ch…"
type textarea "x"
type textarea "Build a comprehensive analytics dashboard with Next.js featuring interactive ch…"
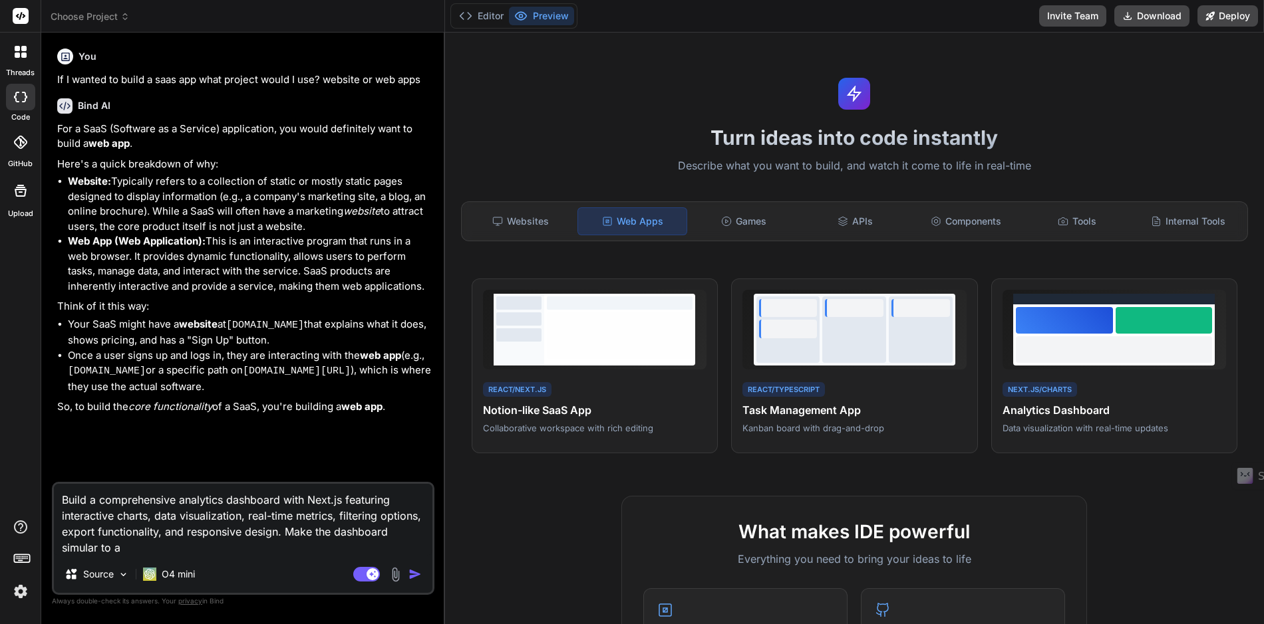
type textarea "x"
type textarea "Build a comprehensive analytics dashboard with Next.js featuring interactive ch…"
type textarea "x"
type textarea "Build a comprehensive analytics dashboard with Next.js featuring interactive ch…"
type textarea "x"
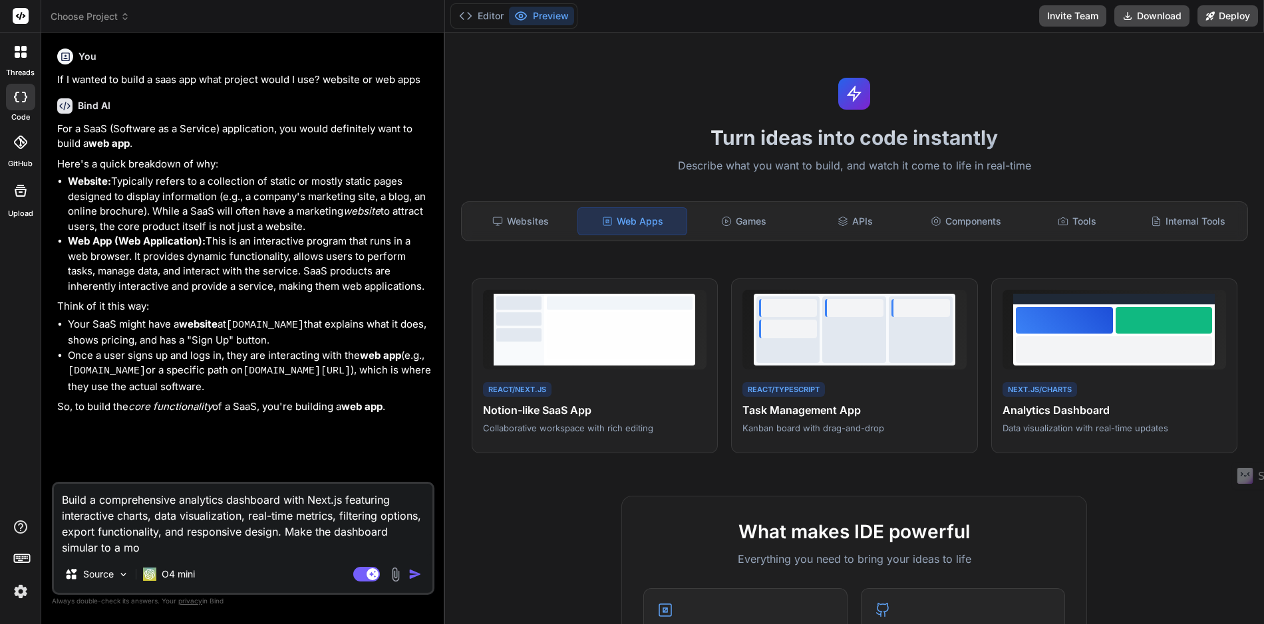
type textarea "Build a comprehensive analytics dashboard with Next.js featuring interactive ch…"
type textarea "x"
type textarea "Build a comprehensive analytics dashboard with Next.js featuring interactive ch…"
type textarea "x"
type textarea "Build a comprehensive analytics dashboard with Next.js featuring interactive ch…"
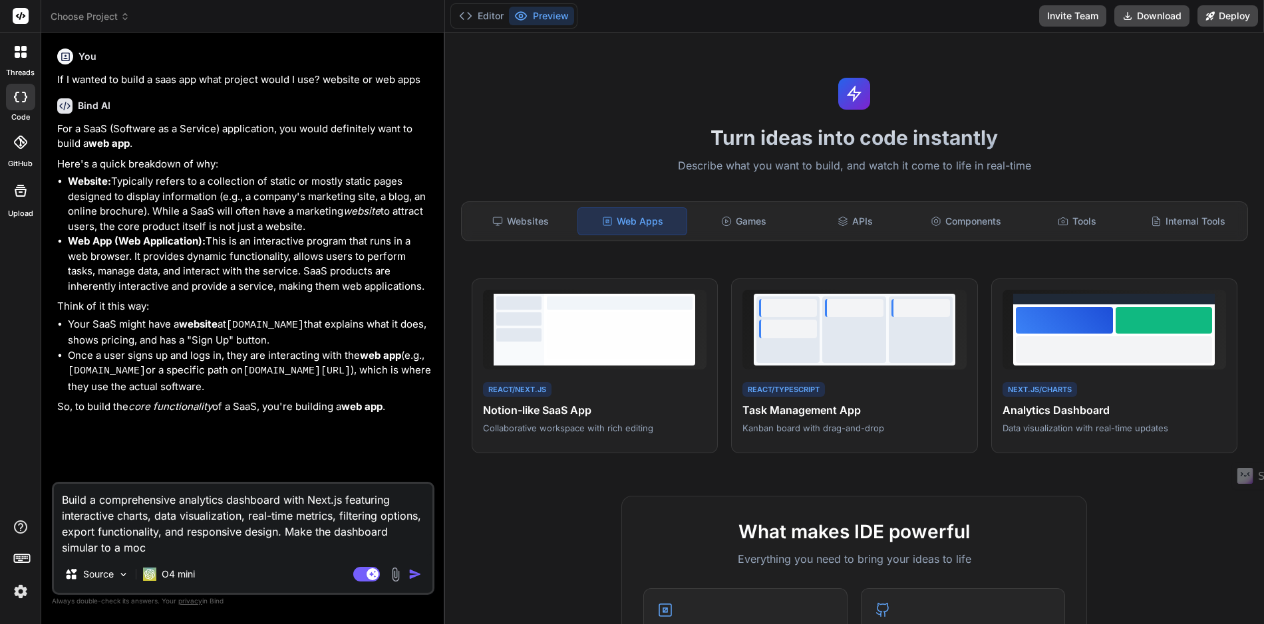
type textarea "x"
type textarea "Build a comprehensive analytics dashboard with Next.js featuring interactive ch…"
type textarea "x"
type textarea "Build a comprehensive analytics dashboard with Next.js featuring interactive ch…"
type textarea "x"
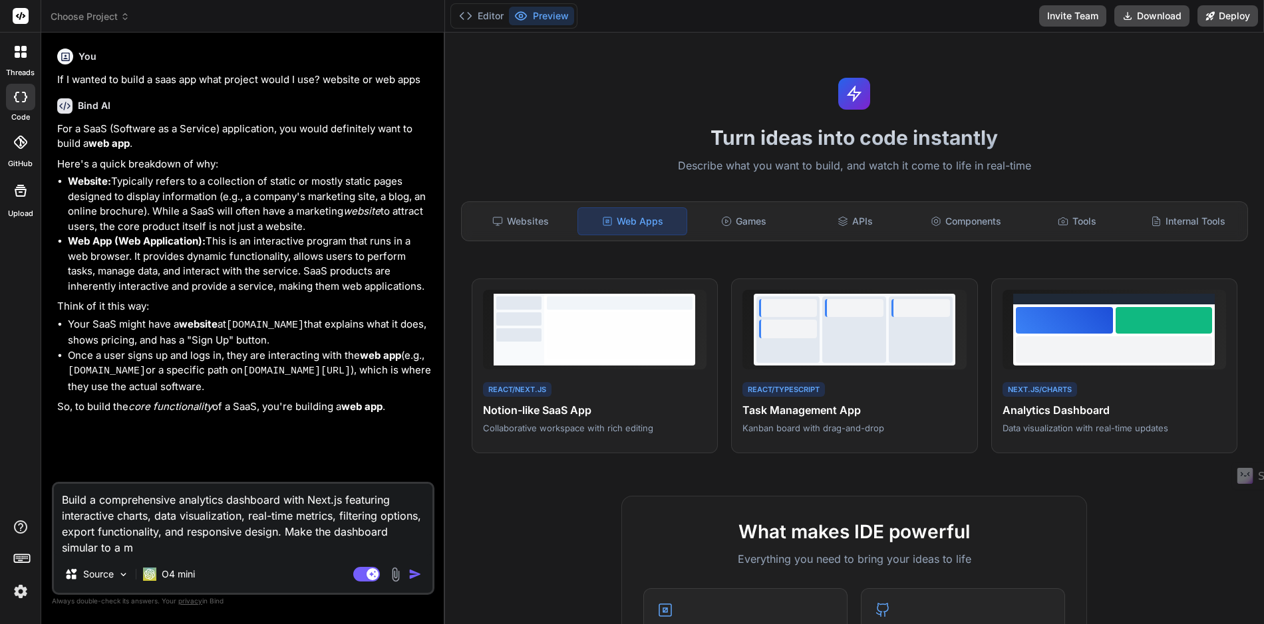
type textarea "Build a comprehensive analytics dashboard with Next.js featuring interactive ch…"
type textarea "x"
type textarea "Build a comprehensive analytics dashboard with Next.js featuring interactive ch…"
type textarea "x"
type textarea "Build a comprehensive analytics dashboard with Next.js featuring interactive ch…"
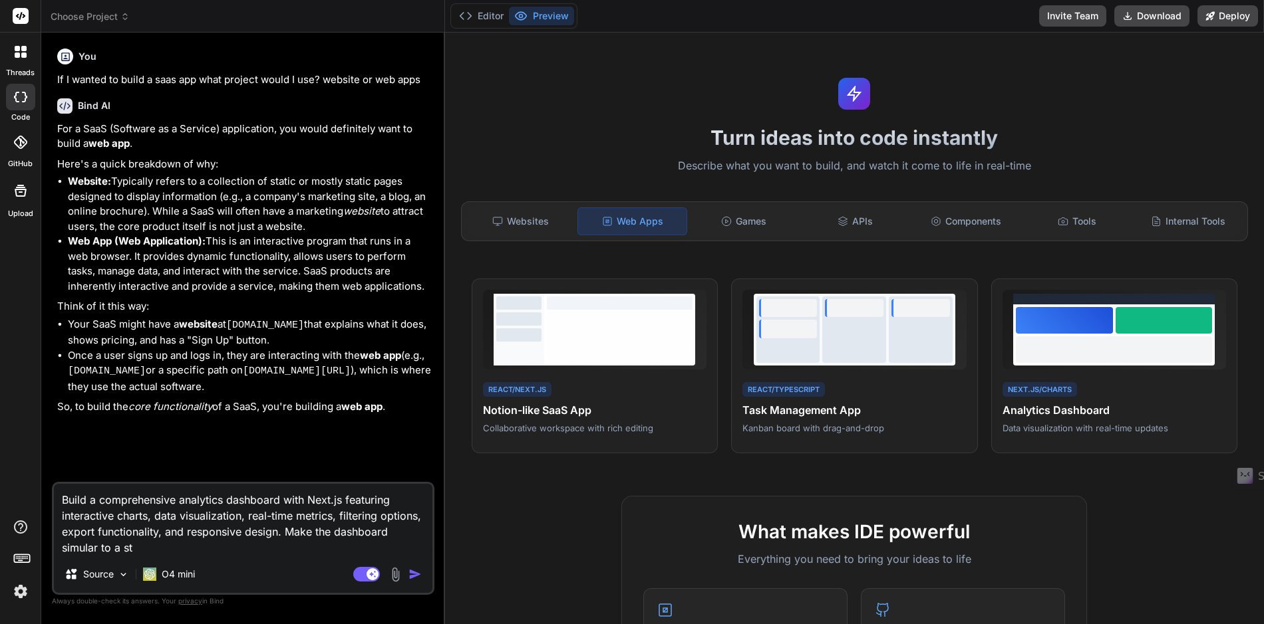
type textarea "x"
type textarea "Build a comprehensive analytics dashboard with Next.js featuring interactive ch…"
type textarea "x"
type textarea "Build a comprehensive analytics dashboard with Next.js featuring interactive ch…"
type textarea "x"
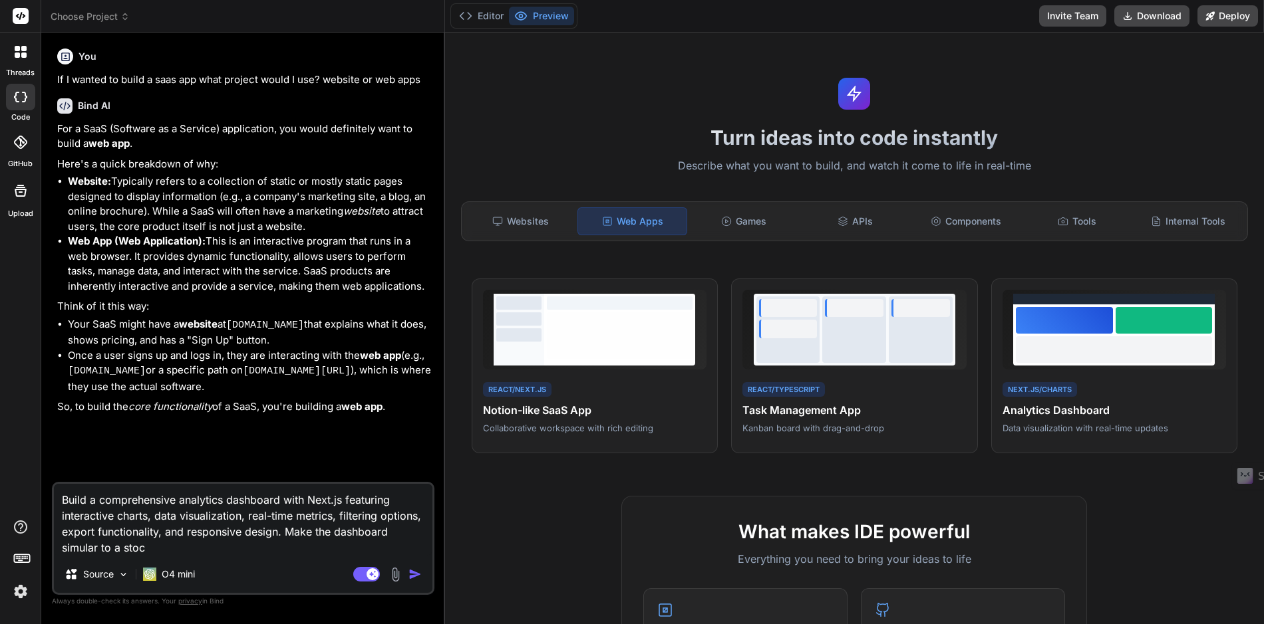
type textarea "Build a comprehensive analytics dashboard with Next.js featuring interactive ch…"
type textarea "x"
type textarea "Build a comprehensive analytics dashboard with Next.js featuring interactive ch…"
type textarea "x"
type textarea "Build a comprehensive analytics dashboard with Next.js featuring interactive ch…"
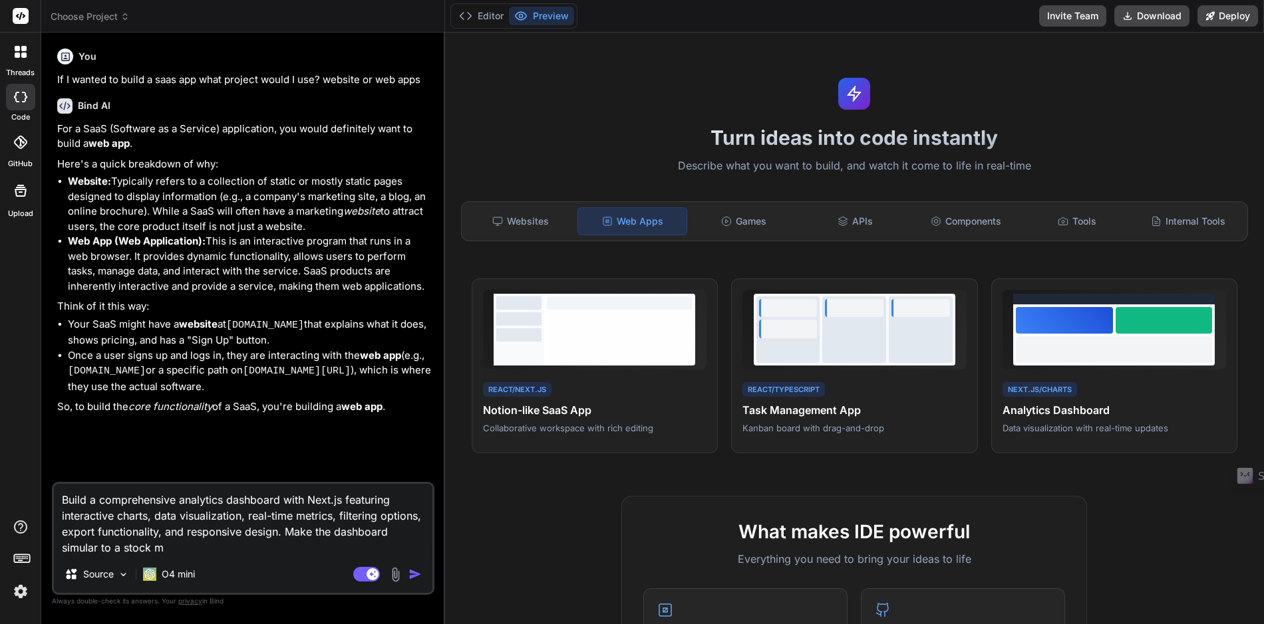
type textarea "x"
type textarea "Build a comprehensive analytics dashboard with Next.js featuring interactive ch…"
type textarea "x"
type textarea "Build a comprehensive analytics dashboard with Next.js featuring interactive ch…"
type textarea "x"
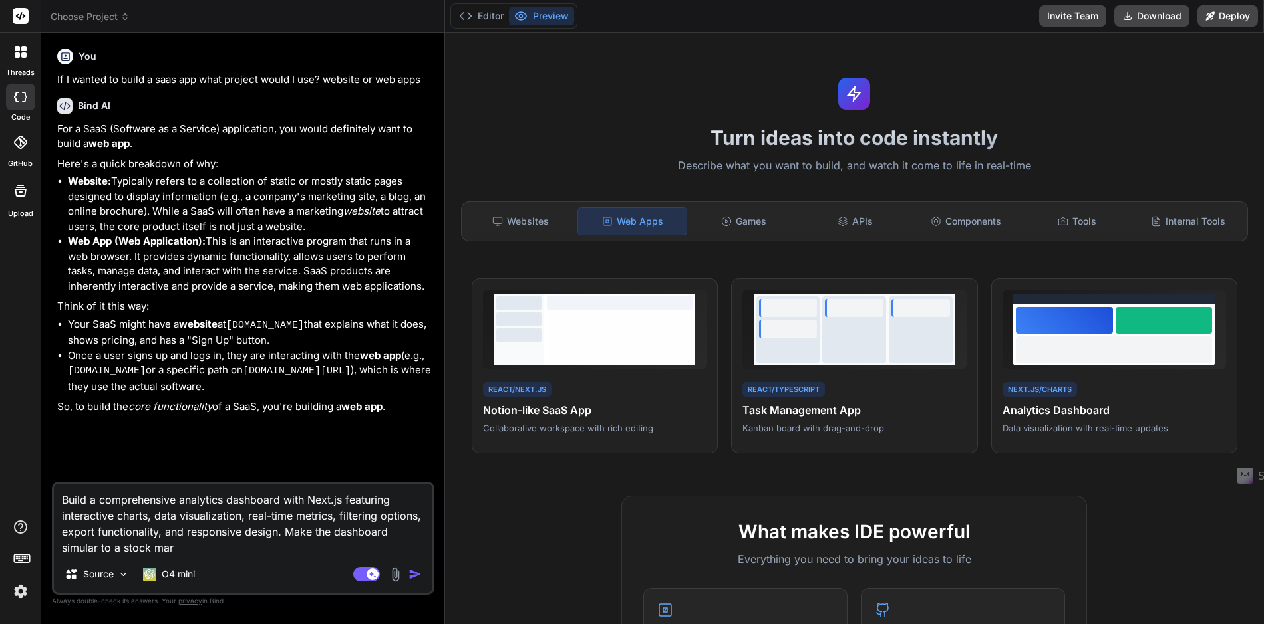
type textarea "Build a comprehensive analytics dashboard with Next.js featuring interactive ch…"
type textarea "x"
type textarea "Build a comprehensive analytics dashboard with Next.js featuring interactive ch…"
type textarea "x"
type textarea "Build a comprehensive analytics dashboard with Next.js featuring interactive ch…"
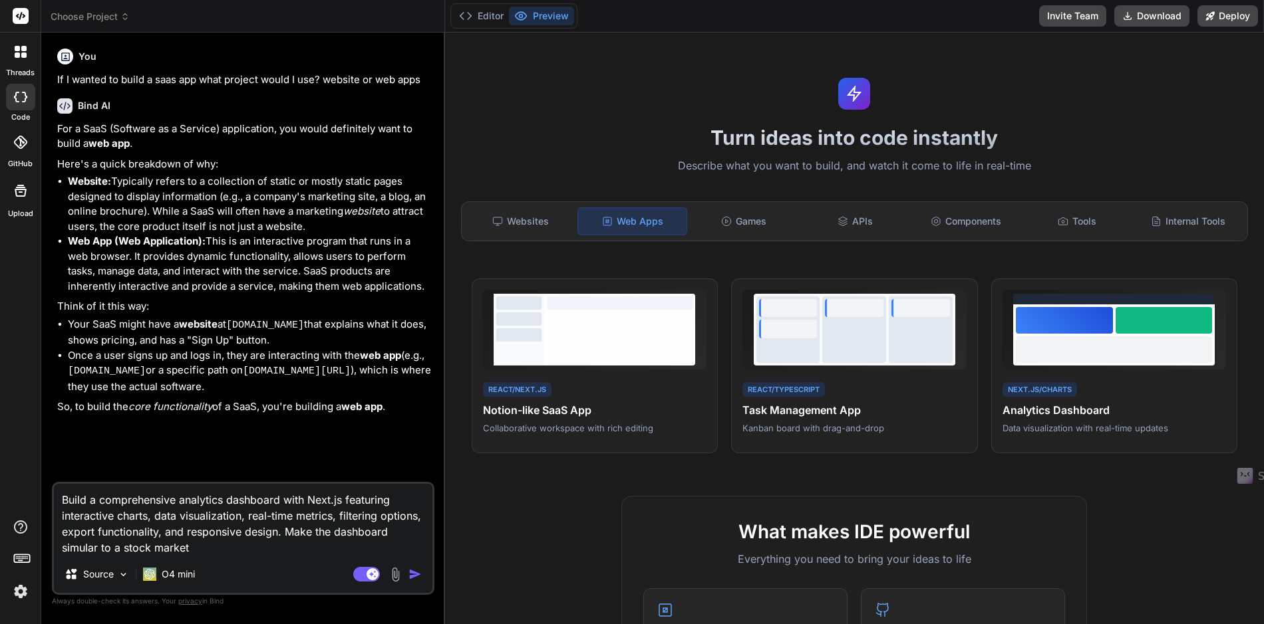
type textarea "x"
type textarea "Build a comprehensive analytics dashboard with Next.js featuring interactive ch…"
type textarea "x"
type textarea "Build a comprehensive analytics dashboard with Next.js featuring interactive ch…"
type textarea "x"
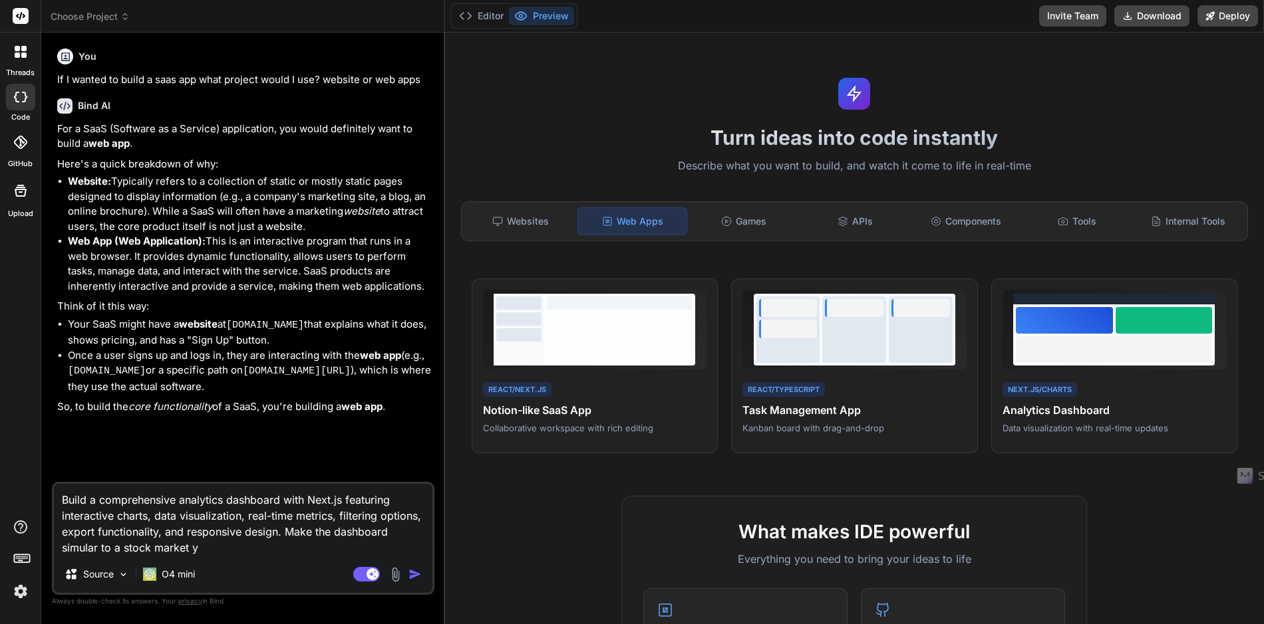
type textarea "Build a comprehensive analytics dashboard with Next.js featuring interactive ch…"
type textarea "x"
type textarea "Build a comprehensive analytics dashboard with Next.js featuring interactive ch…"
type textarea "x"
type textarea "Build a comprehensive analytics dashboard with Next.js featuring interactive ch…"
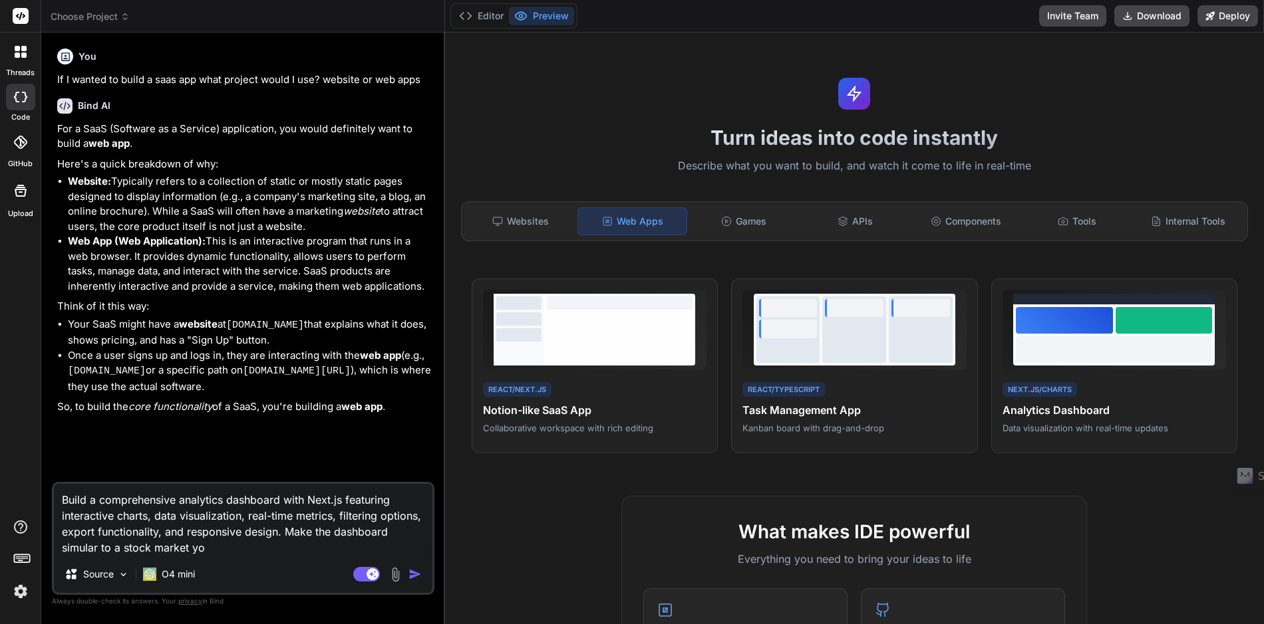
type textarea "x"
type textarea "Build a comprehensive analytics dashboard with Next.js featuring interactive ch…"
type textarea "x"
type textarea "Build a comprehensive analytics dashboard with Next.js featuring interactive ch…"
type textarea "x"
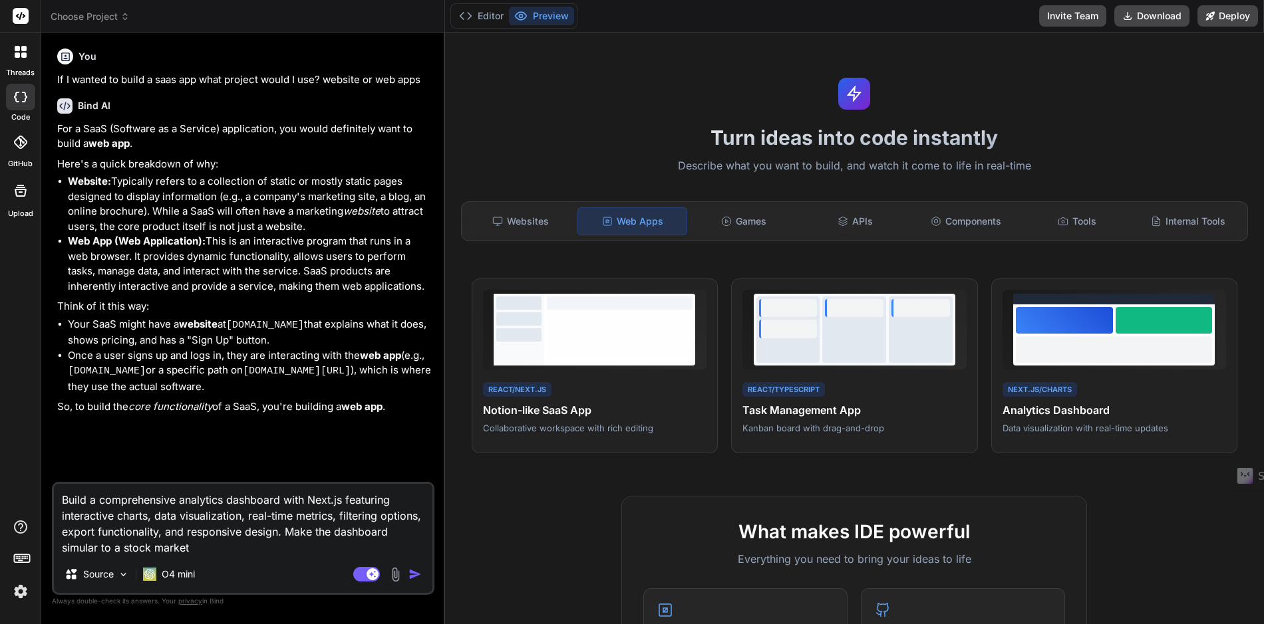
type textarea "Build a comprehensive analytics dashboard with Next.js featuring interactive ch…"
type textarea "x"
type textarea "Build a comprehensive analytics dashboard with Next.js featuring interactive ch…"
type textarea "x"
type textarea "Build a comprehensive analytics dashboard with Next.js featuring interactive ch…"
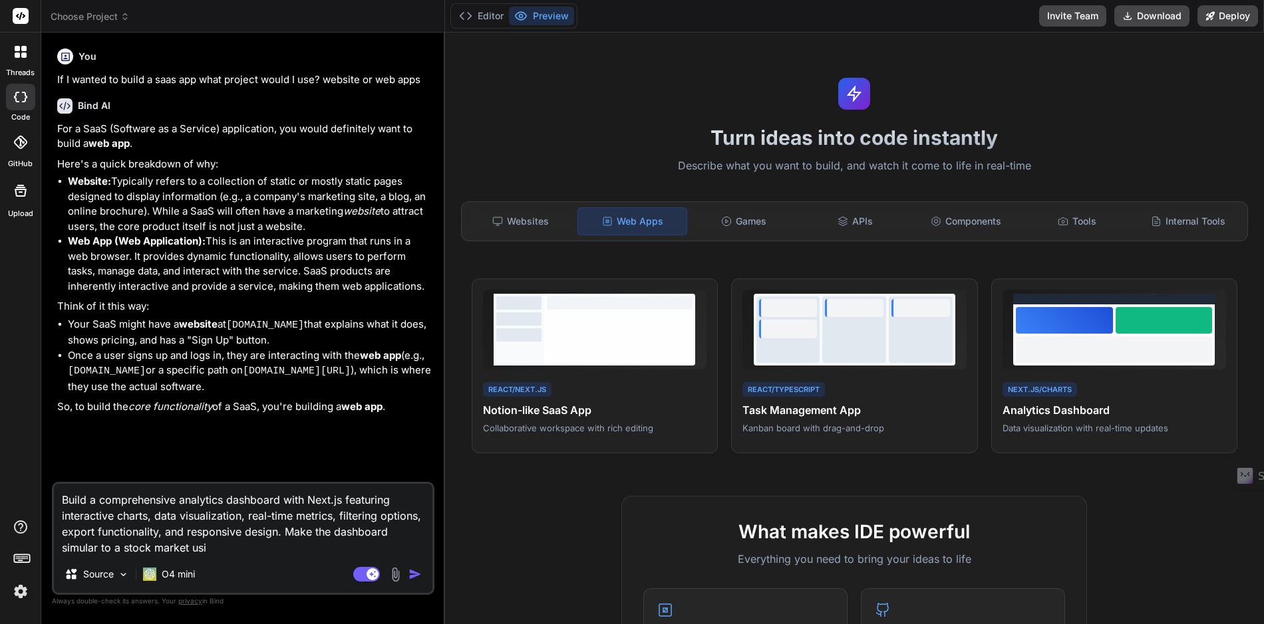
type textarea "x"
type textarea "Build a comprehensive analytics dashboard with Next.js featuring interactive ch…"
type textarea "x"
type textarea "Build a comprehensive analytics dashboard with Next.js featuring interactive ch…"
type textarea "x"
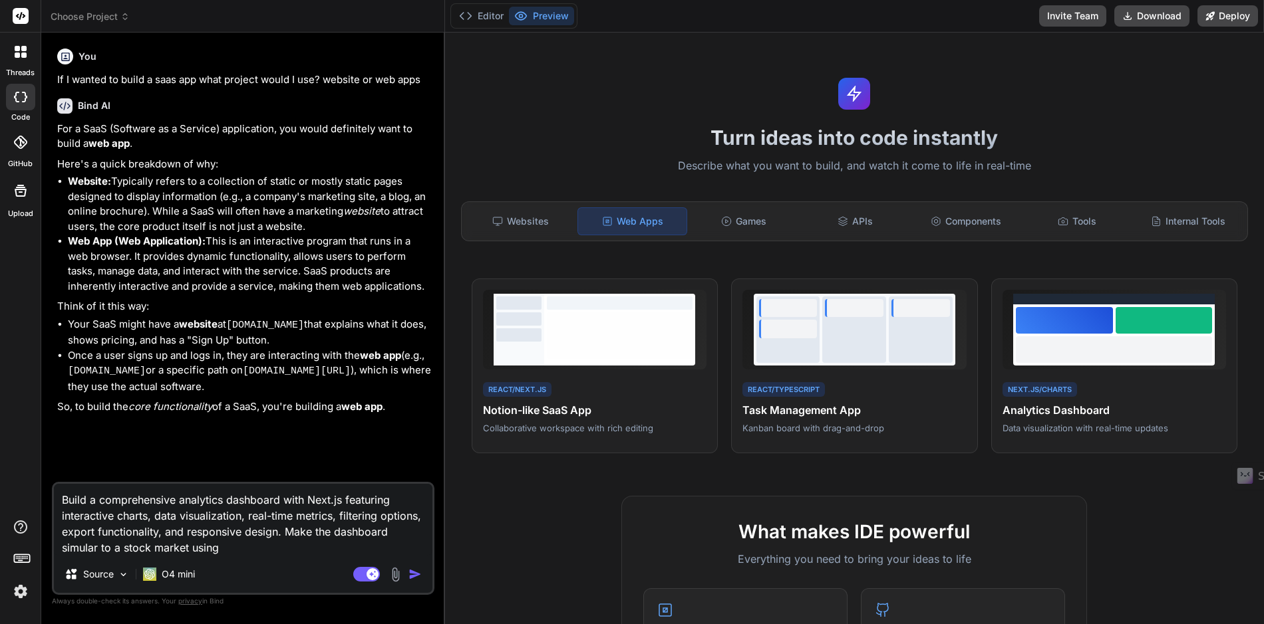
type textarea "Build a comprehensive analytics dashboard with Next.js featuring interactive ch…"
type textarea "x"
type textarea "Build a comprehensive analytics dashboard with Next.js featuring interactive ch…"
type textarea "x"
type textarea "Build a comprehensive analytics dashboard with Next.js featuring interactive ch…"
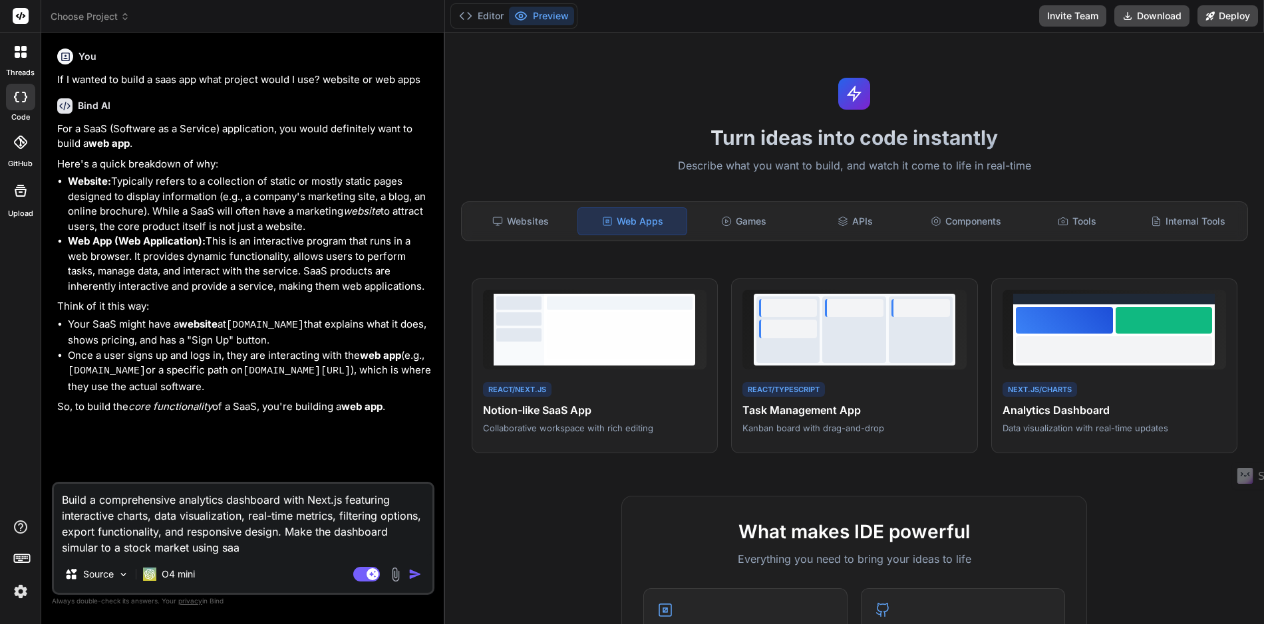
type textarea "x"
type textarea "Build a comprehensive analytics dashboard with Next.js featuring interactive ch…"
type textarea "x"
type textarea "Build a comprehensive analytics dashboard with Next.js featuring interactive ch…"
type textarea "x"
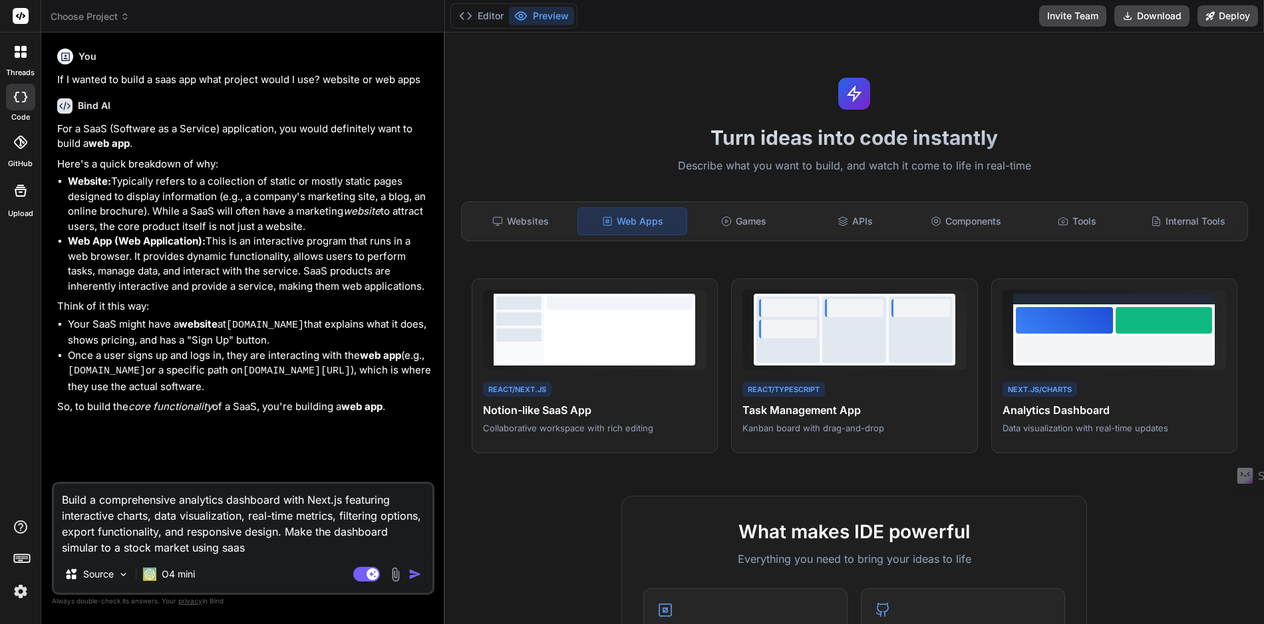
type textarea "Build a comprehensive analytics dashboard with Next.js featuring interactive ch…"
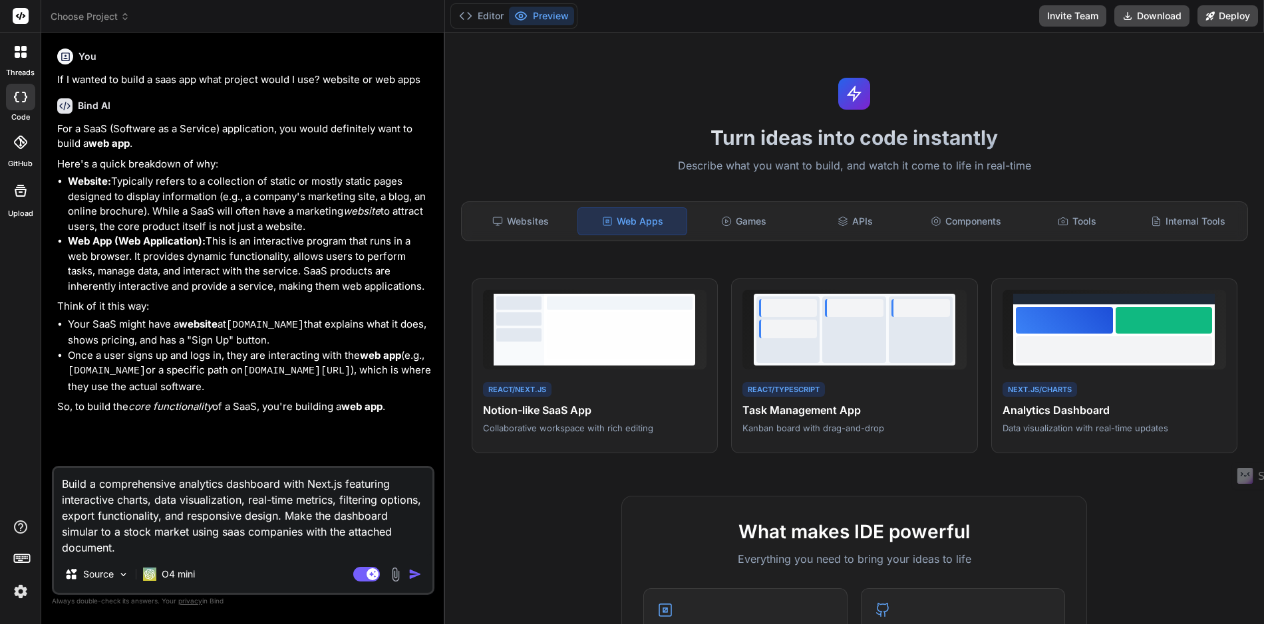
click at [396, 575] on img at bounding box center [395, 574] width 15 height 15
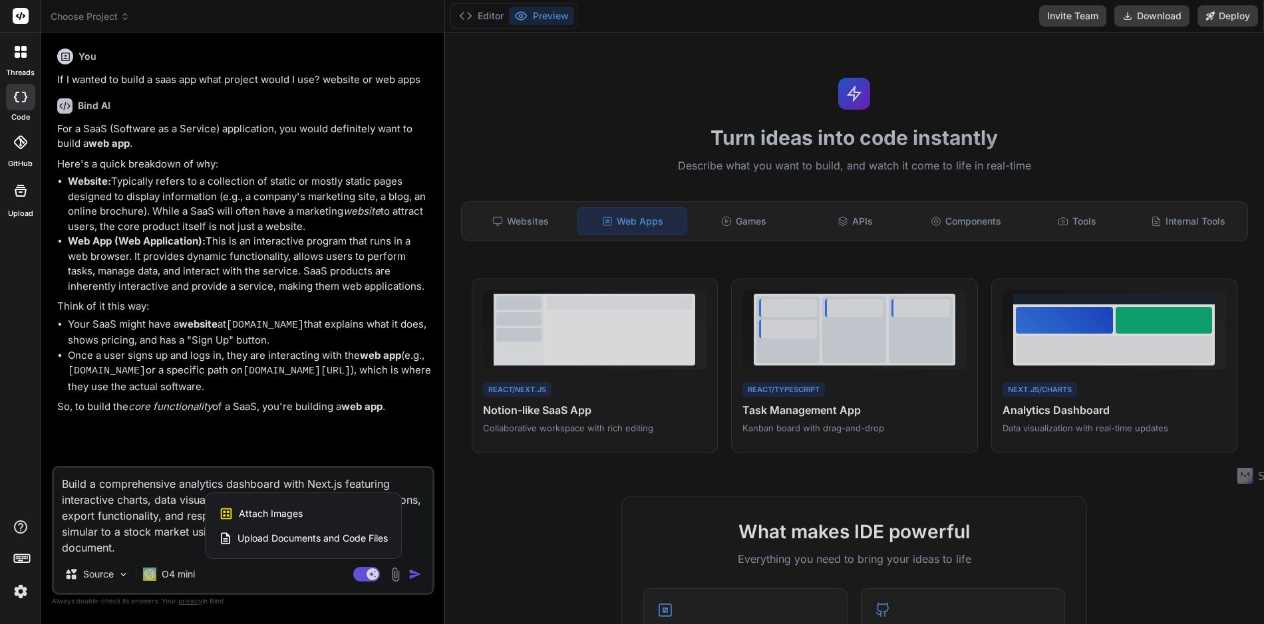
click at [279, 538] on span "Upload Documents and Code Files" at bounding box center [312, 538] width 150 height 13
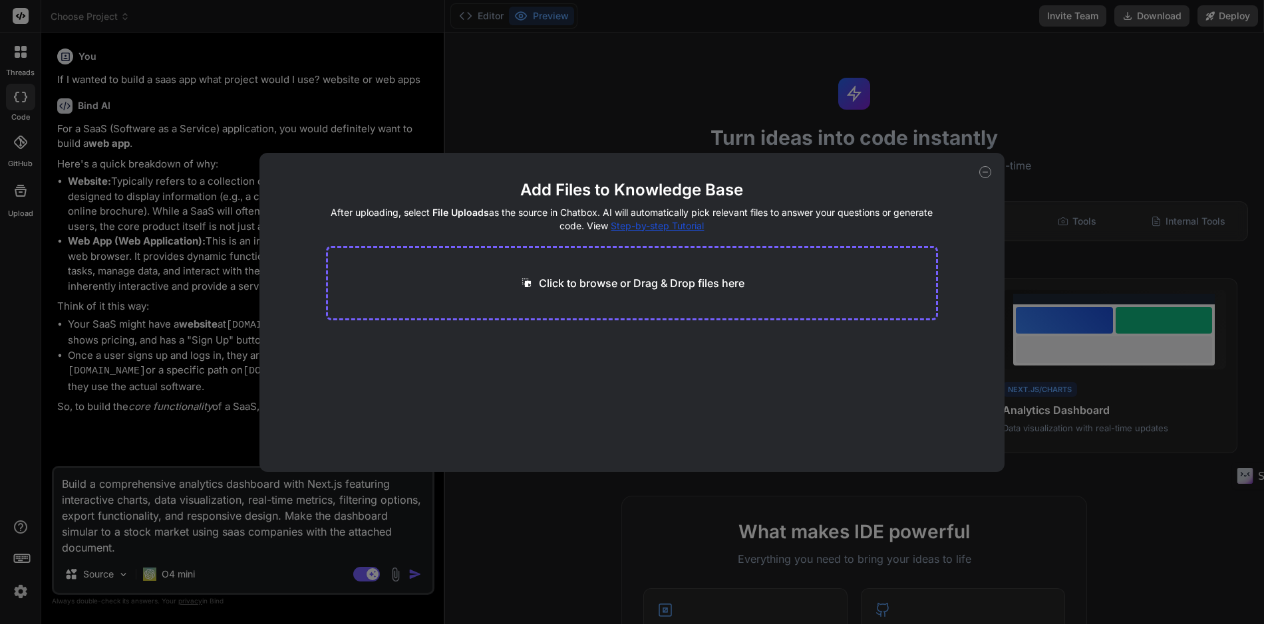
click at [648, 283] on p "Click to browse or Drag & Drop files here" at bounding box center [641, 283] width 205 height 16
click at [908, 431] on button "Finish" at bounding box center [914, 432] width 47 height 27
click at [432, 358] on span "Saas Ticker Symbols.xlsx" at bounding box center [399, 356] width 114 height 16
click at [985, 172] on icon at bounding box center [985, 172] width 12 height 12
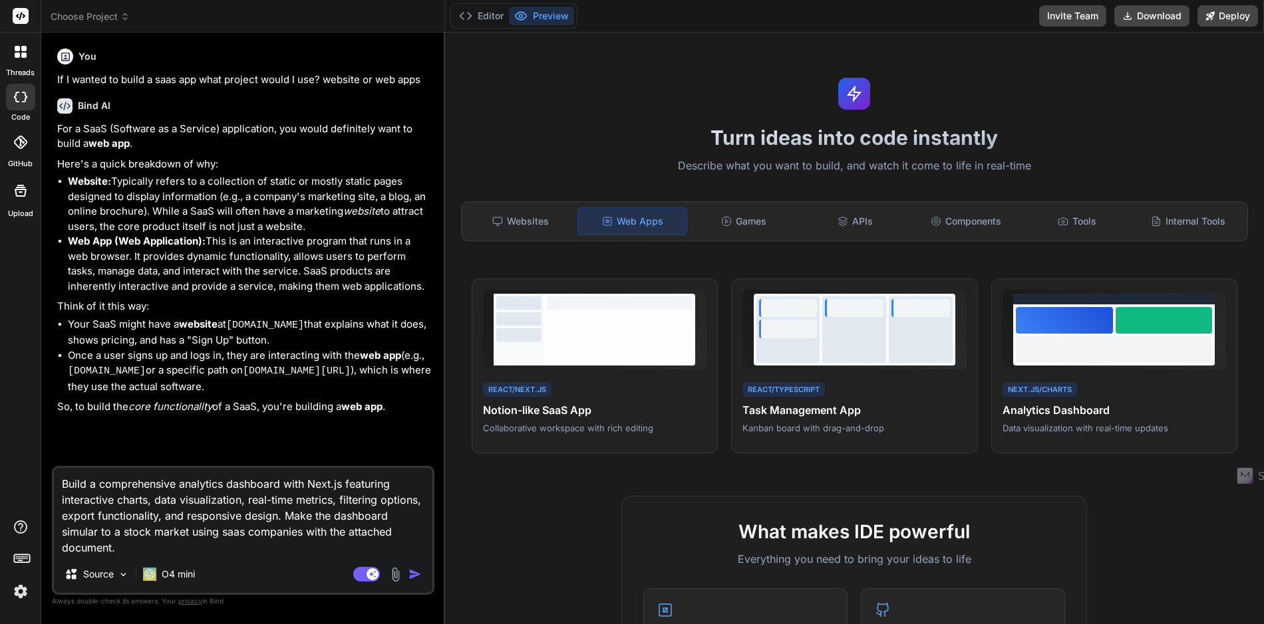
click at [415, 575] on img "button" at bounding box center [414, 574] width 13 height 13
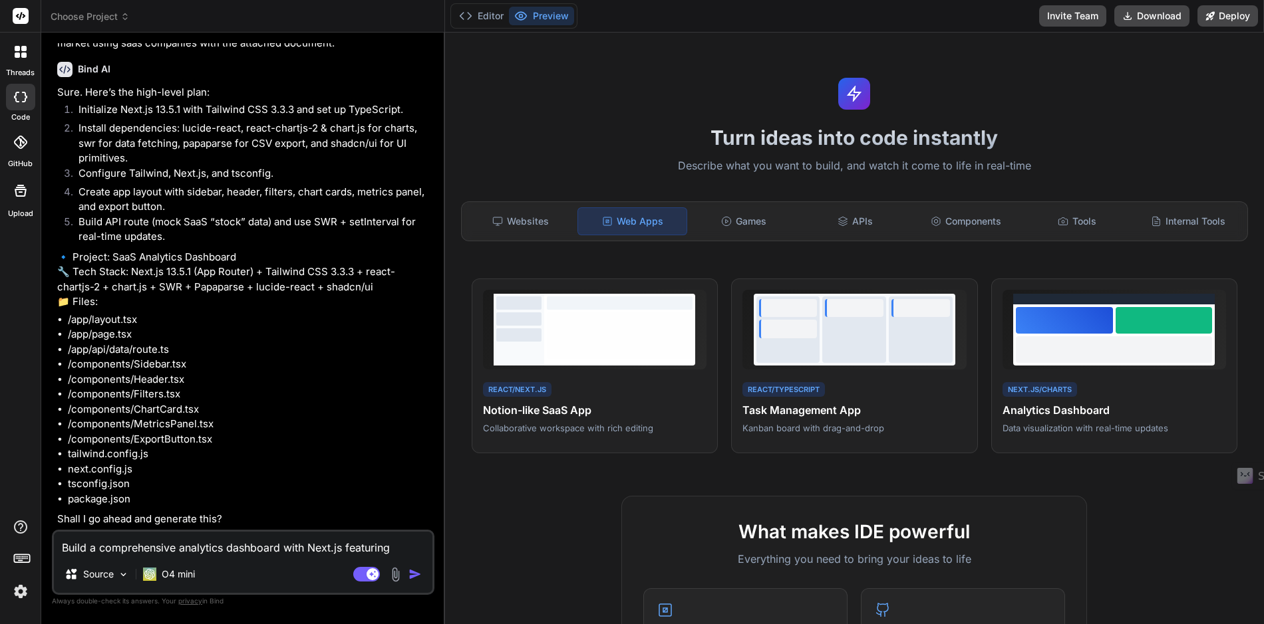
scroll to position [483, 0]
click at [234, 553] on textarea "Build a comprehensive analytics dashboard with Next.js featuring interactive ch…" at bounding box center [243, 544] width 378 height 24
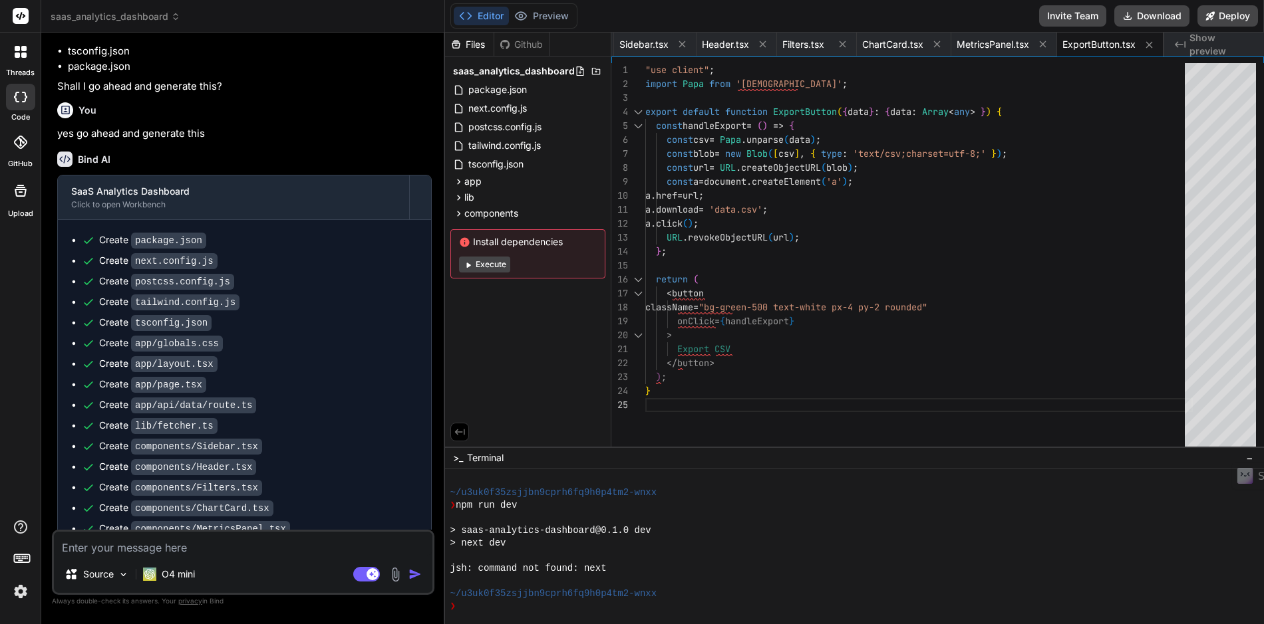
scroll to position [1044, 0]
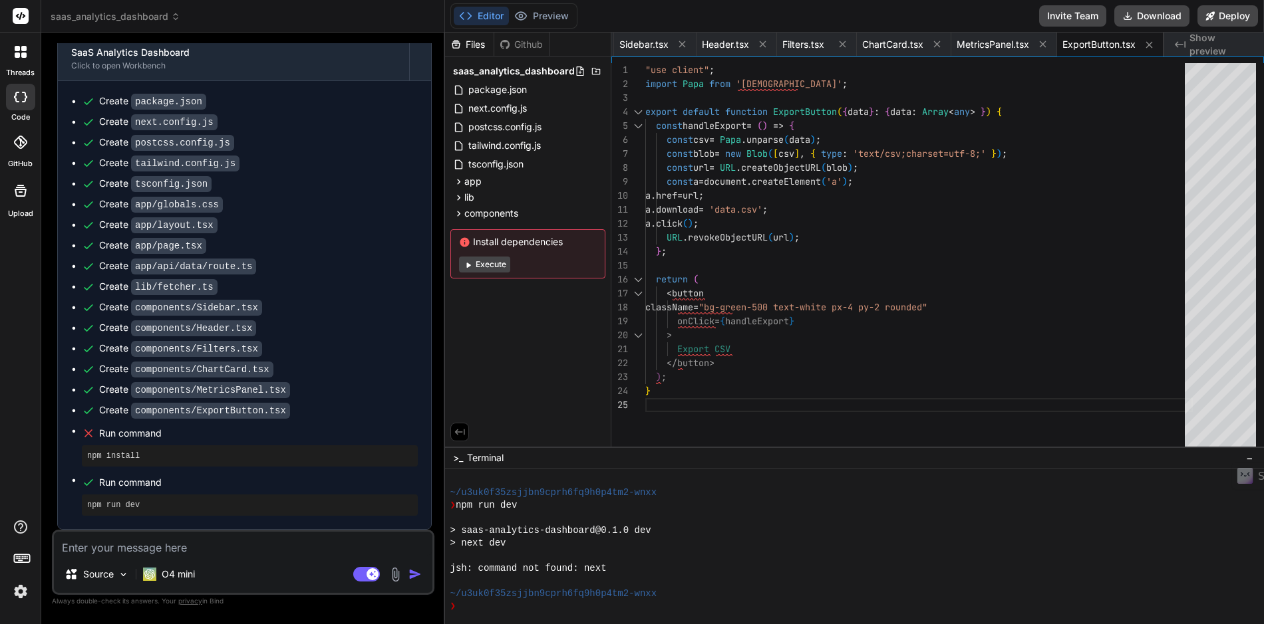
click at [118, 551] on textarea at bounding box center [243, 544] width 378 height 24
click at [99, 549] on textarea at bounding box center [243, 544] width 378 height 24
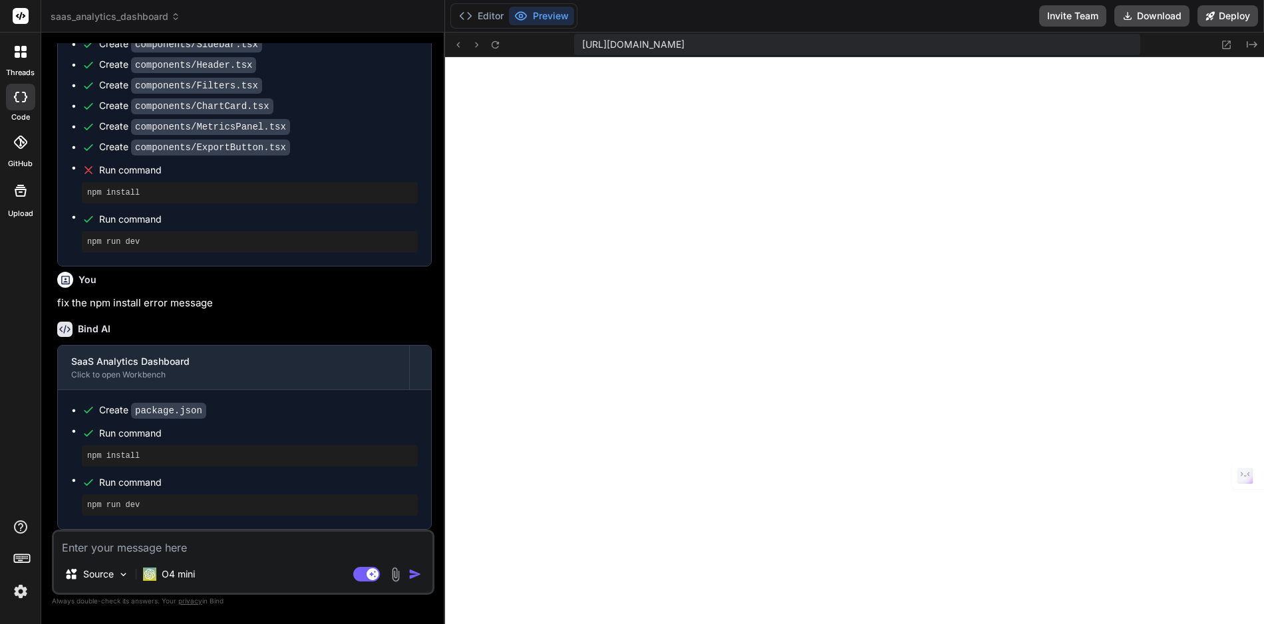
scroll to position [1011, 0]
click at [239, 549] on textarea at bounding box center [243, 544] width 378 height 24
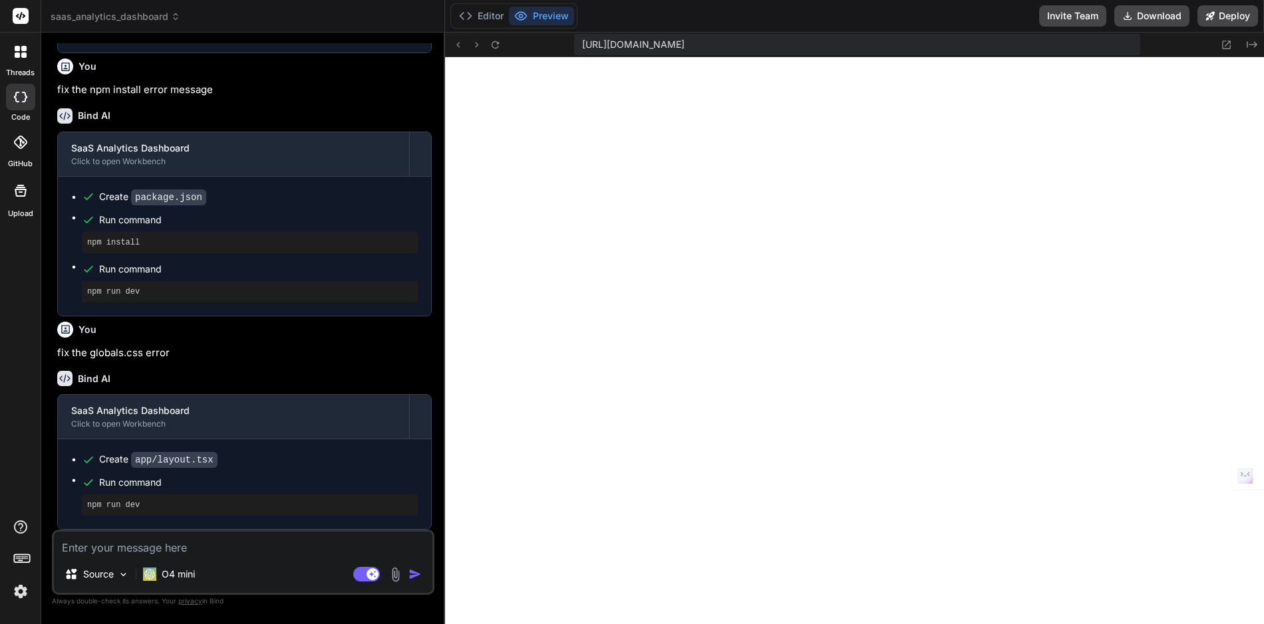
scroll to position [2375, 0]
click at [213, 545] on textarea at bounding box center [243, 544] width 378 height 24
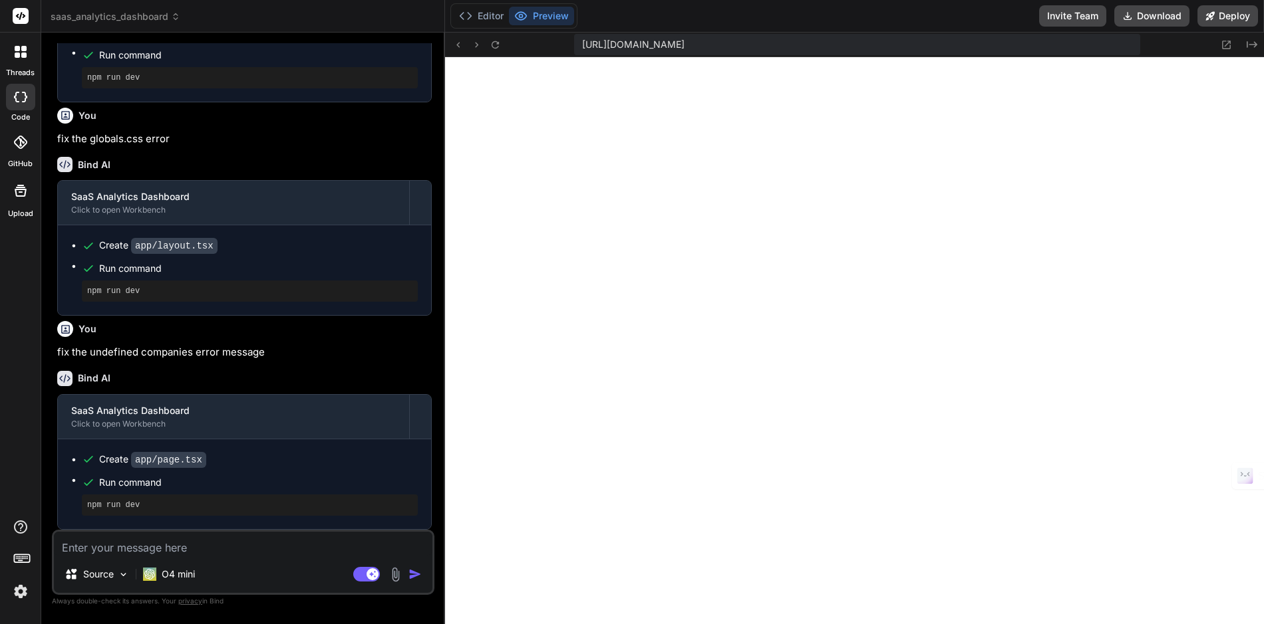
scroll to position [3803, 0]
